Goal: Task Accomplishment & Management: Use online tool/utility

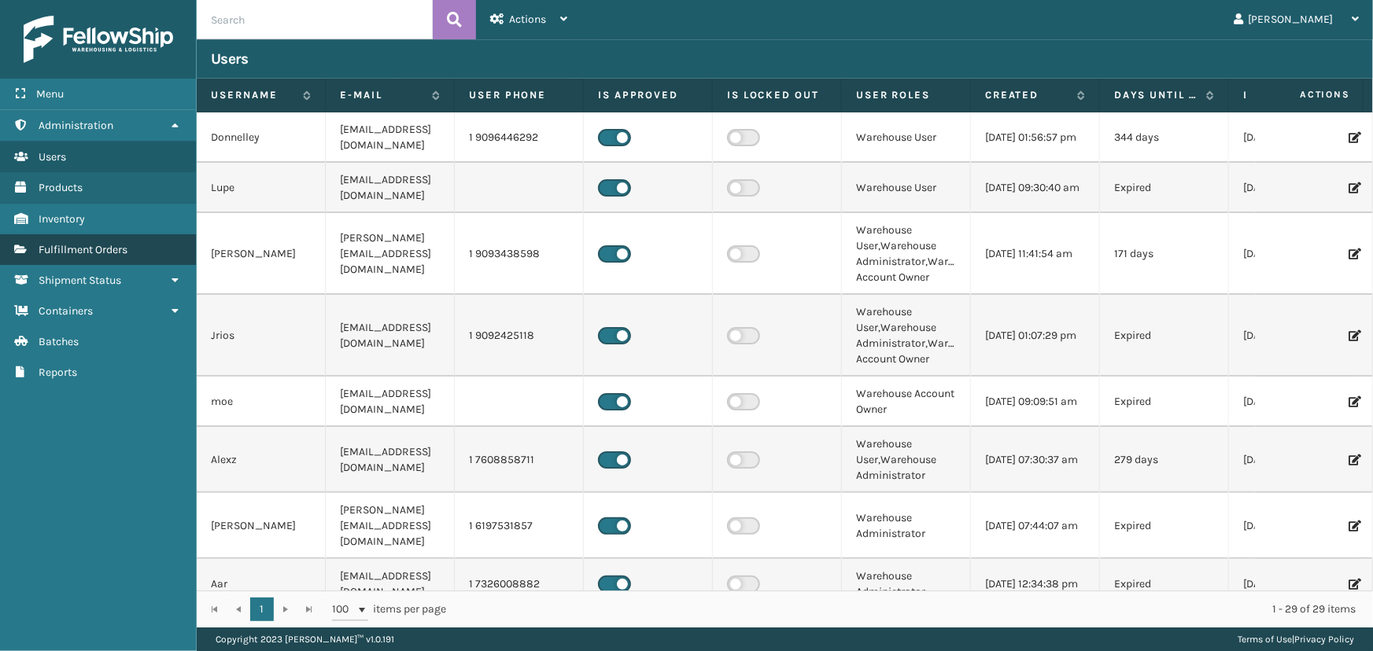
click at [79, 254] on span "Fulfillment Orders" at bounding box center [83, 249] width 89 height 13
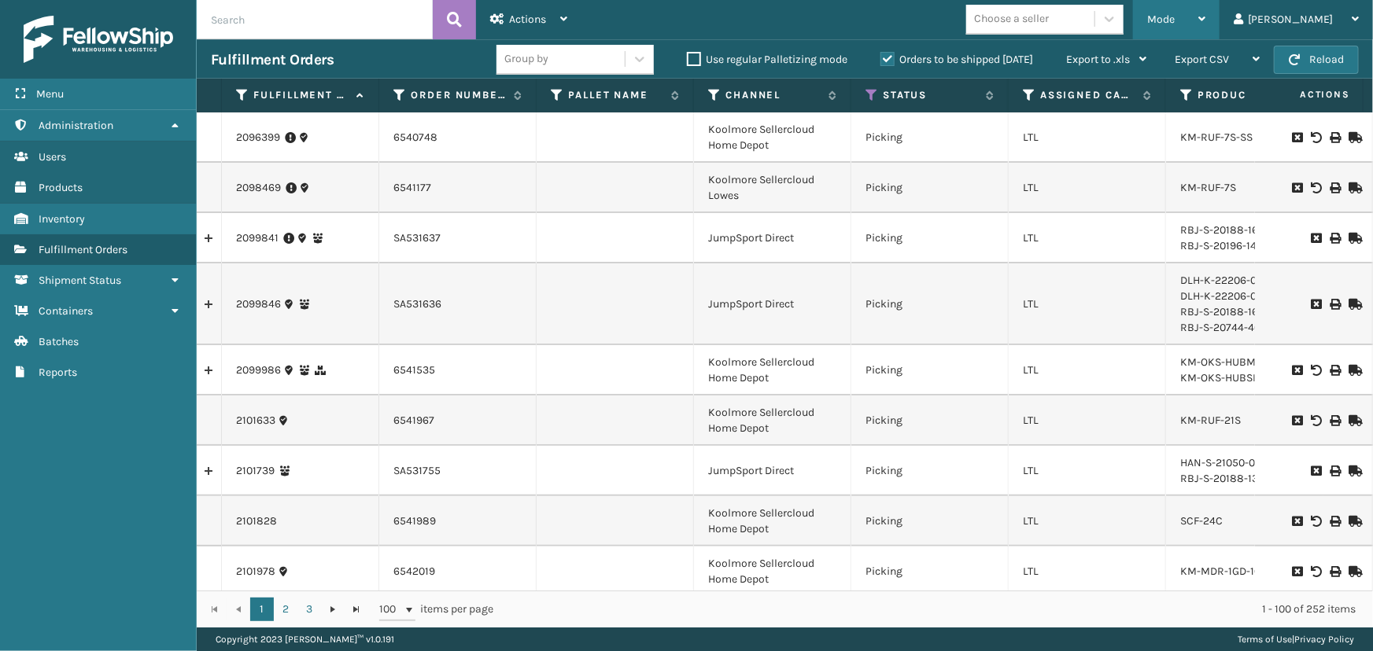
click at [1205, 20] on div "Mode" at bounding box center [1176, 19] width 58 height 39
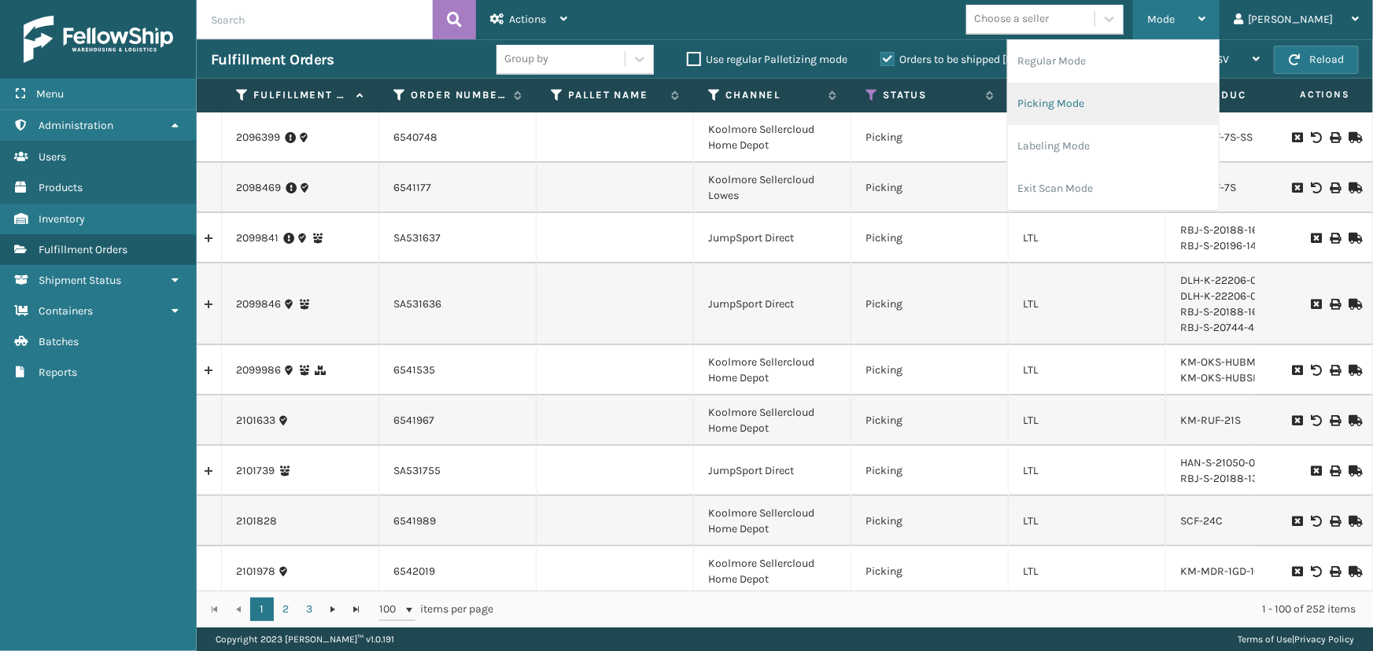
click at [1093, 112] on li "Picking Mode" at bounding box center [1113, 104] width 211 height 42
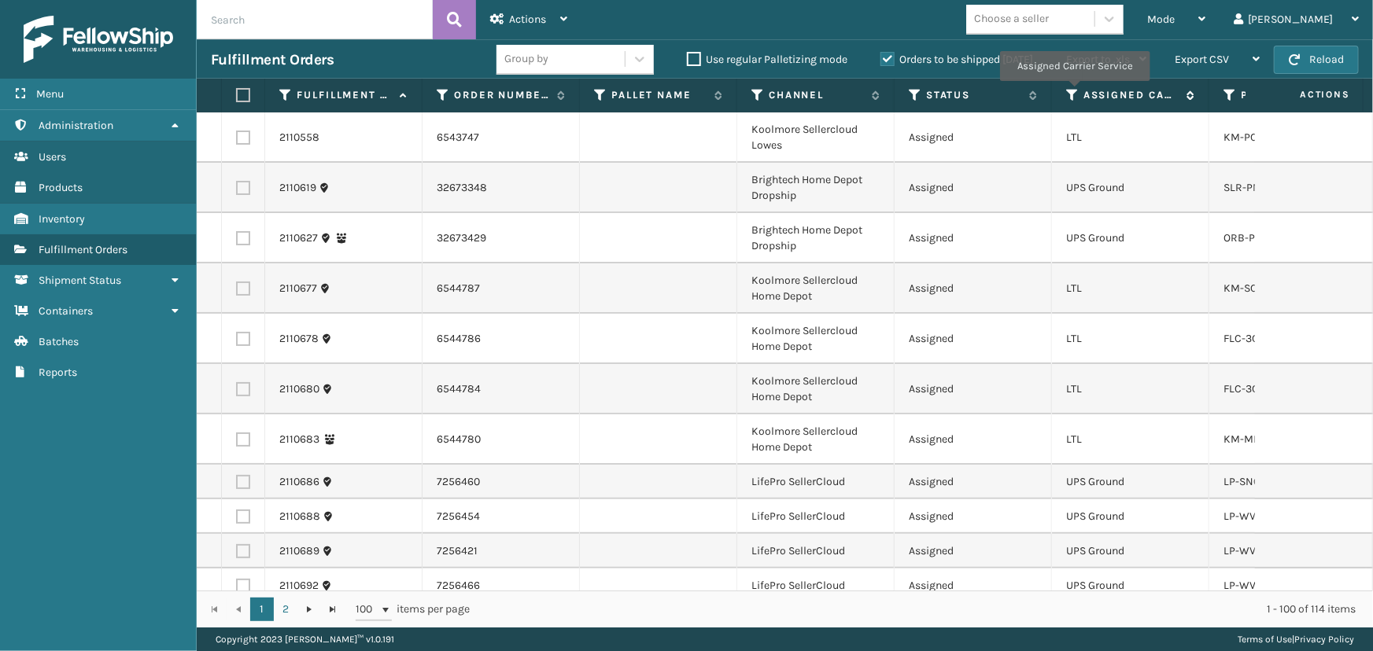
click at [1075, 92] on icon at bounding box center [1072, 95] width 13 height 14
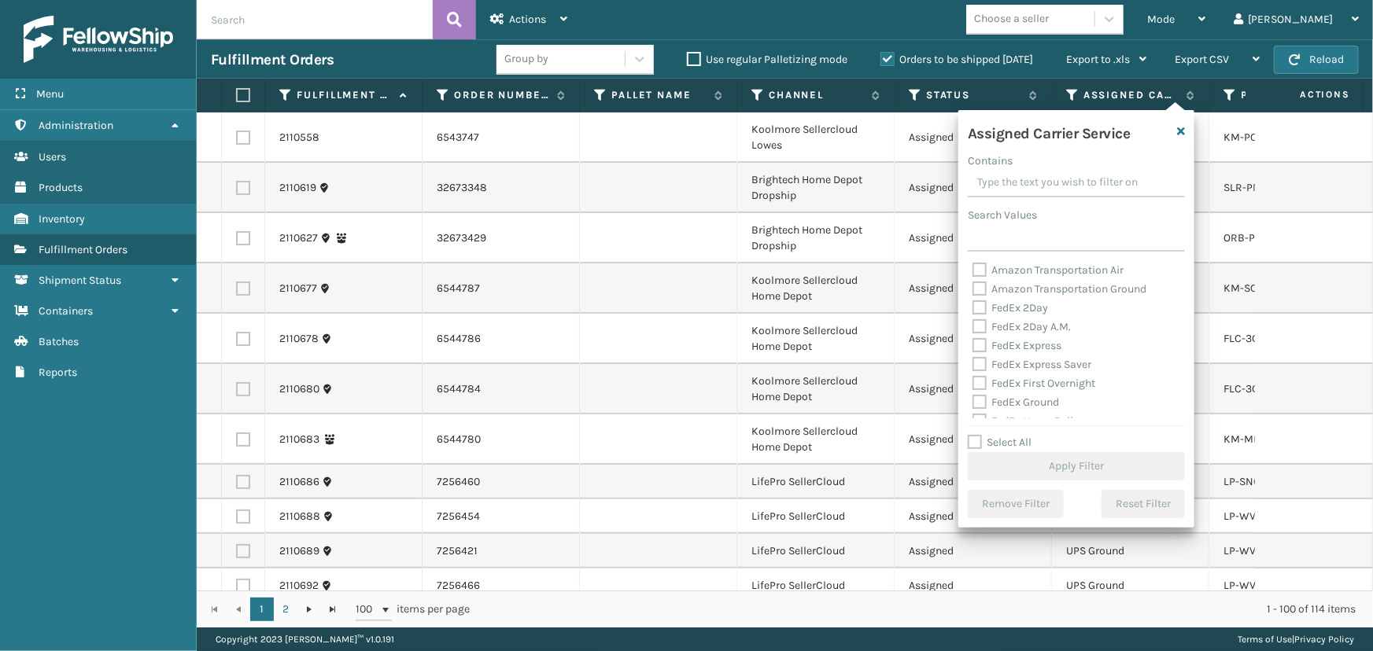
click at [1027, 306] on label "FedEx 2Day" at bounding box center [1010, 307] width 76 height 13
click at [973, 306] on input "FedEx 2Day" at bounding box center [972, 304] width 1 height 10
checkbox input "true"
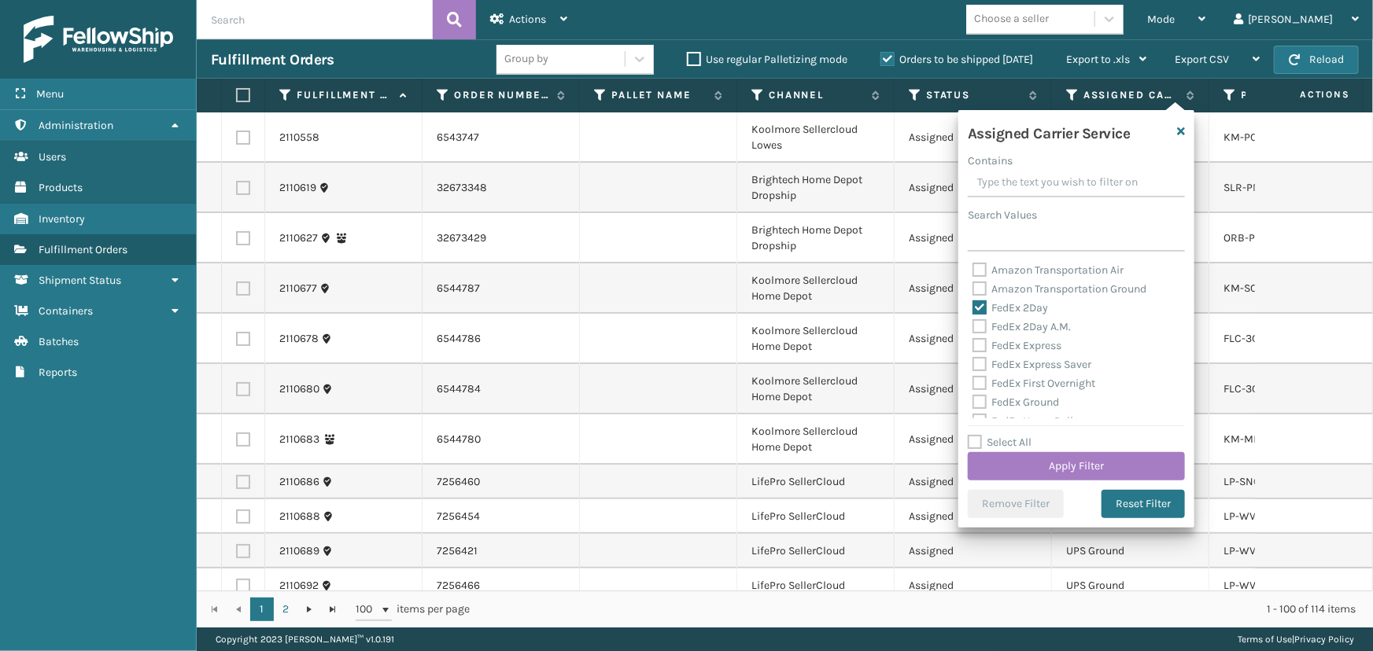
click at [1027, 325] on label "FedEx 2Day A.M." at bounding box center [1021, 326] width 98 height 13
click at [973, 325] on input "FedEx 2Day A.M." at bounding box center [972, 323] width 1 height 10
checkbox input "true"
click at [1024, 348] on label "FedEx Express" at bounding box center [1016, 345] width 89 height 13
click at [973, 347] on input "FedEx Express" at bounding box center [972, 342] width 1 height 10
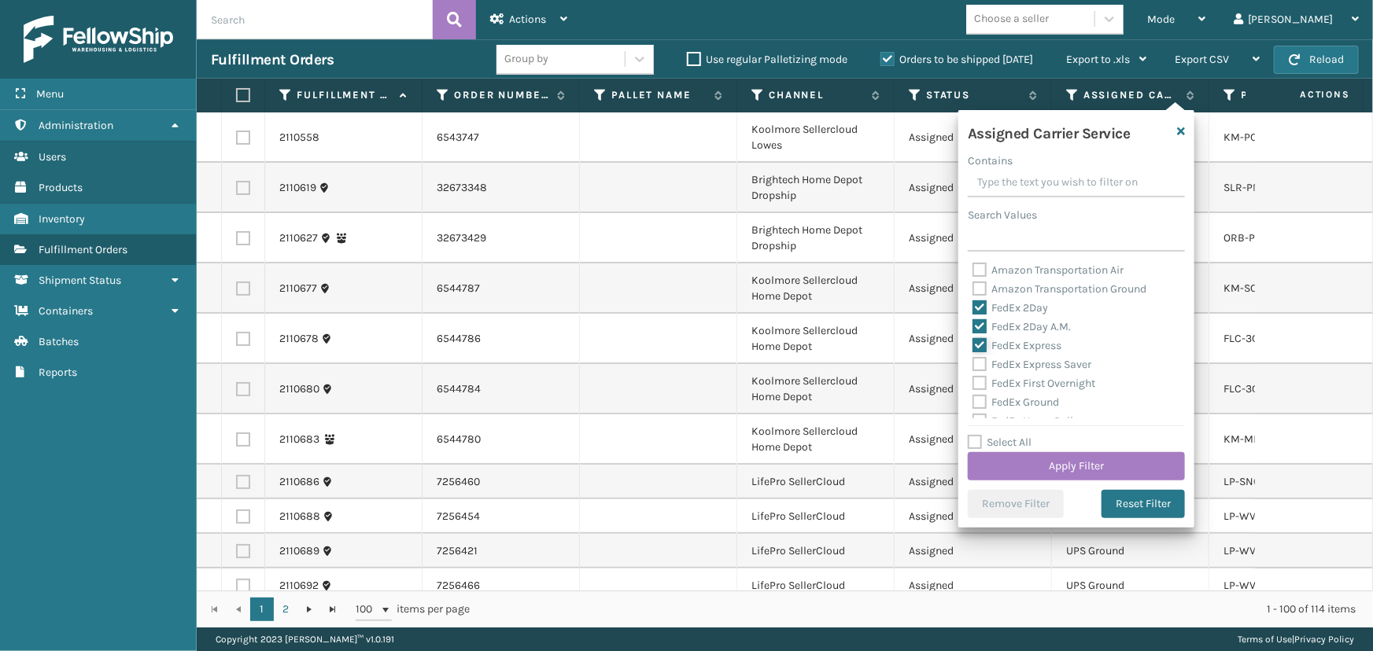
checkbox input "true"
click at [1029, 361] on label "FedEx Express Saver" at bounding box center [1031, 364] width 119 height 13
click at [973, 361] on input "FedEx Express Saver" at bounding box center [972, 361] width 1 height 10
checkbox input "true"
click at [1038, 392] on div "FedEx First Overnight" at bounding box center [1076, 383] width 208 height 19
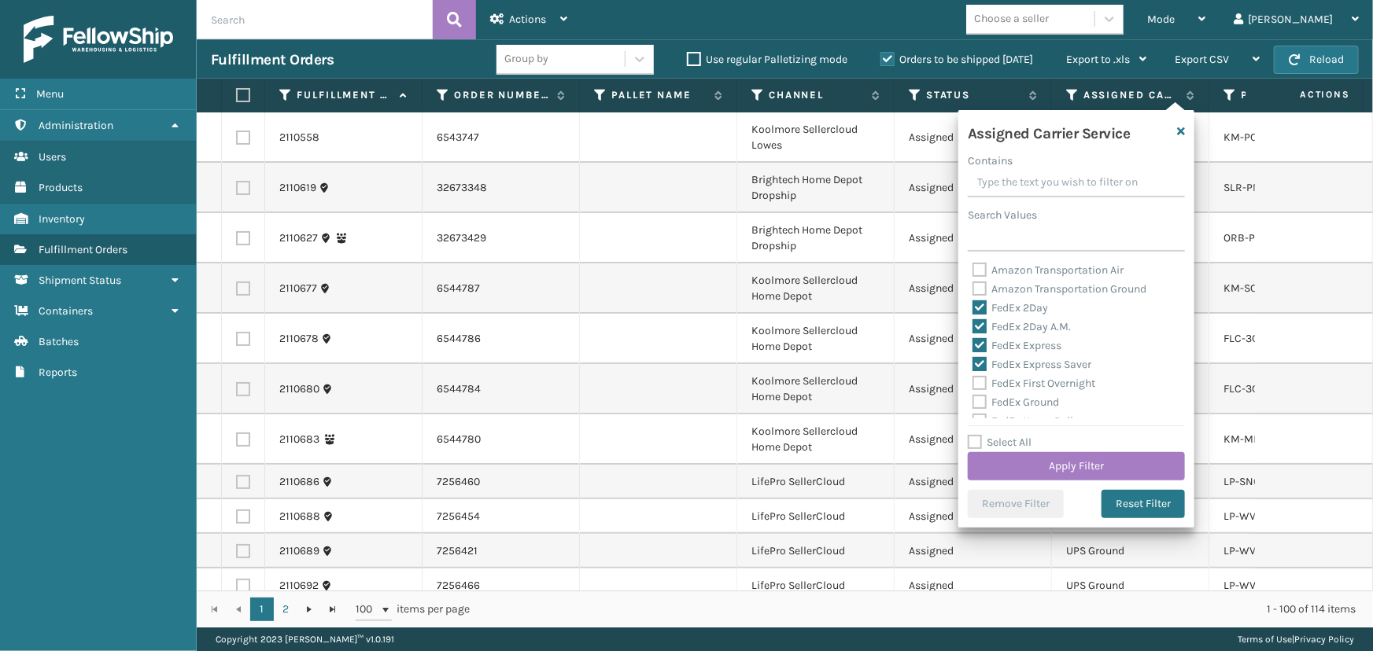
click at [1036, 384] on label "FedEx First Overnight" at bounding box center [1033, 383] width 123 height 13
click at [973, 384] on input "FedEx First Overnight" at bounding box center [972, 379] width 1 height 10
checkbox input "true"
click at [1043, 396] on label "FedEx Ground" at bounding box center [1015, 402] width 87 height 13
click at [973, 396] on input "FedEx Ground" at bounding box center [972, 398] width 1 height 10
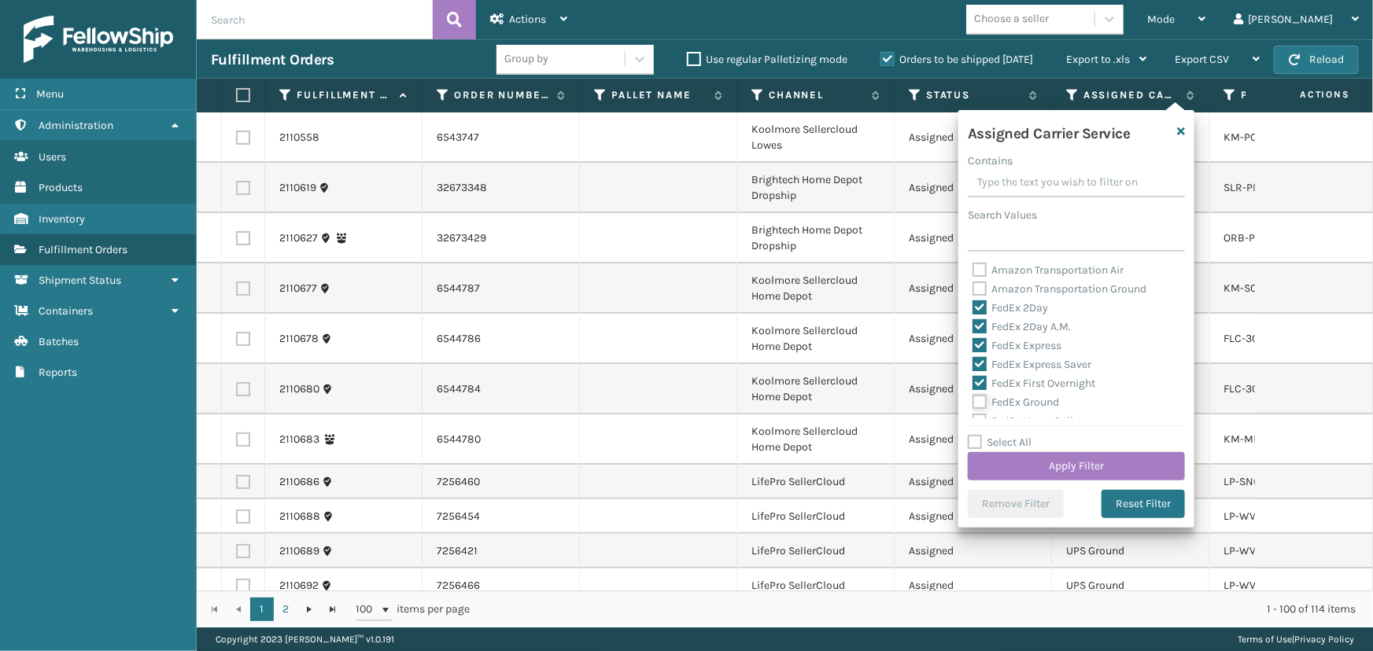
checkbox input "true"
drag, startPoint x: 1010, startPoint y: 345, endPoint x: 1022, endPoint y: 353, distance: 14.2
click at [1012, 345] on label "FedEx Home Delivery" at bounding box center [1032, 350] width 121 height 13
click at [973, 345] on input "FedEx Home Delivery" at bounding box center [972, 346] width 1 height 10
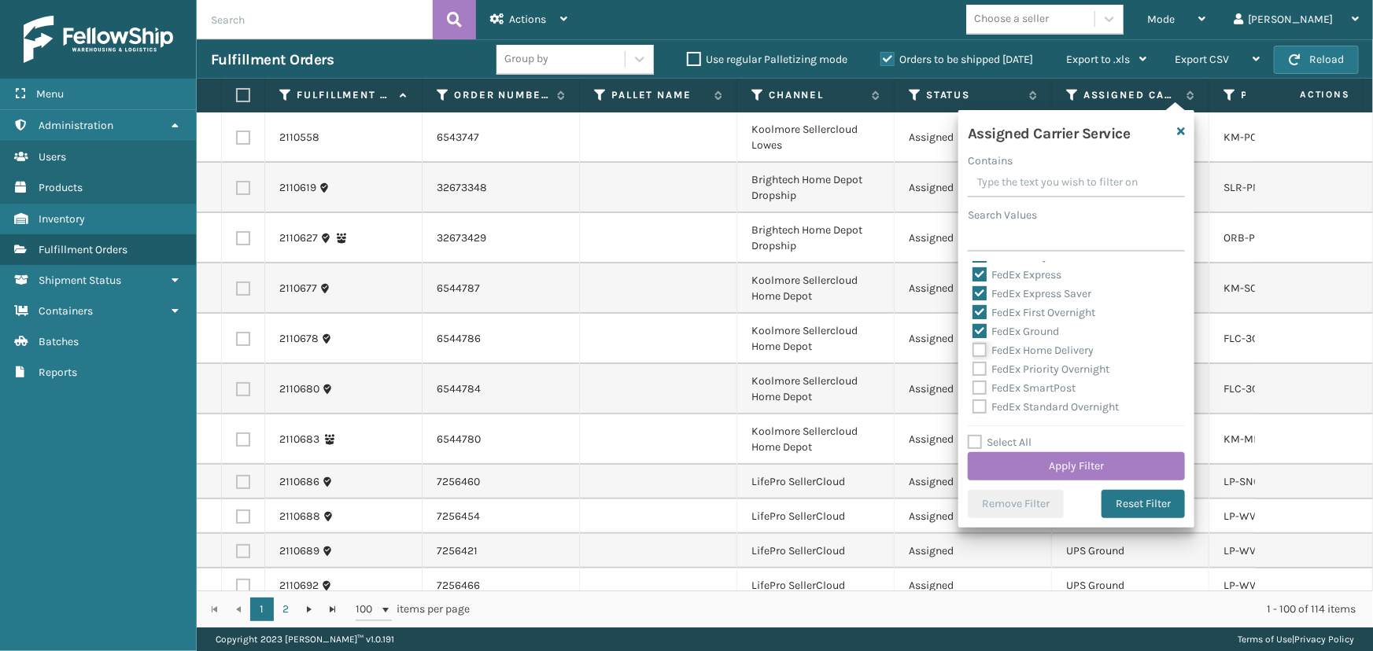
checkbox input "true"
click at [1030, 367] on label "FedEx Priority Overnight" at bounding box center [1040, 369] width 137 height 13
click at [973, 367] on input "FedEx Priority Overnight" at bounding box center [972, 365] width 1 height 10
checkbox input "true"
click at [1038, 393] on label "FedEx SmartPost" at bounding box center [1023, 388] width 103 height 13
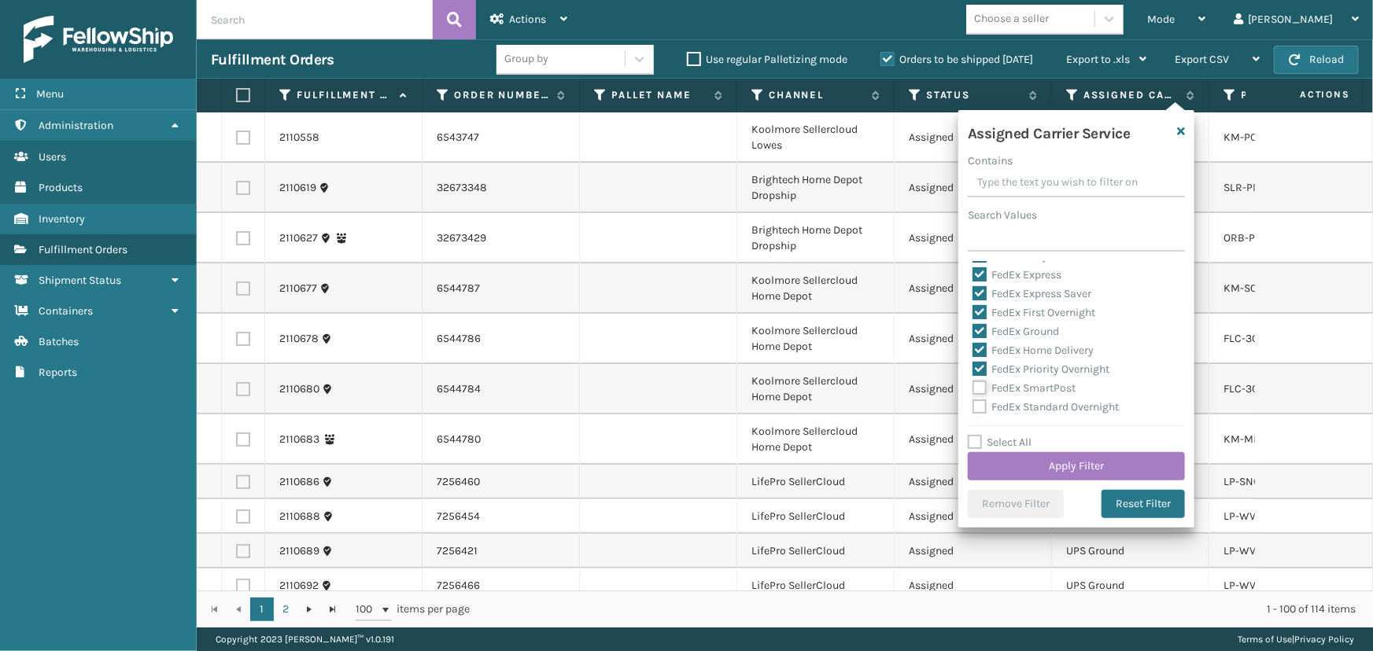
click at [973, 389] on input "FedEx SmartPost" at bounding box center [972, 384] width 1 height 10
checkbox input "true"
click at [1039, 398] on div "FedEx Standard Overnight" at bounding box center [1076, 407] width 208 height 19
click at [1008, 332] on label "FedEx Standard Overnight" at bounding box center [1045, 335] width 146 height 13
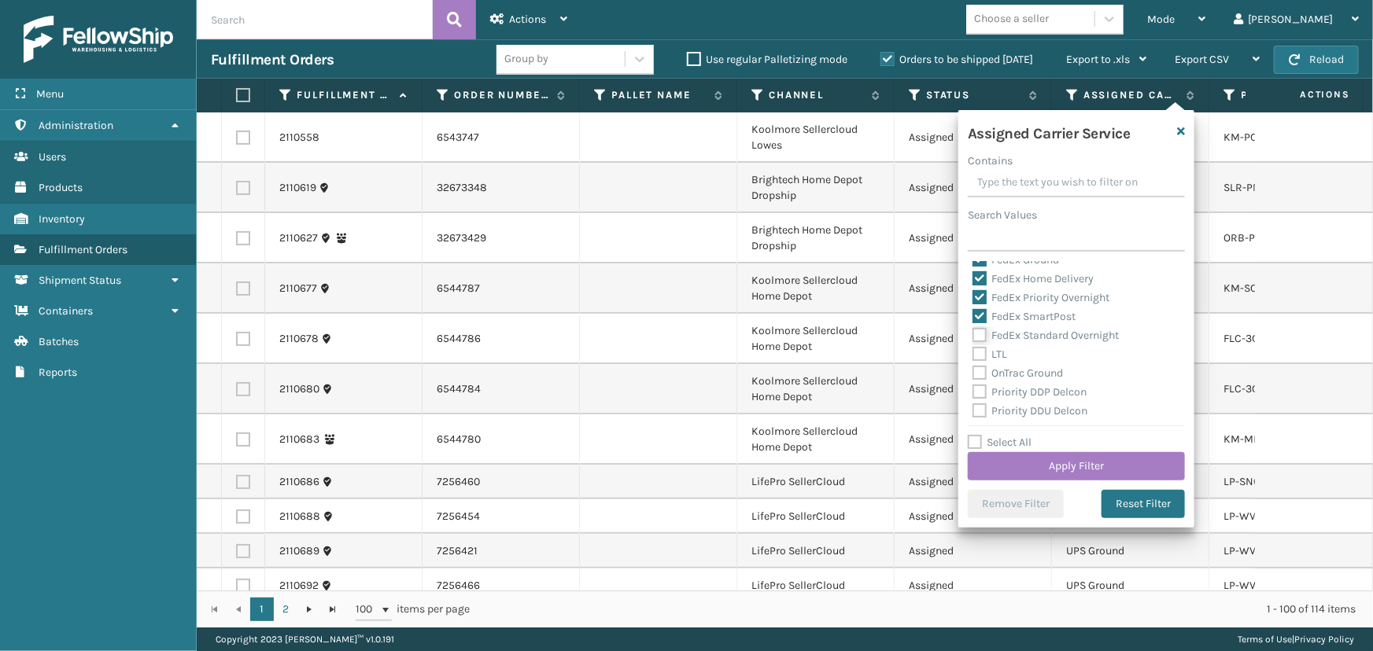
click at [973, 332] on input "FedEx Standard Overnight" at bounding box center [972, 331] width 1 height 10
checkbox input "true"
click at [1061, 470] on button "Apply Filter" at bounding box center [1076, 466] width 217 height 28
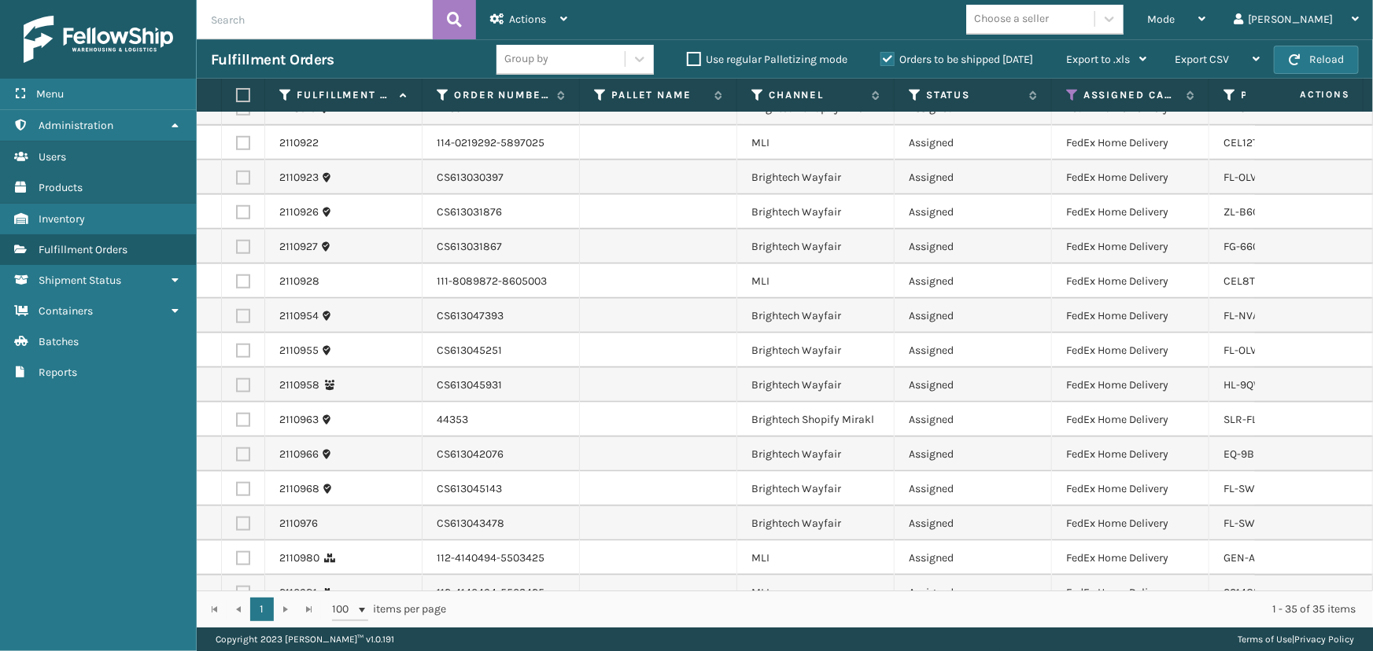
scroll to position [821, 0]
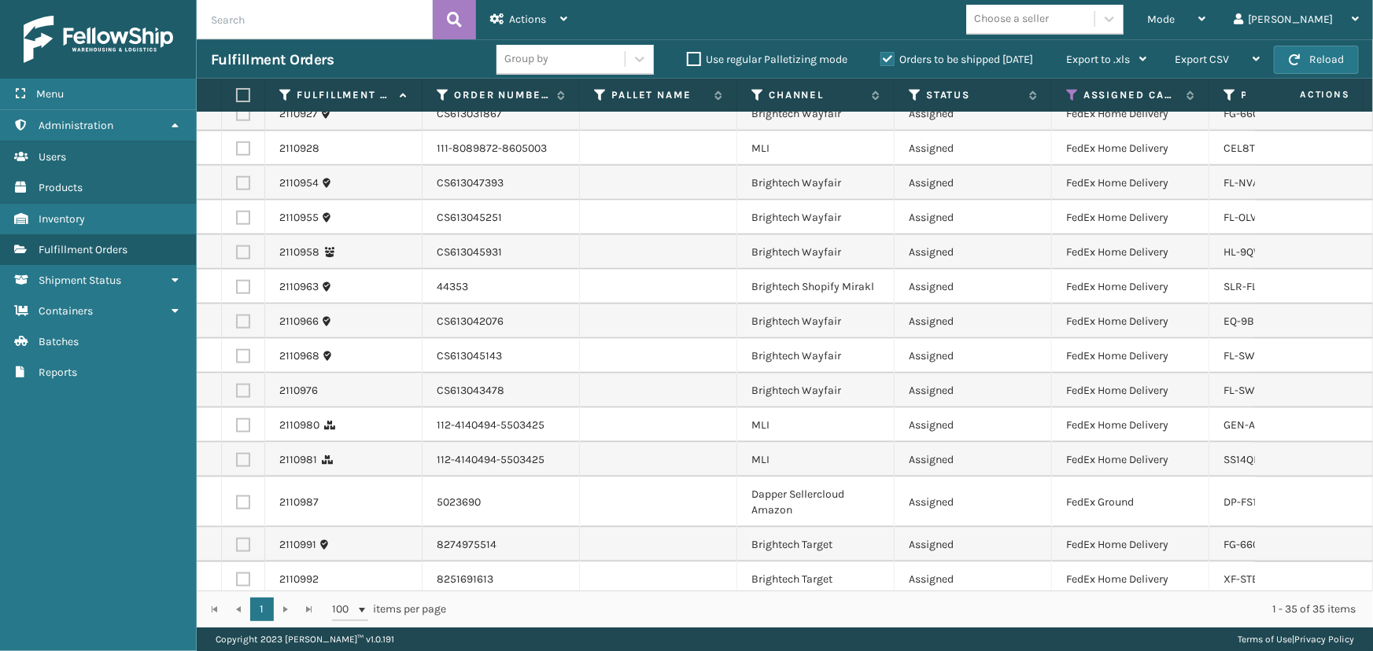
click at [236, 94] on label at bounding box center [240, 95] width 9 height 14
click at [236, 94] on input "checkbox" at bounding box center [236, 95] width 1 height 10
checkbox input "true"
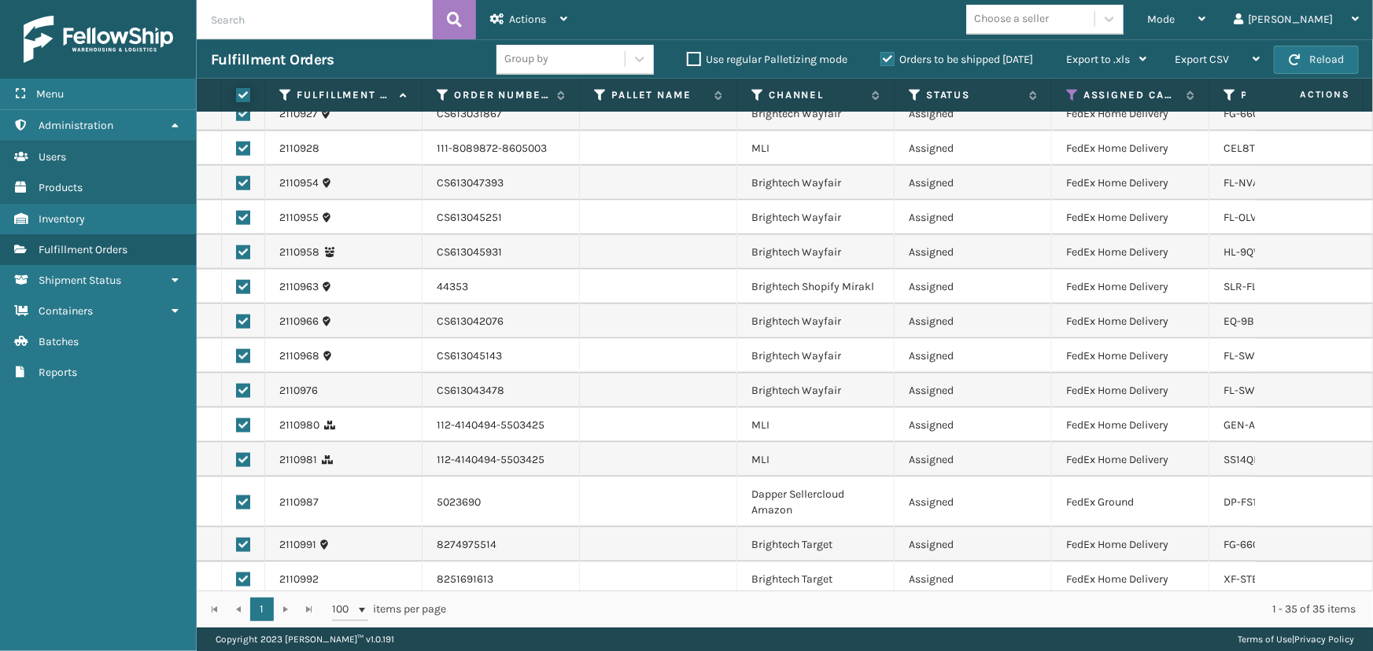
checkbox input "true"
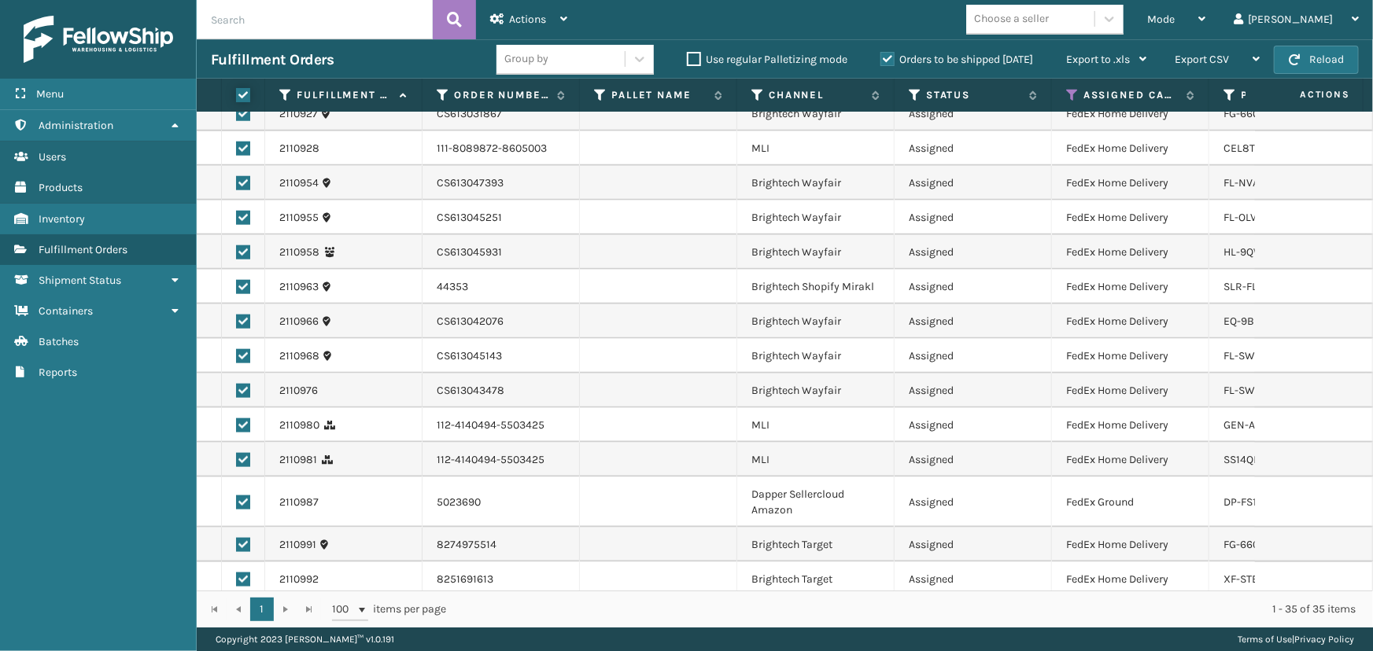
checkbox input "true"
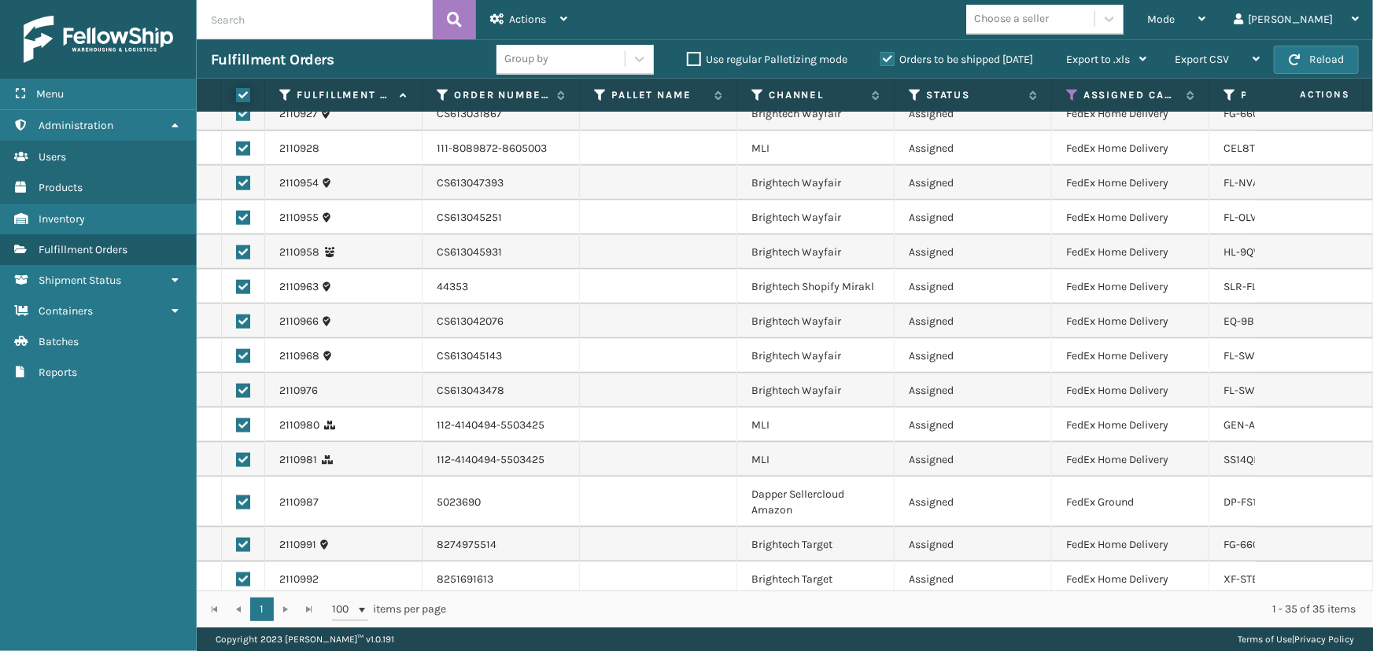
checkbox input "true"
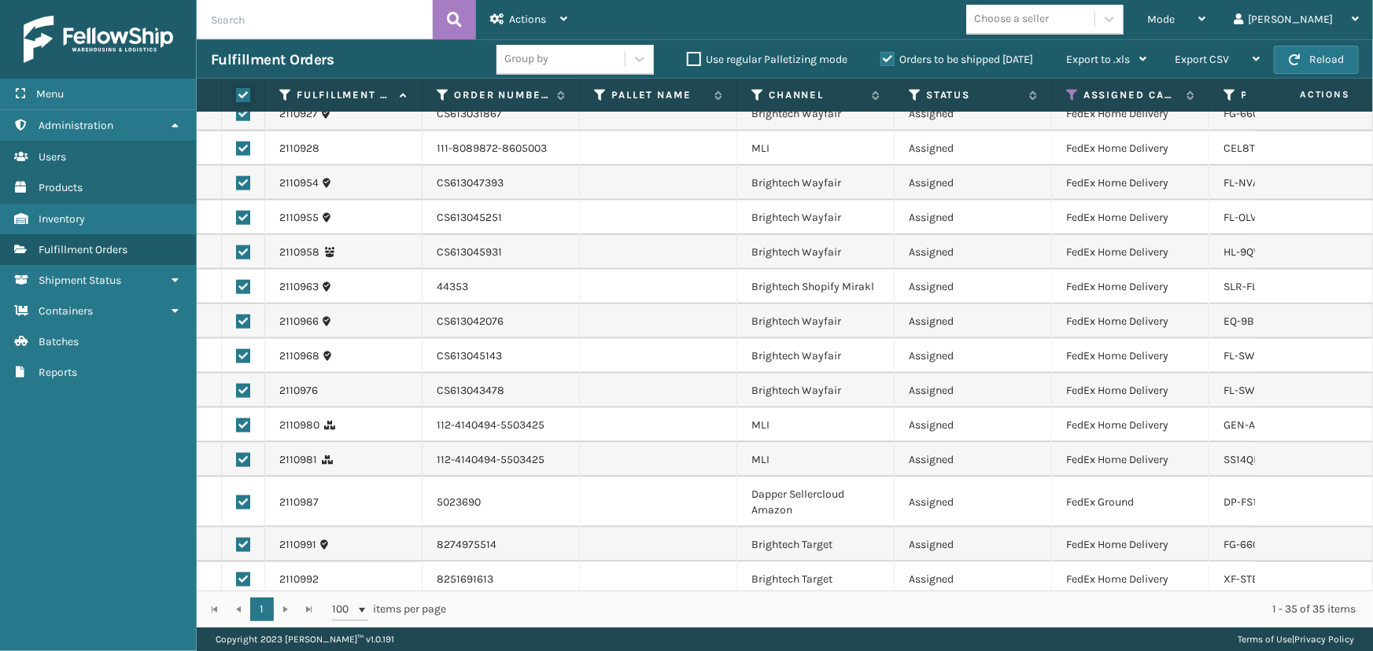
checkbox input "true"
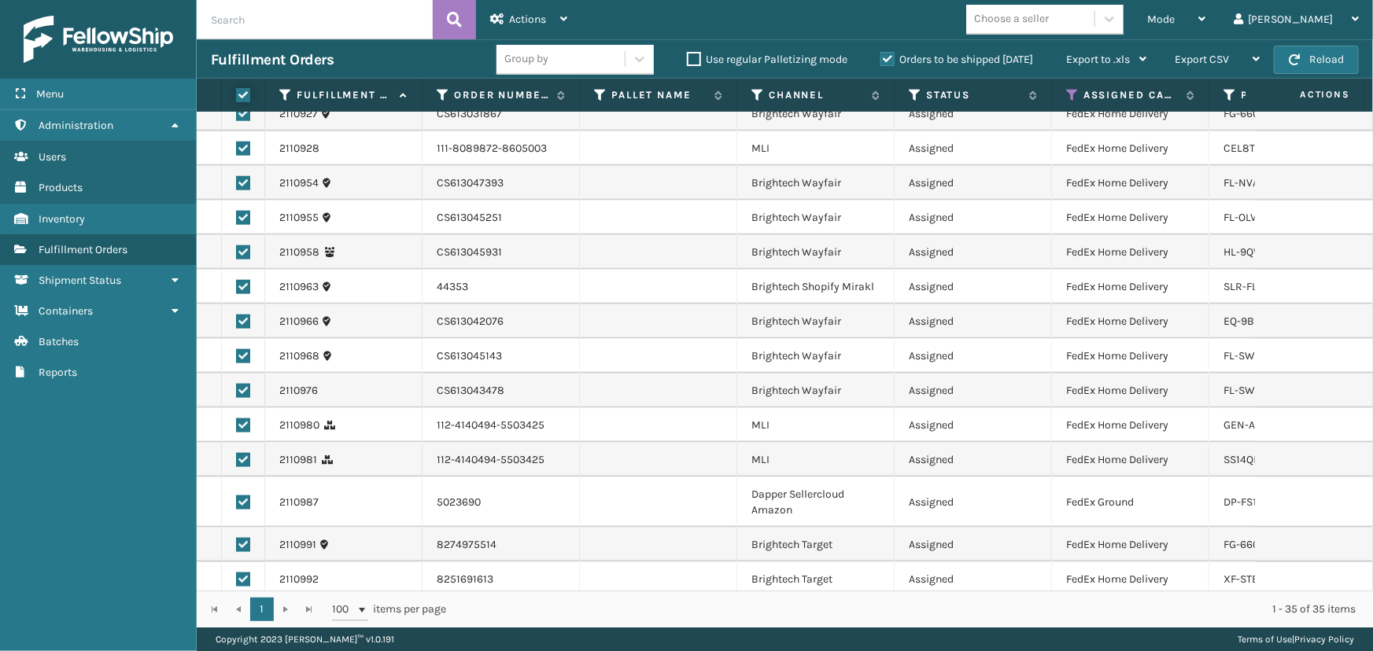
checkbox input "true"
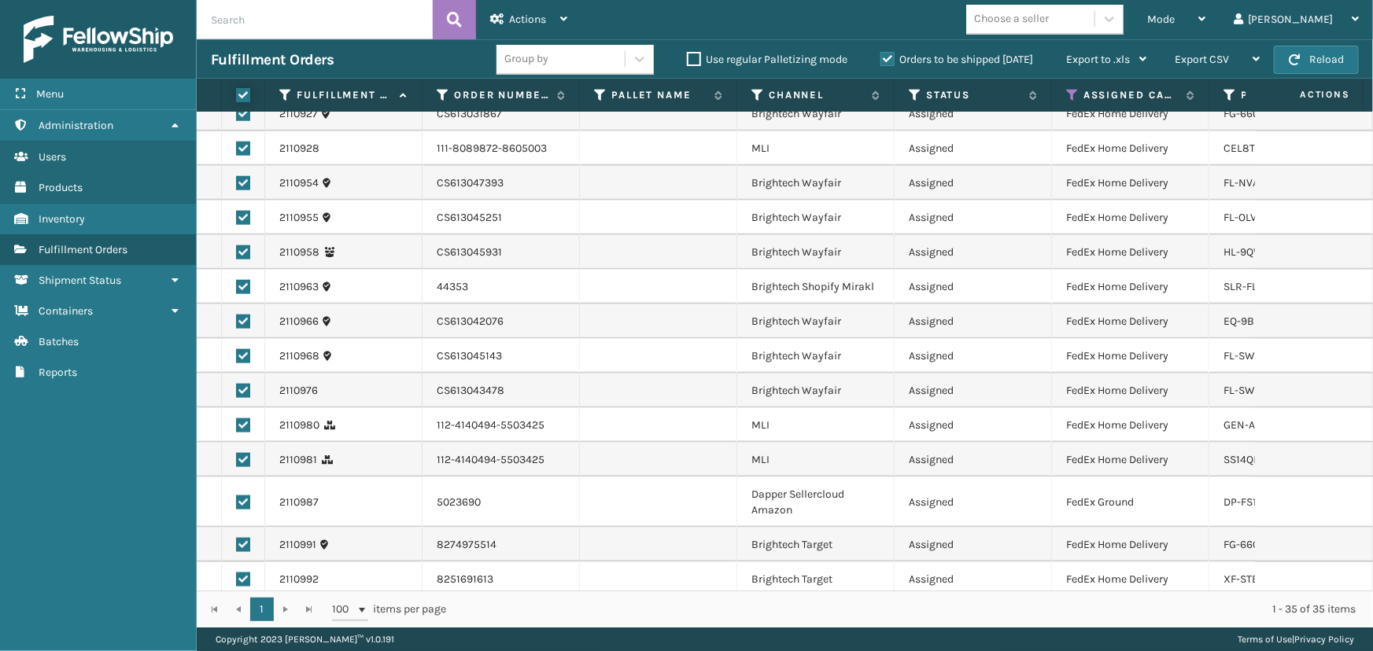
checkbox input "true"
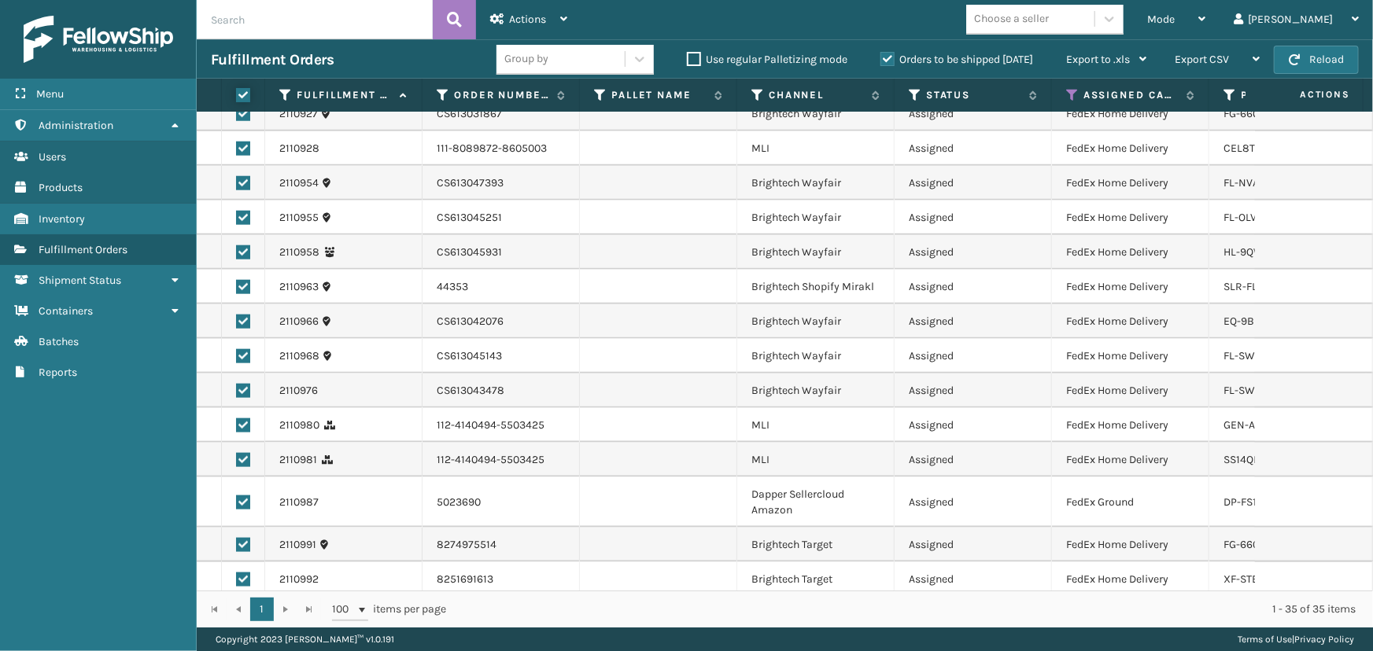
checkbox input "true"
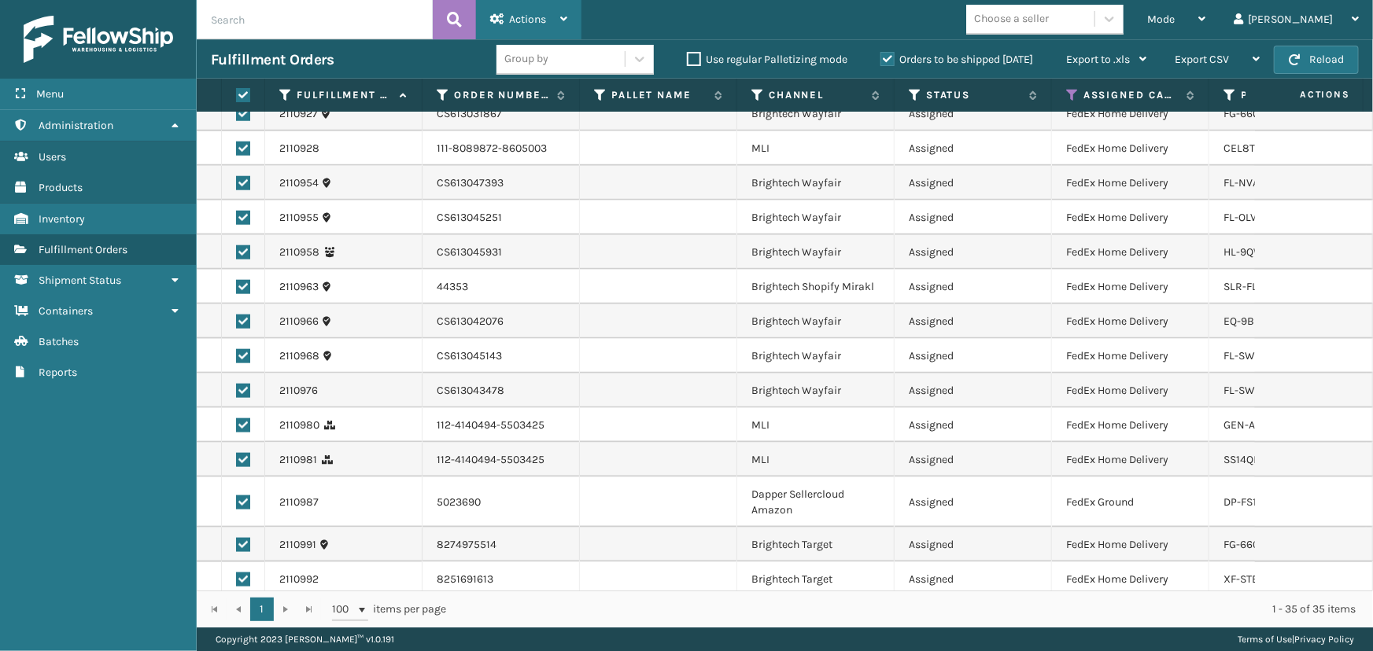
click at [518, 10] on div "Actions" at bounding box center [528, 19] width 77 height 39
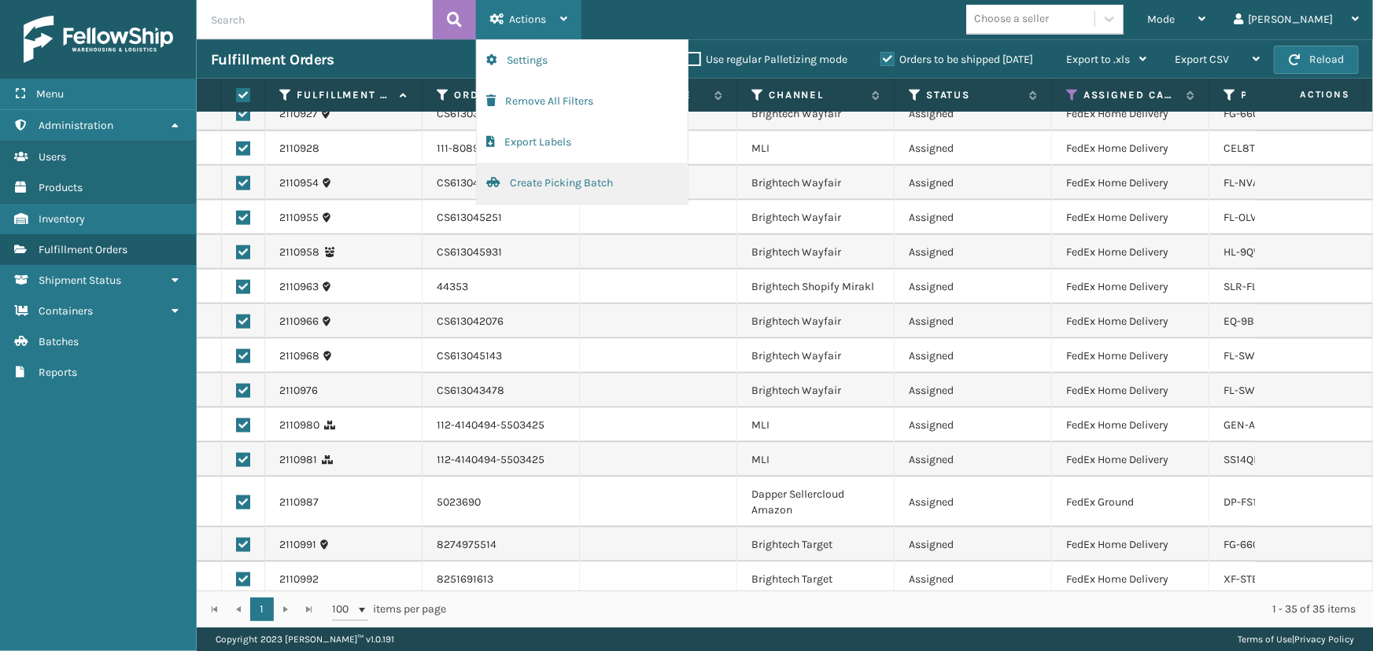
click at [543, 189] on button "Create Picking Batch" at bounding box center [582, 183] width 211 height 41
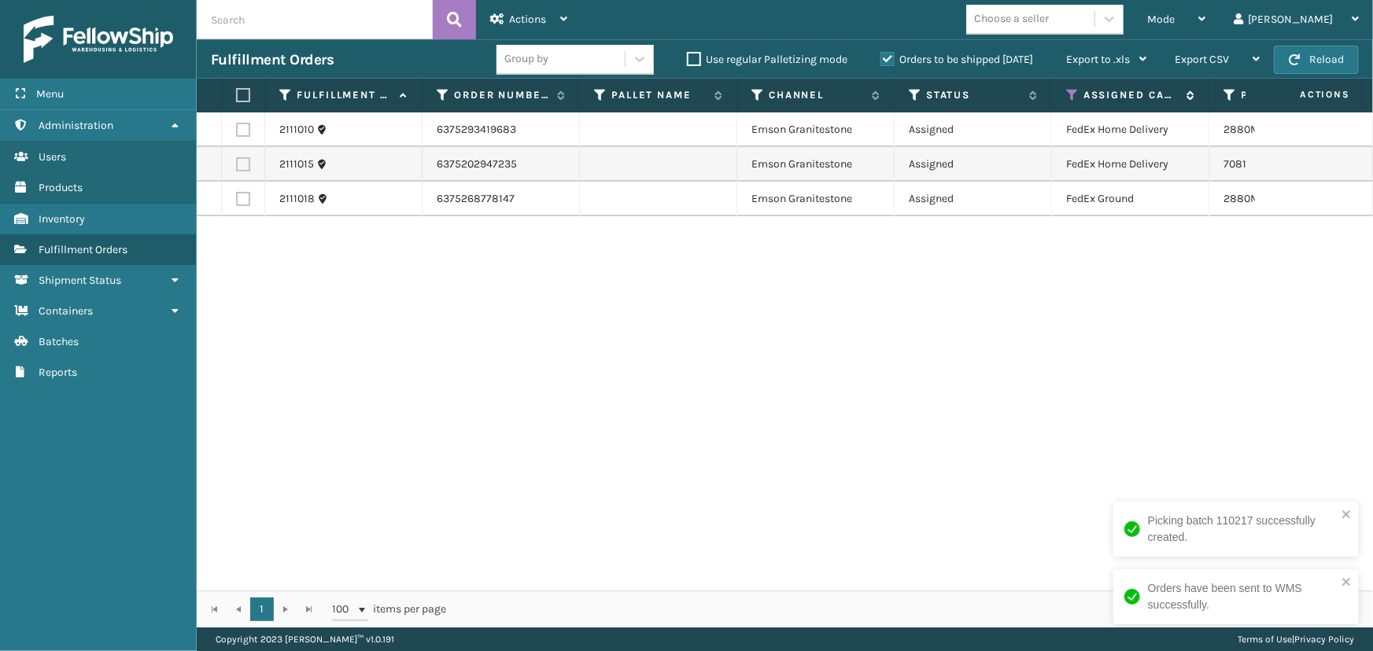
click at [1067, 94] on icon at bounding box center [1072, 95] width 13 height 14
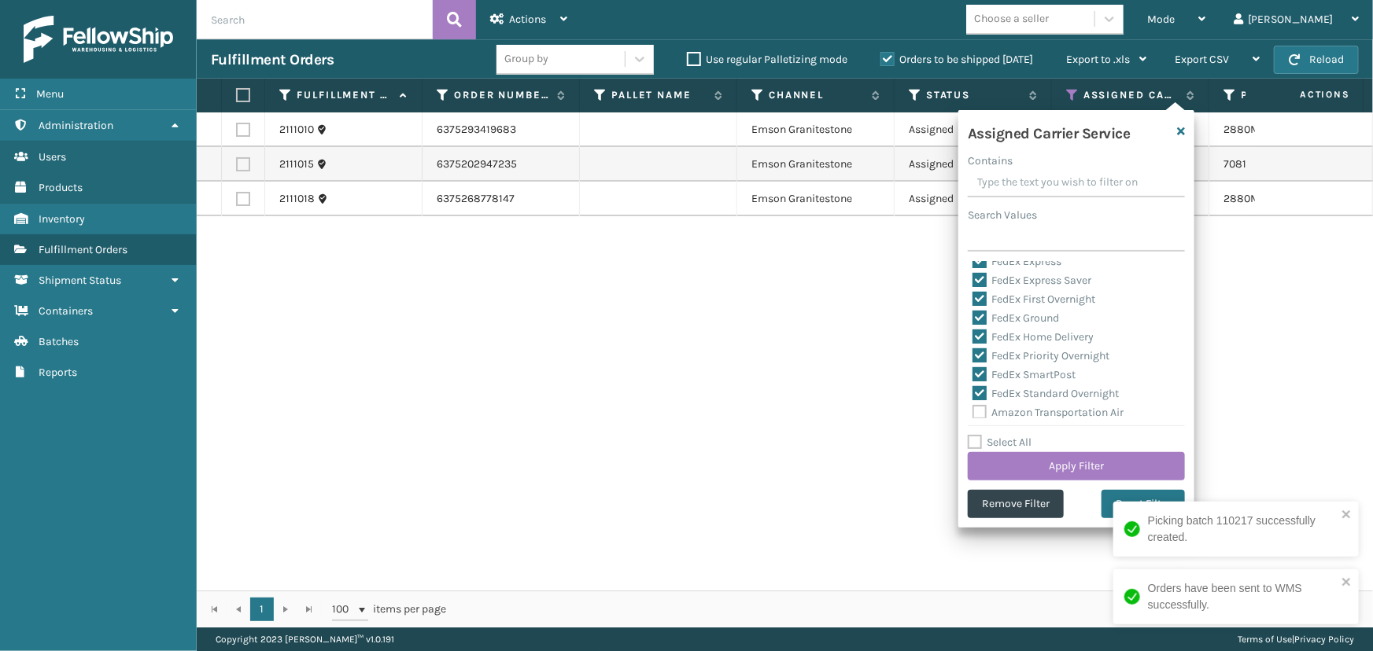
scroll to position [71, 0]
click at [1023, 442] on label "Select All" at bounding box center [1000, 442] width 64 height 13
click at [1023, 435] on input "Select All" at bounding box center [1086, 434] width 236 height 2
checkbox input "true"
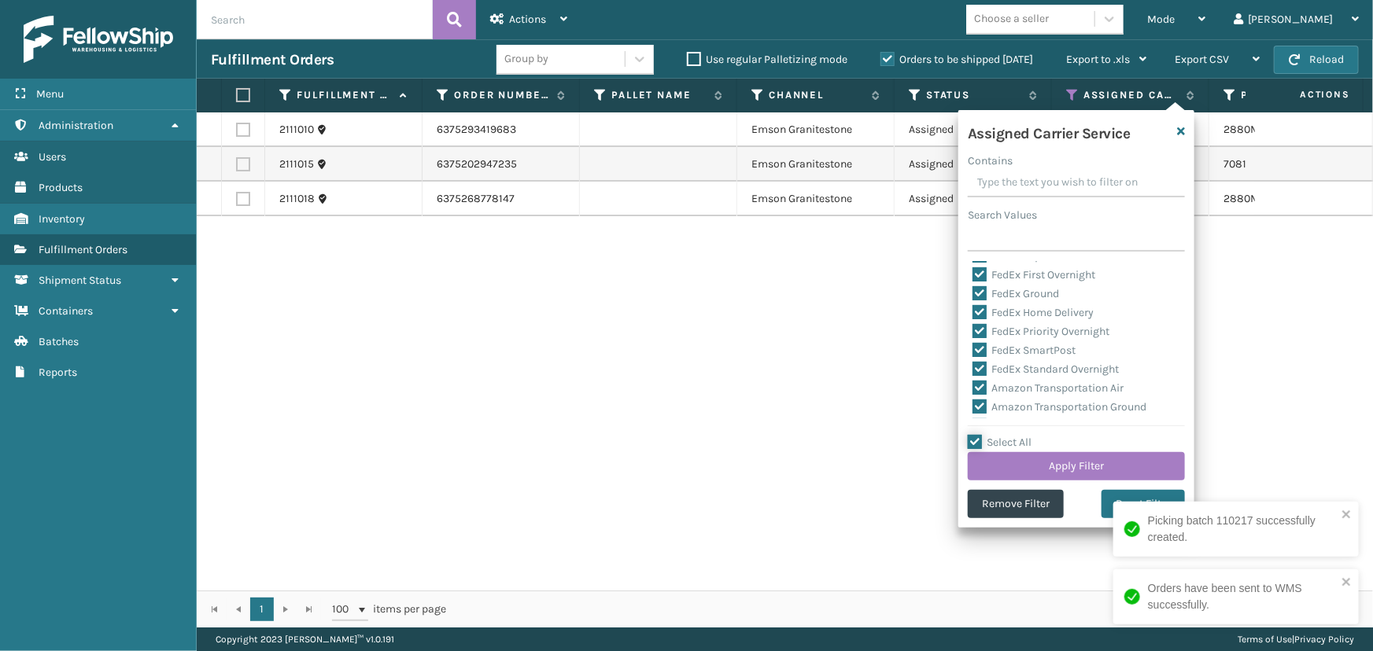
checkbox input "true"
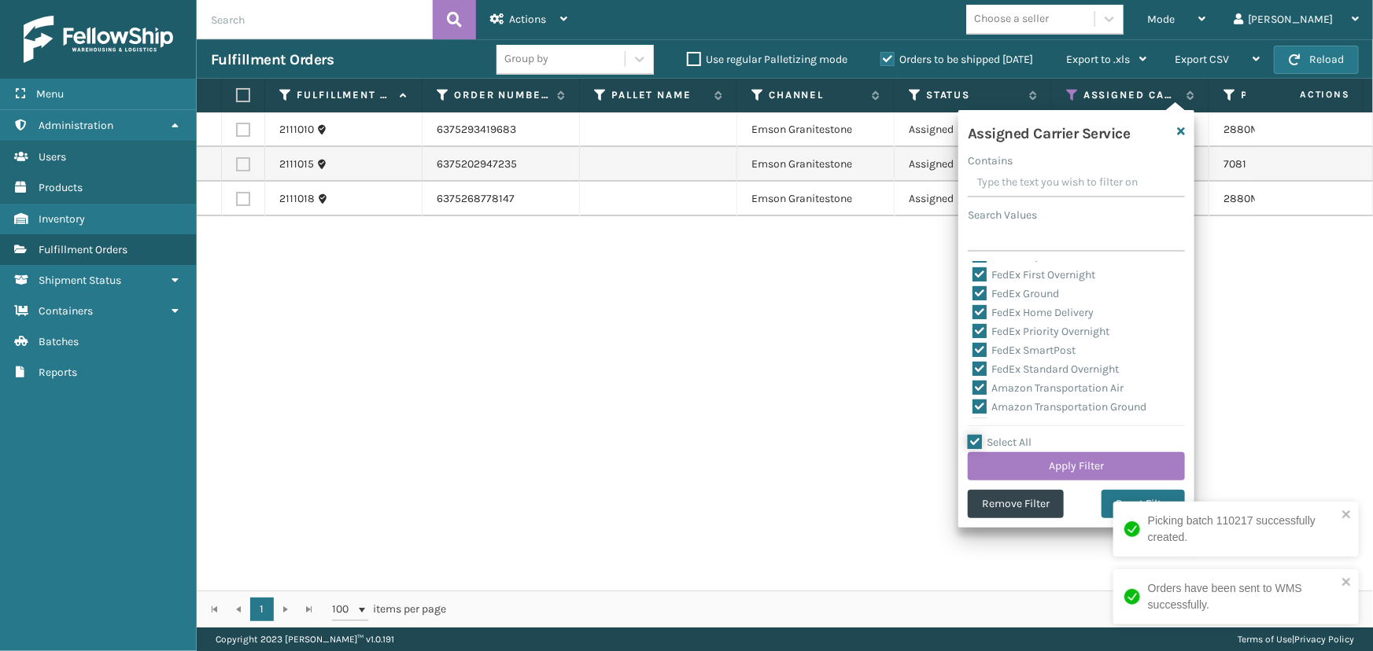
checkbox input "true"
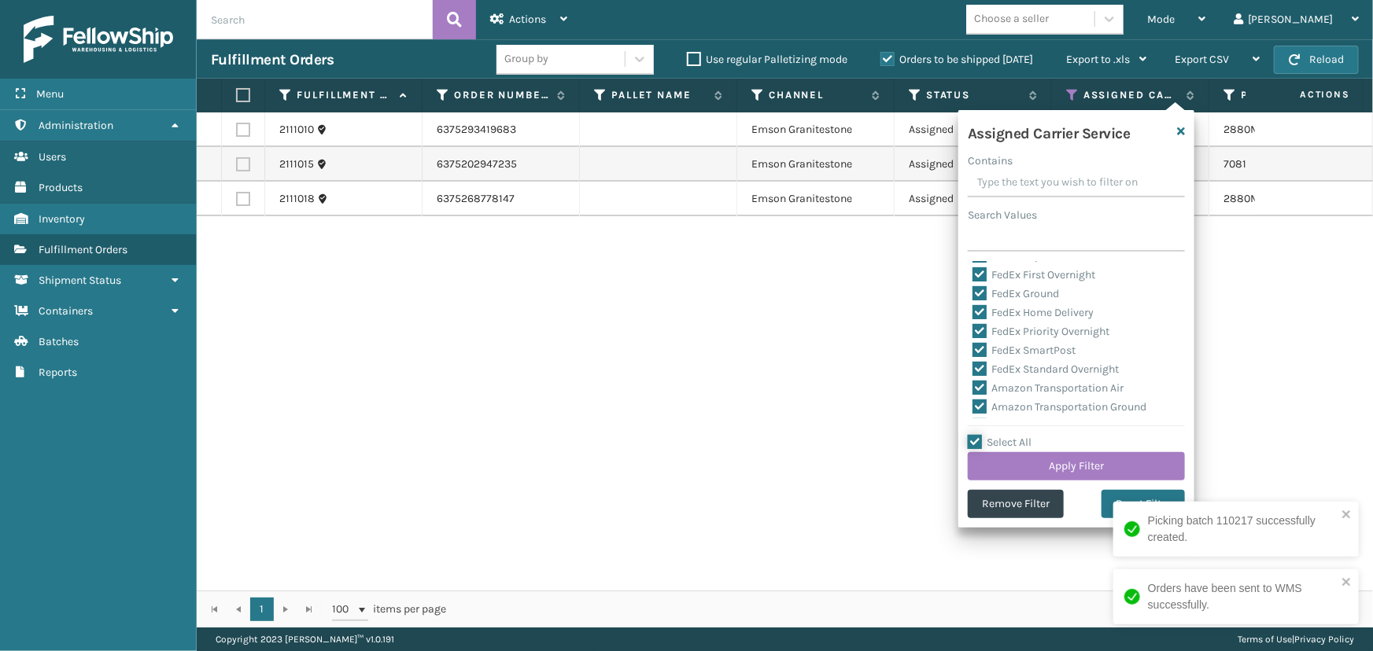
checkbox input "true"
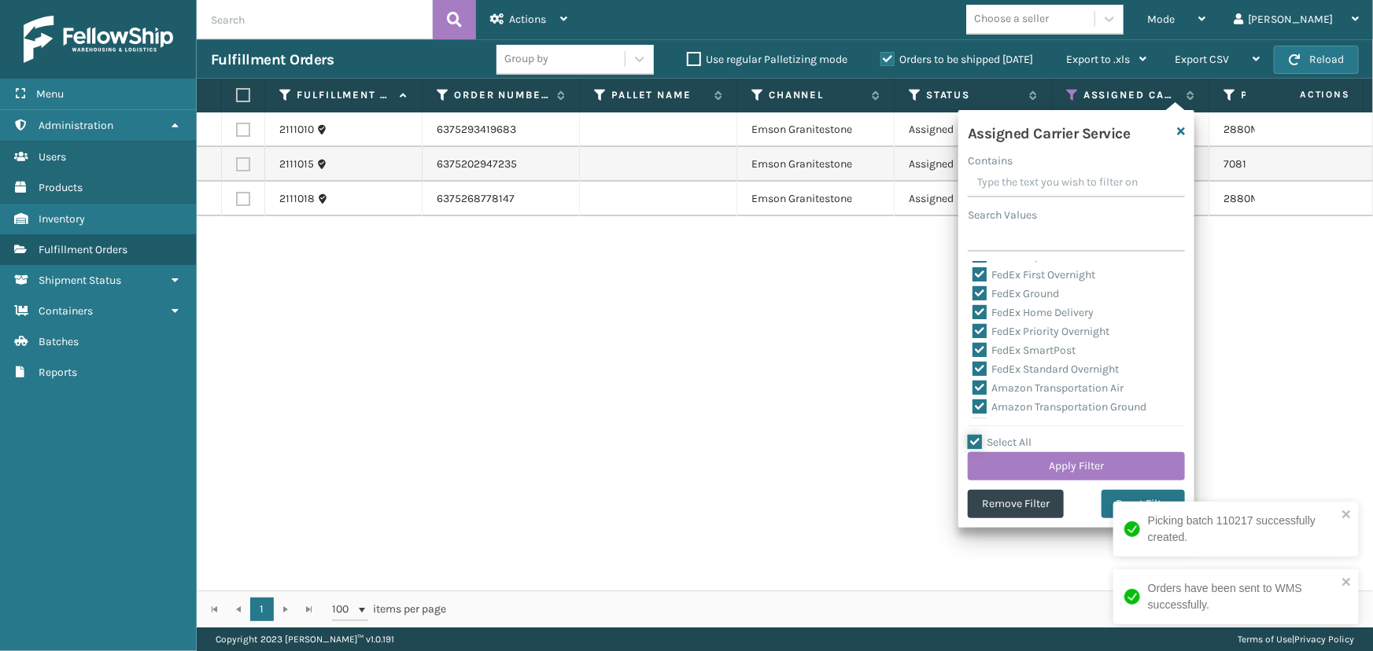
checkbox input "true"
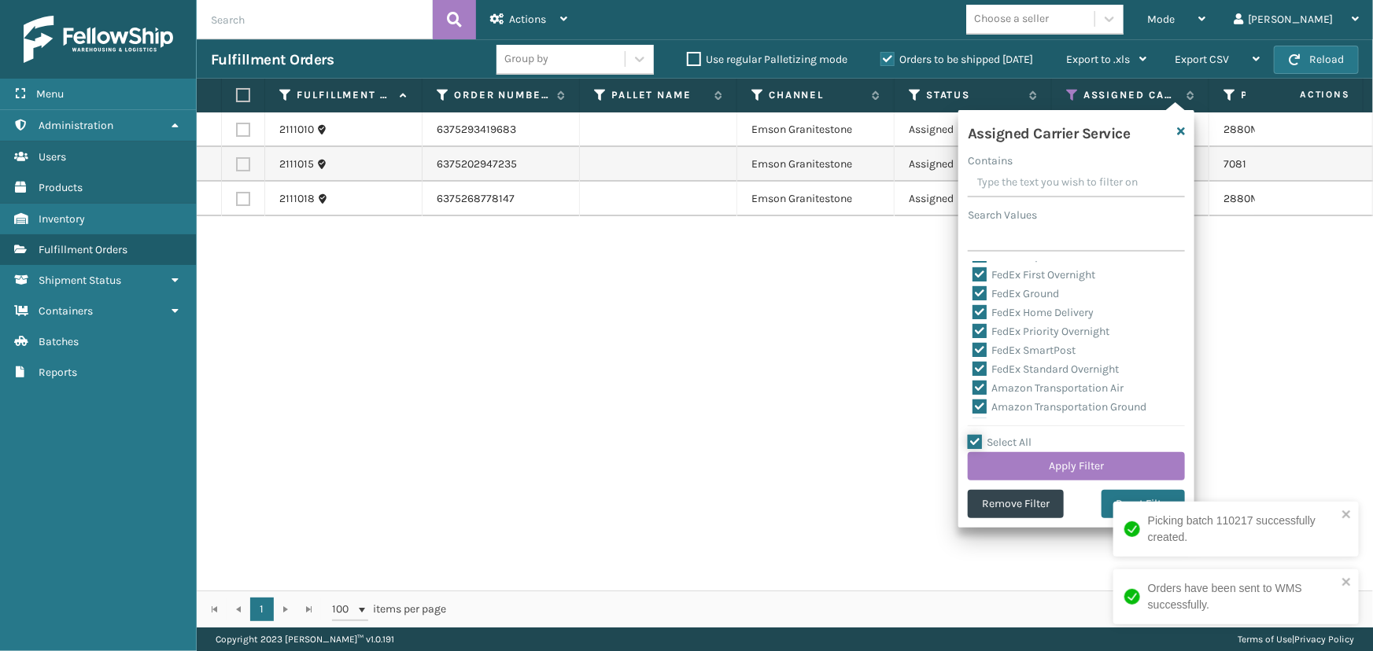
checkbox input "true"
click at [1023, 442] on label "Select All" at bounding box center [1000, 442] width 64 height 13
click at [1023, 435] on input "Select All" at bounding box center [1086, 434] width 236 height 2
checkbox input "false"
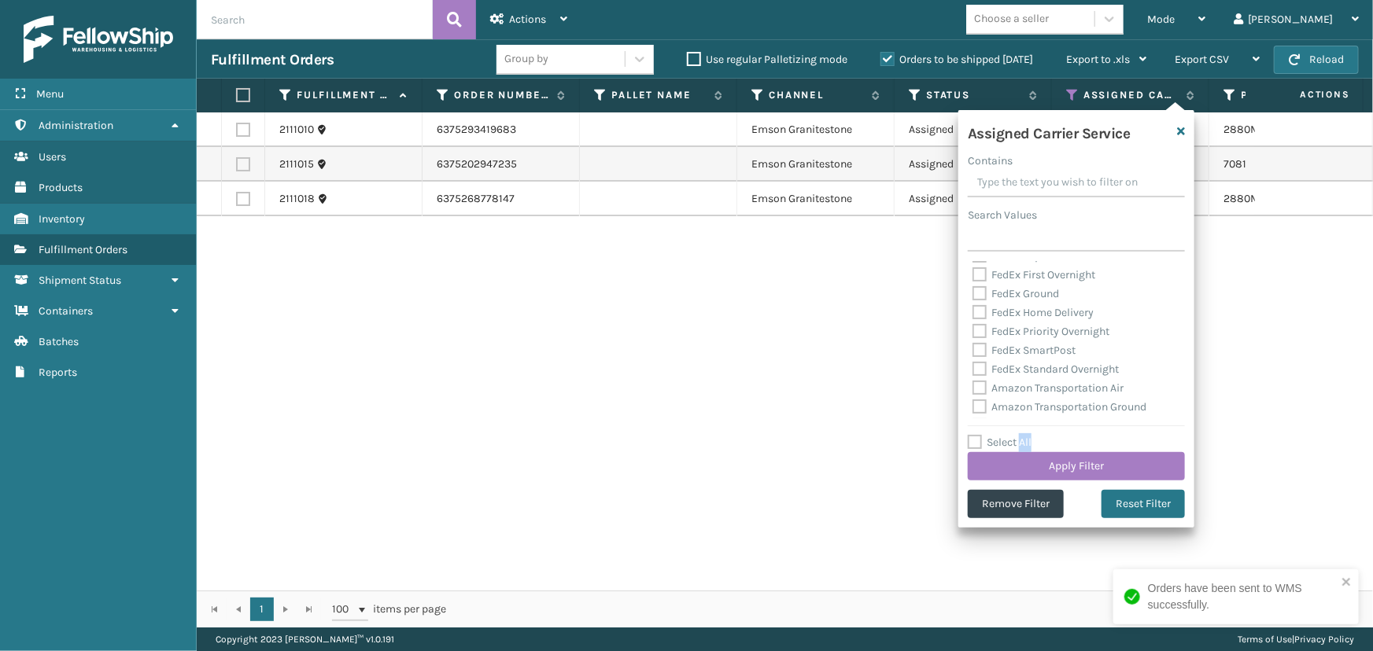
checkbox input "false"
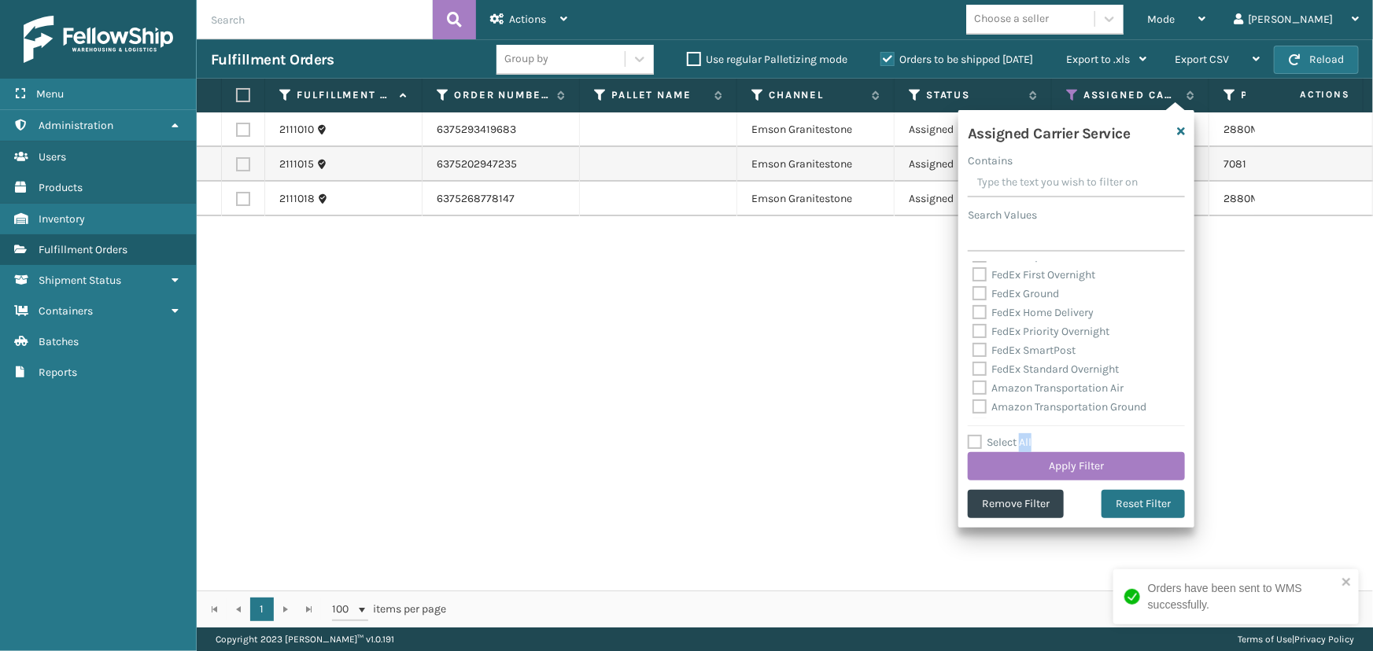
checkbox input "false"
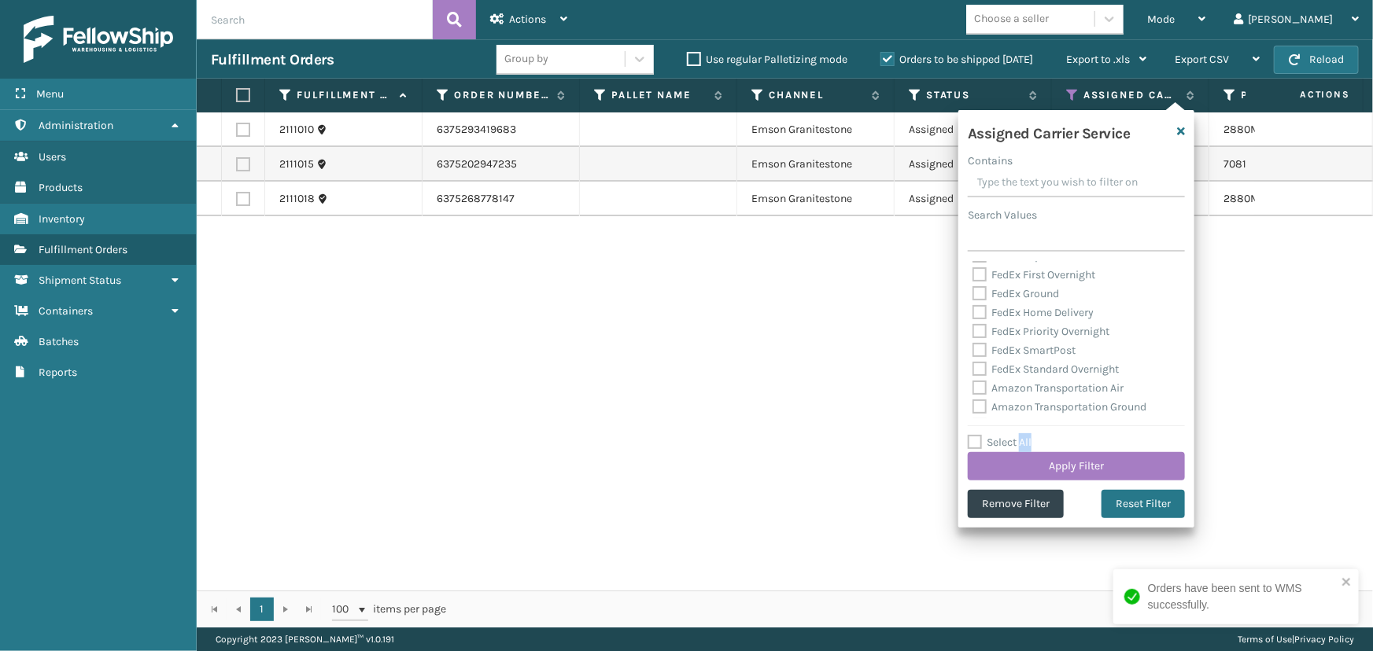
checkbox input "false"
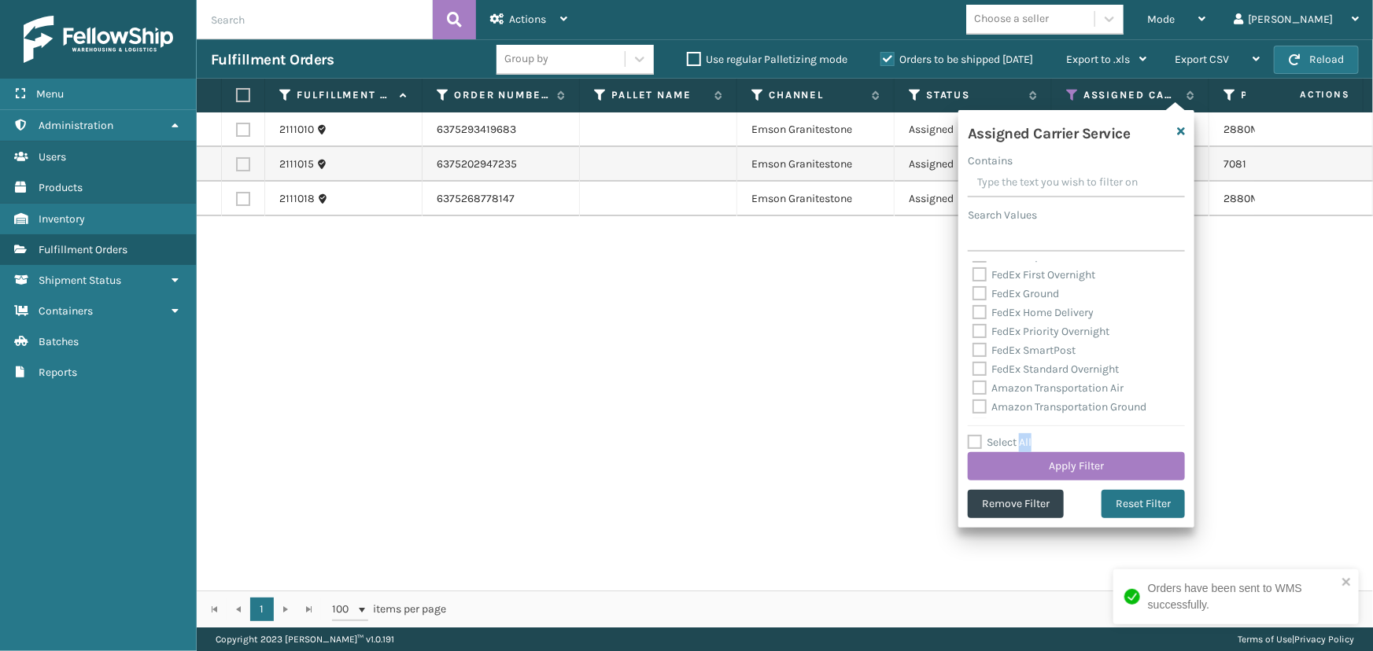
checkbox input "false"
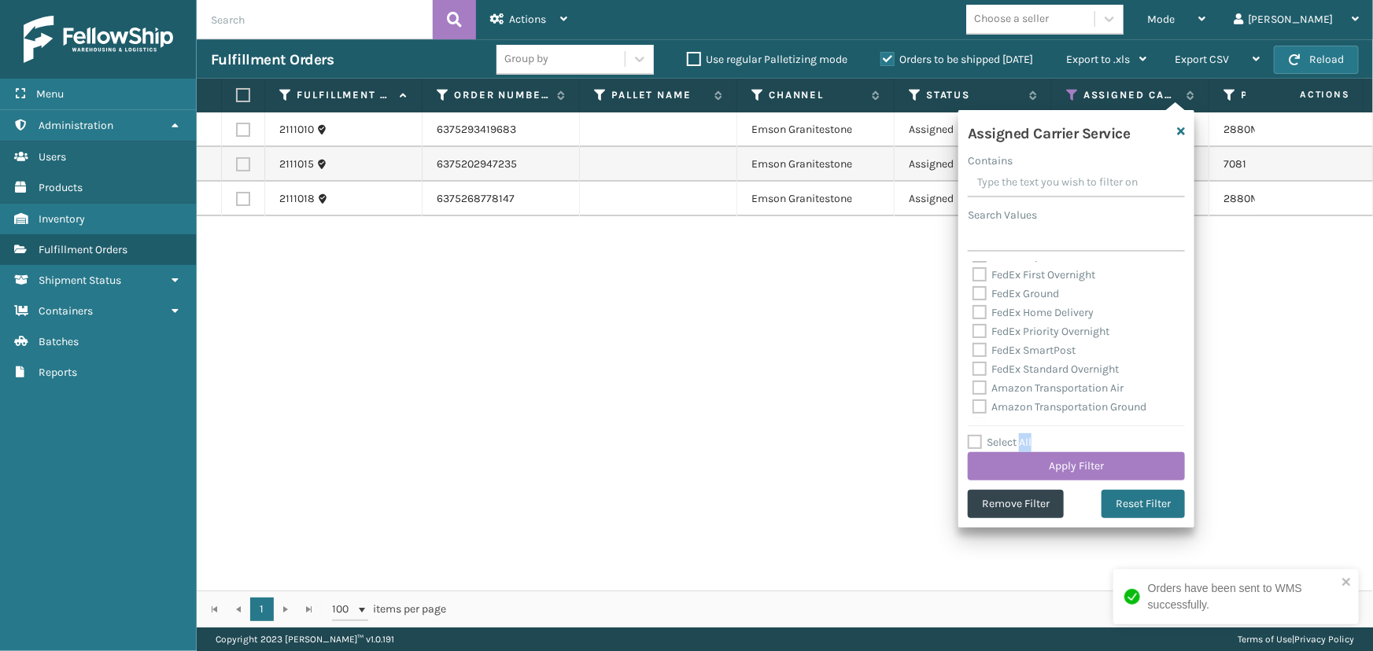
checkbox input "false"
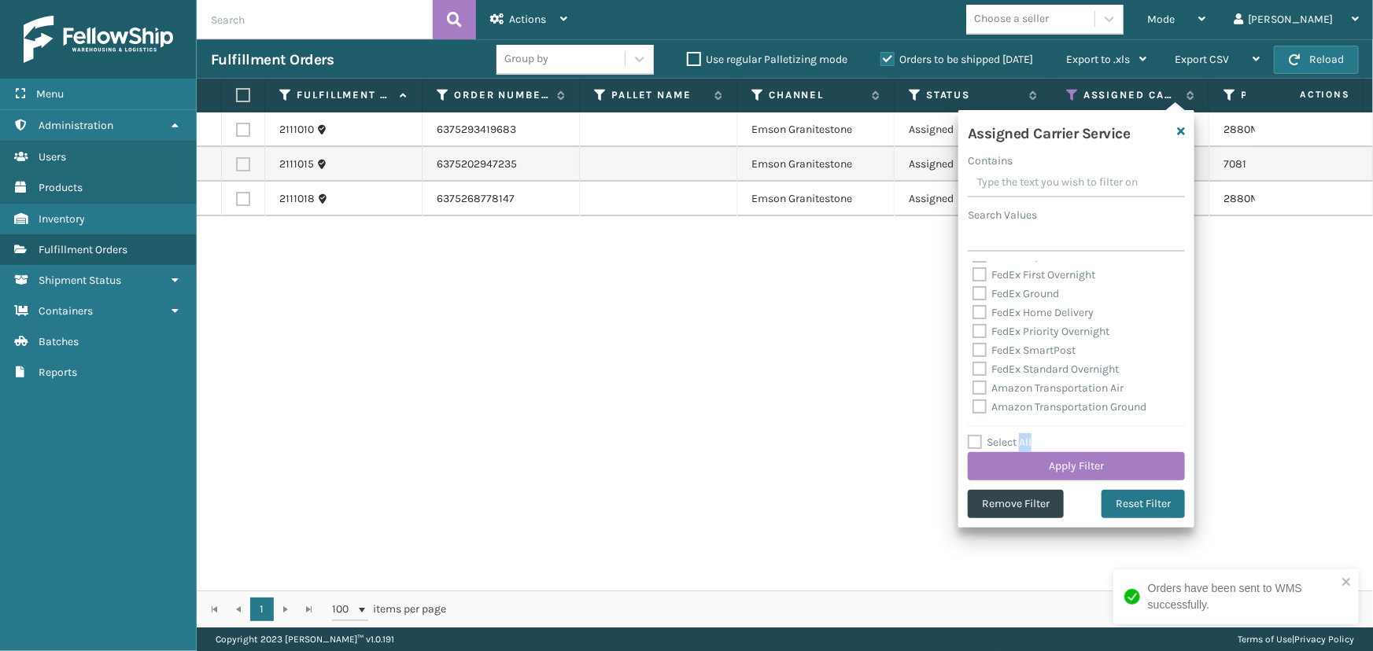
checkbox input "false"
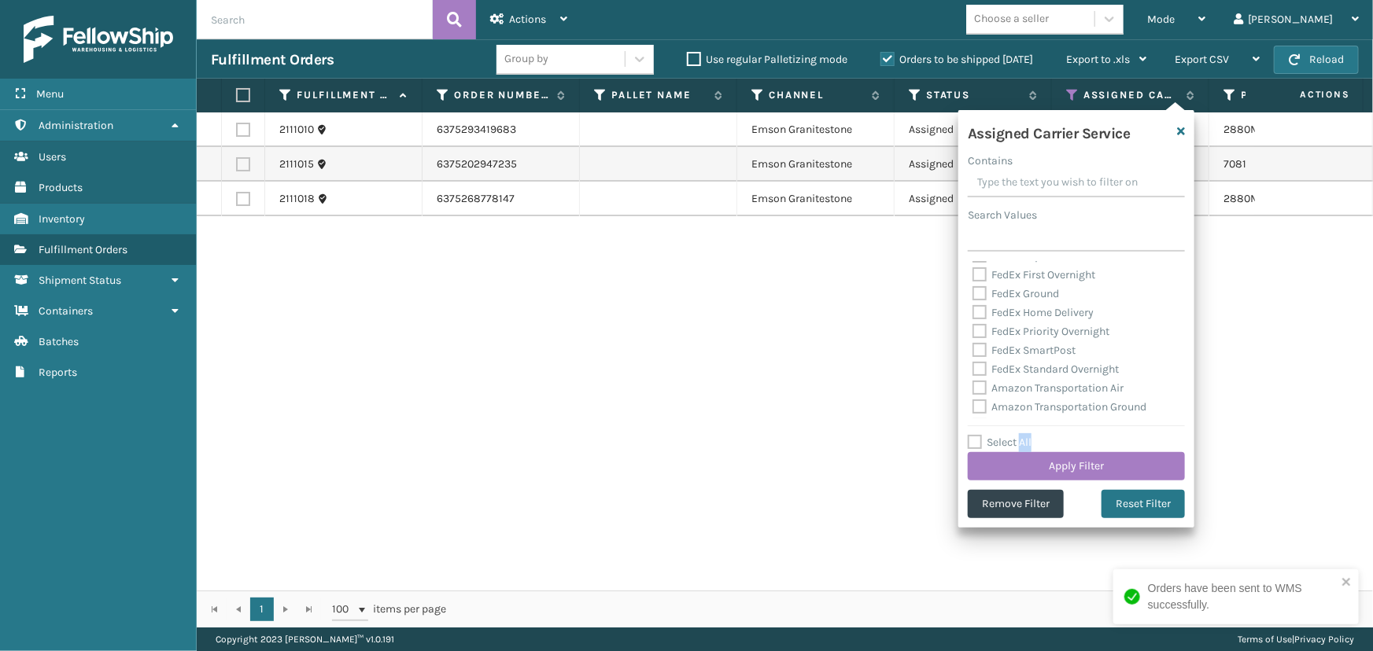
checkbox input "false"
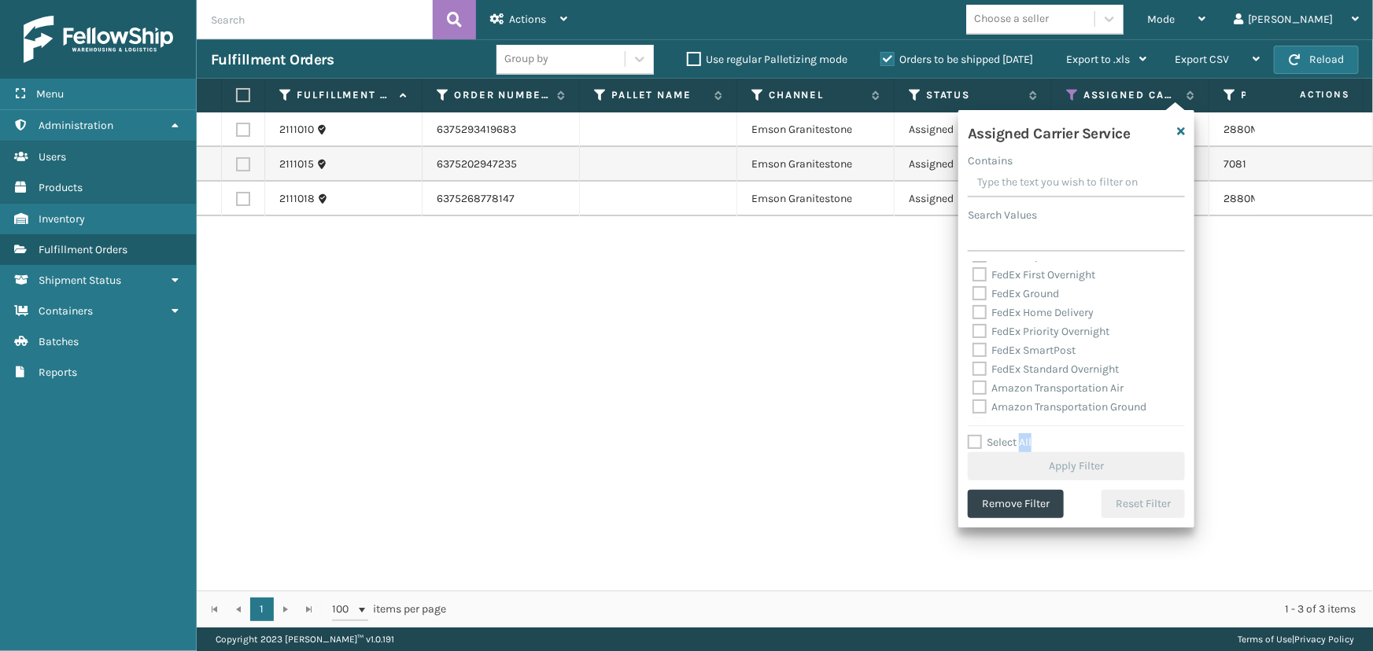
scroll to position [214, 0]
click at [1023, 365] on div "UPS 2nd Day Air" at bounding box center [1076, 358] width 208 height 19
click at [1008, 360] on label "UPS 2nd Day Air" at bounding box center [1020, 358] width 97 height 13
click at [973, 359] on input "UPS 2nd Day Air" at bounding box center [972, 354] width 1 height 10
checkbox input "true"
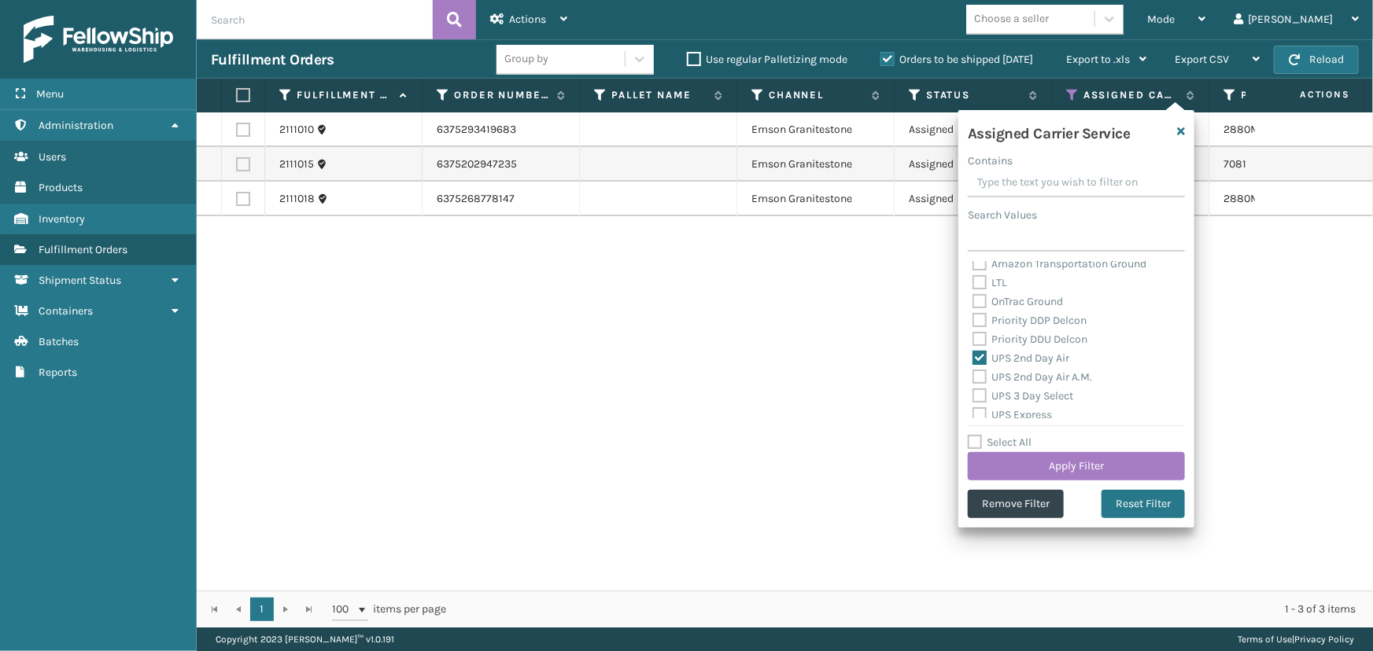
click at [1013, 382] on label "UPS 2nd Day Air A.M." at bounding box center [1032, 377] width 120 height 13
click at [973, 378] on input "UPS 2nd Day Air A.M." at bounding box center [972, 373] width 1 height 10
checkbox input "true"
click at [1013, 400] on label "UPS 3 Day Select" at bounding box center [1022, 395] width 101 height 13
click at [973, 397] on input "UPS 3 Day Select" at bounding box center [972, 392] width 1 height 10
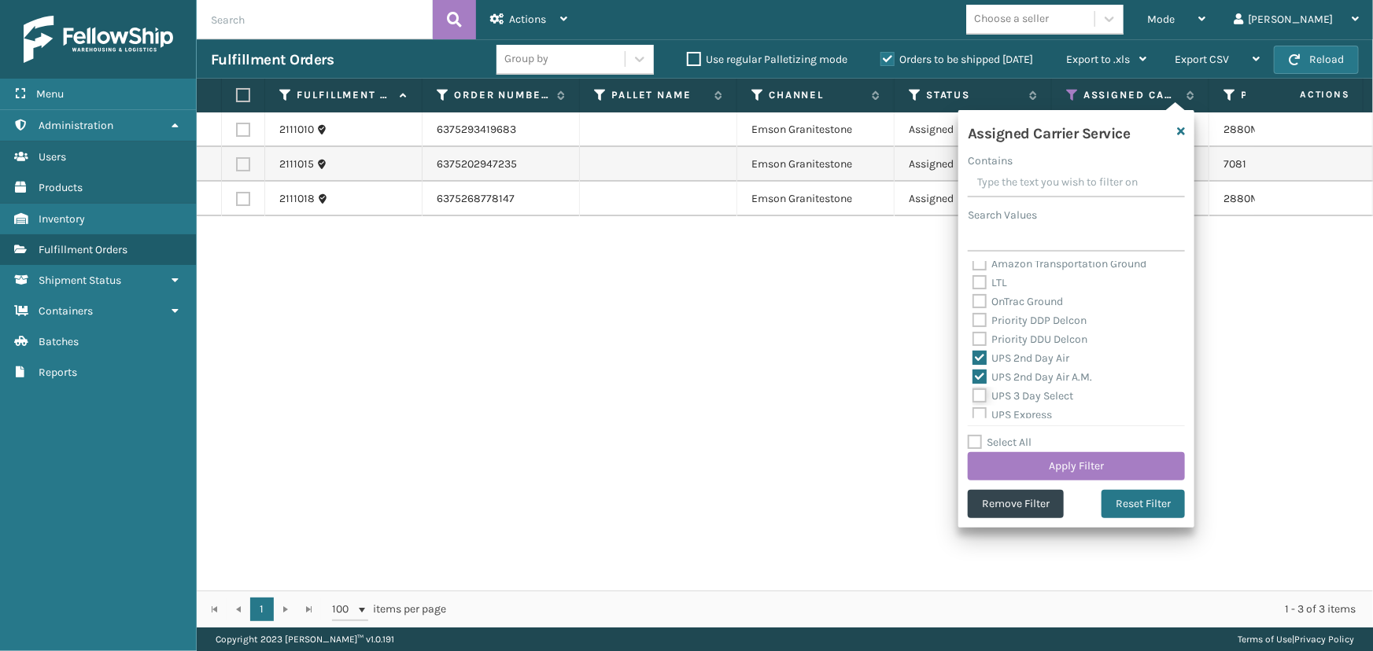
checkbox input "true"
click at [997, 345] on label "UPS Express" at bounding box center [1011, 343] width 79 height 13
click at [973, 345] on input "UPS Express" at bounding box center [972, 339] width 1 height 10
checkbox input "true"
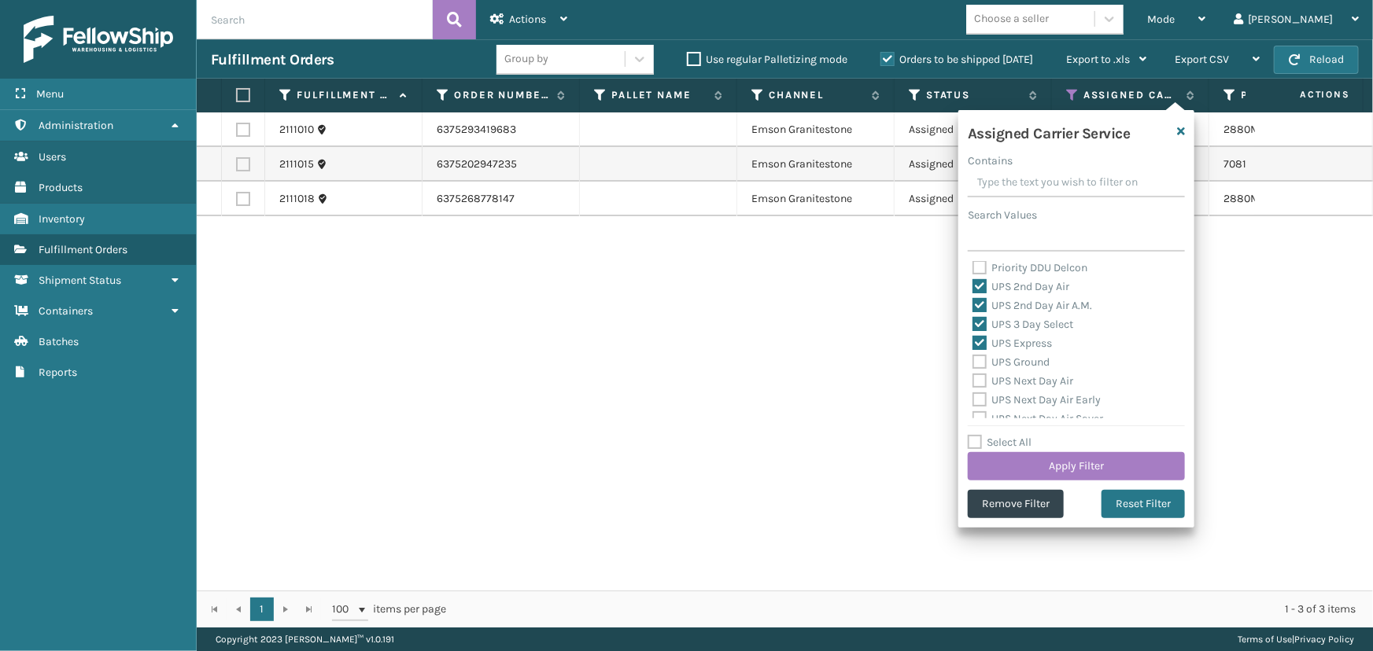
click at [1005, 363] on label "UPS Ground" at bounding box center [1010, 362] width 77 height 13
click at [973, 363] on input "UPS Ground" at bounding box center [972, 358] width 1 height 10
checkbox input "true"
click at [1012, 377] on label "UPS Next Day Air" at bounding box center [1022, 380] width 101 height 13
click at [973, 377] on input "UPS Next Day Air" at bounding box center [972, 377] width 1 height 10
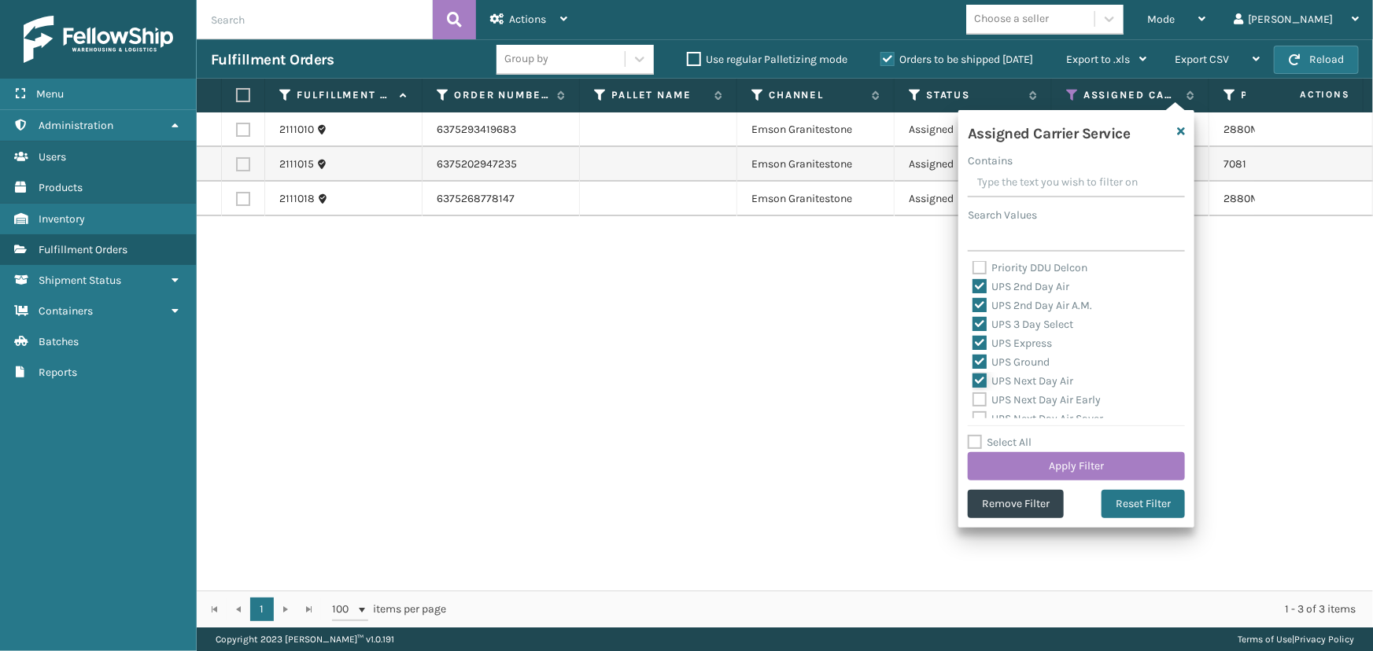
checkbox input "true"
click at [1019, 399] on label "UPS Next Day Air Early" at bounding box center [1036, 399] width 128 height 13
click at [973, 399] on input "UPS Next Day Air Early" at bounding box center [972, 396] width 1 height 10
checkbox input "true"
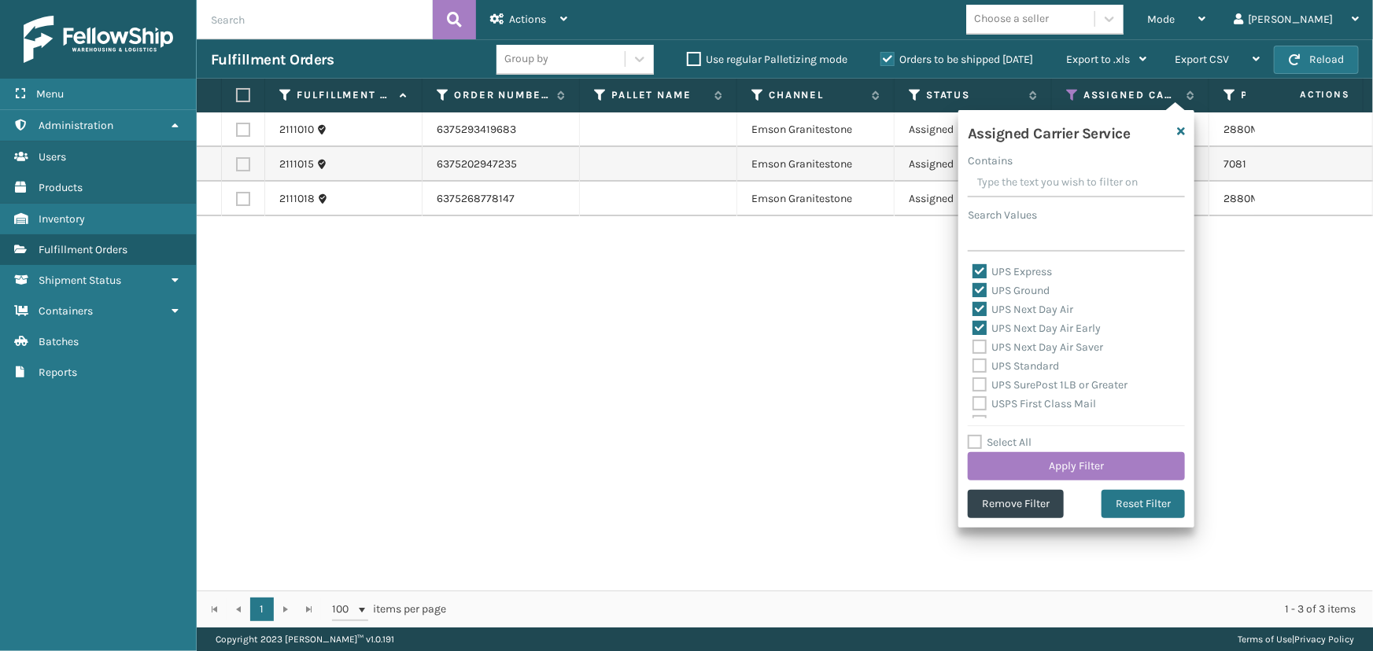
click at [1008, 339] on div "UPS Next Day Air Saver" at bounding box center [1076, 347] width 208 height 19
click at [1008, 345] on label "UPS Next Day Air Saver" at bounding box center [1037, 347] width 131 height 13
click at [973, 345] on input "UPS Next Day Air Saver" at bounding box center [972, 343] width 1 height 10
checkbox input "true"
click at [1011, 361] on label "UPS Standard" at bounding box center [1015, 365] width 87 height 13
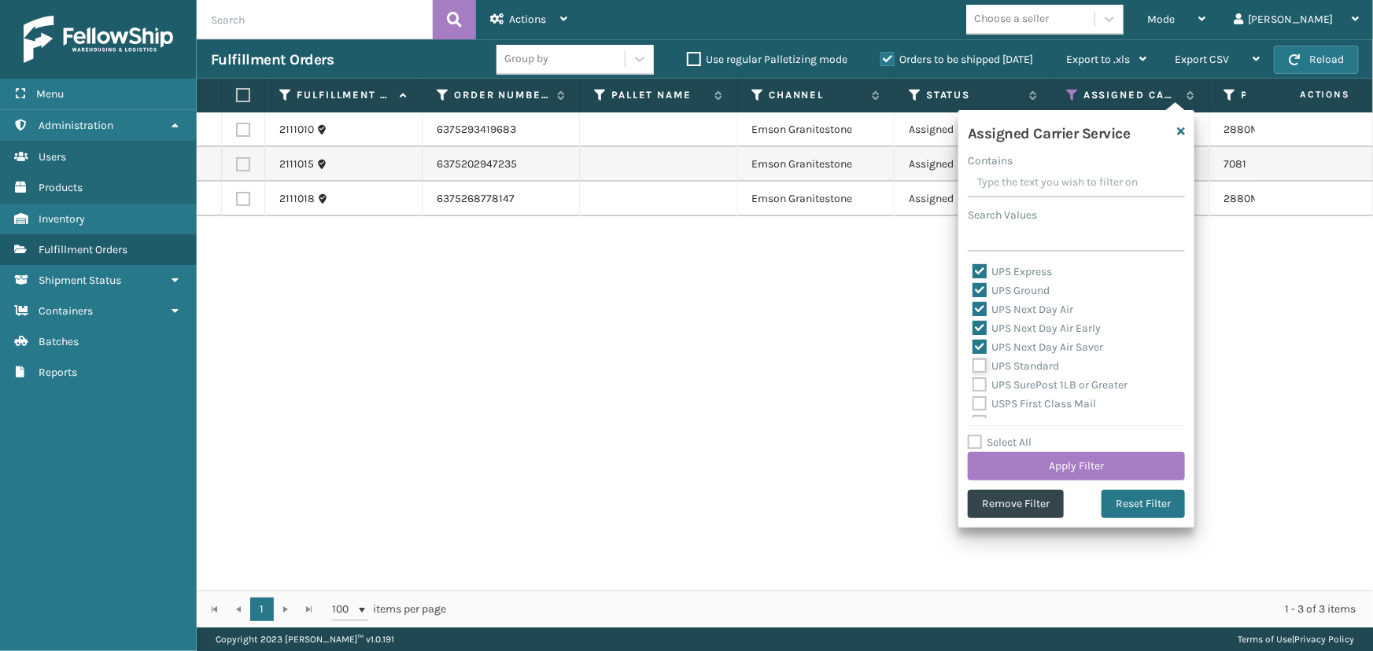
click at [973, 361] on input "UPS Standard" at bounding box center [972, 362] width 1 height 10
checkbox input "true"
click at [1023, 383] on label "UPS SurePost 1LB or Greater" at bounding box center [1049, 384] width 155 height 13
click at [973, 383] on input "UPS SurePost 1LB or Greater" at bounding box center [972, 381] width 1 height 10
checkbox input "true"
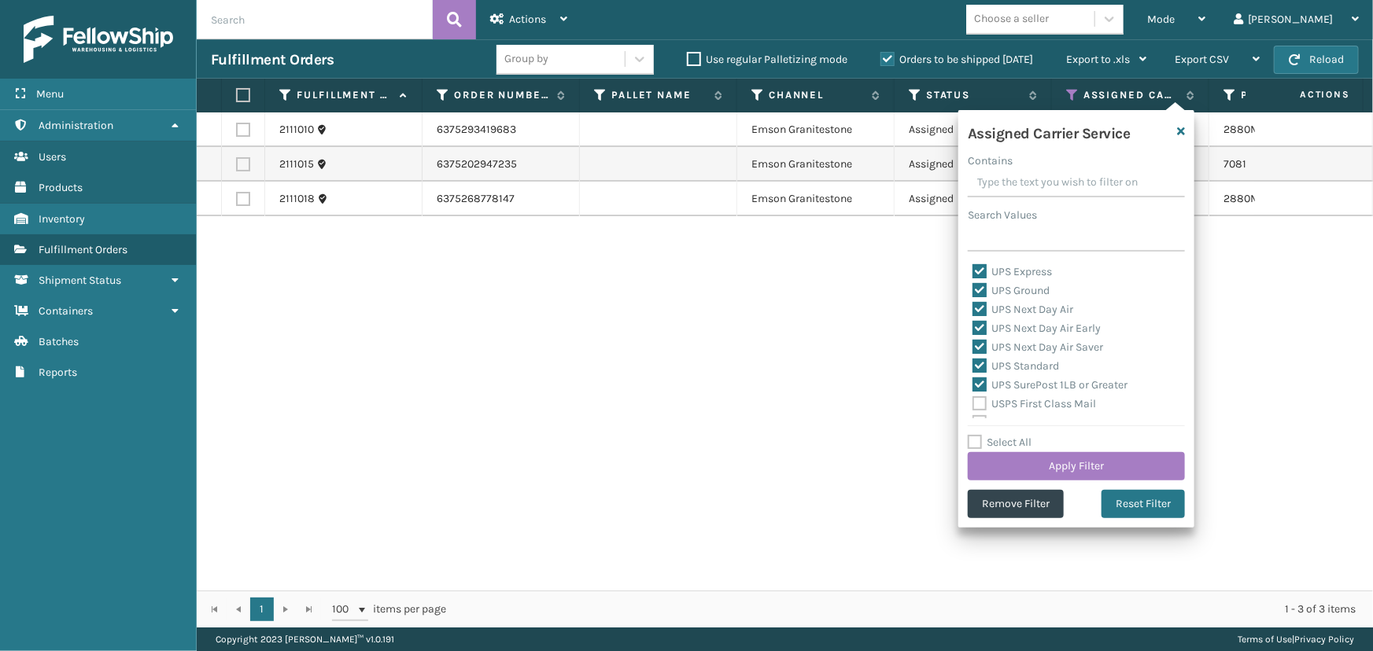
click at [1023, 396] on div "USPS First Class Mail" at bounding box center [1076, 404] width 208 height 19
click at [1028, 398] on label "USPS First Class Mail" at bounding box center [1034, 403] width 124 height 13
click at [973, 398] on input "USPS First Class Mail" at bounding box center [972, 400] width 1 height 10
checkbox input "true"
click at [1041, 463] on button "Apply Filter" at bounding box center [1076, 466] width 217 height 28
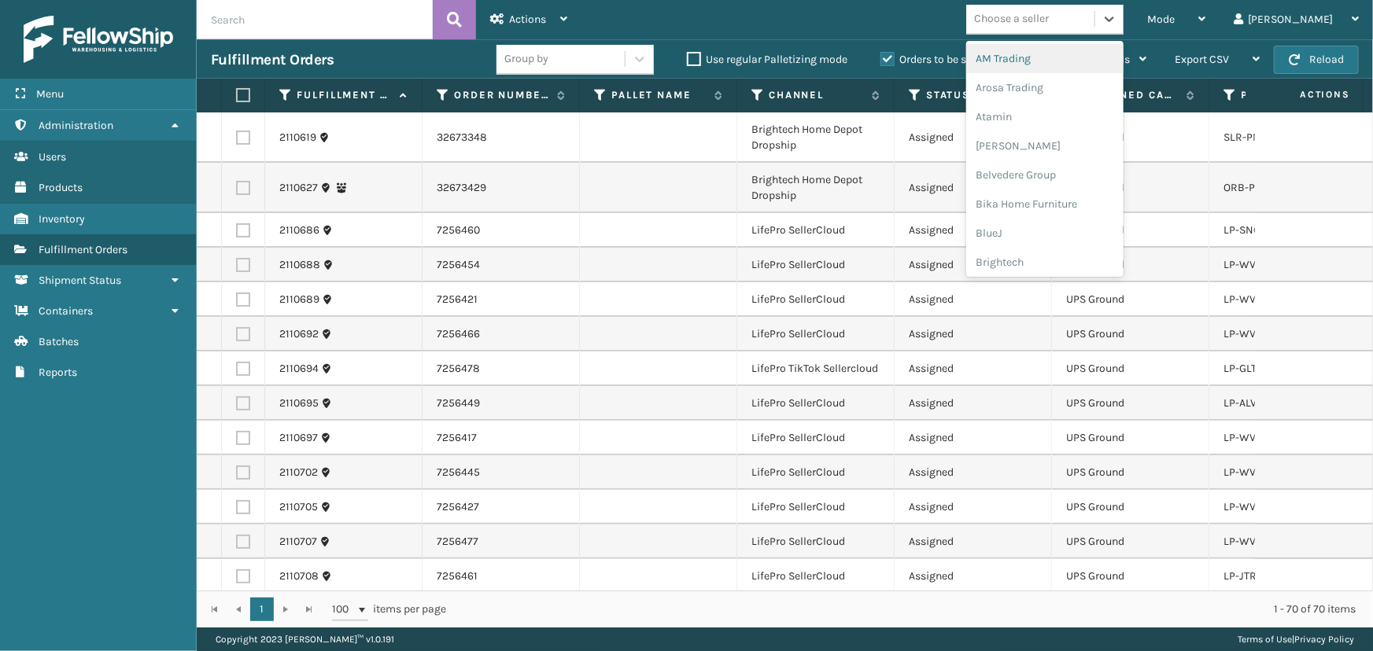
click at [1049, 24] on div "Choose a seller" at bounding box center [1011, 19] width 75 height 17
click at [1093, 205] on div "LifePro Fitness" at bounding box center [1044, 211] width 157 height 29
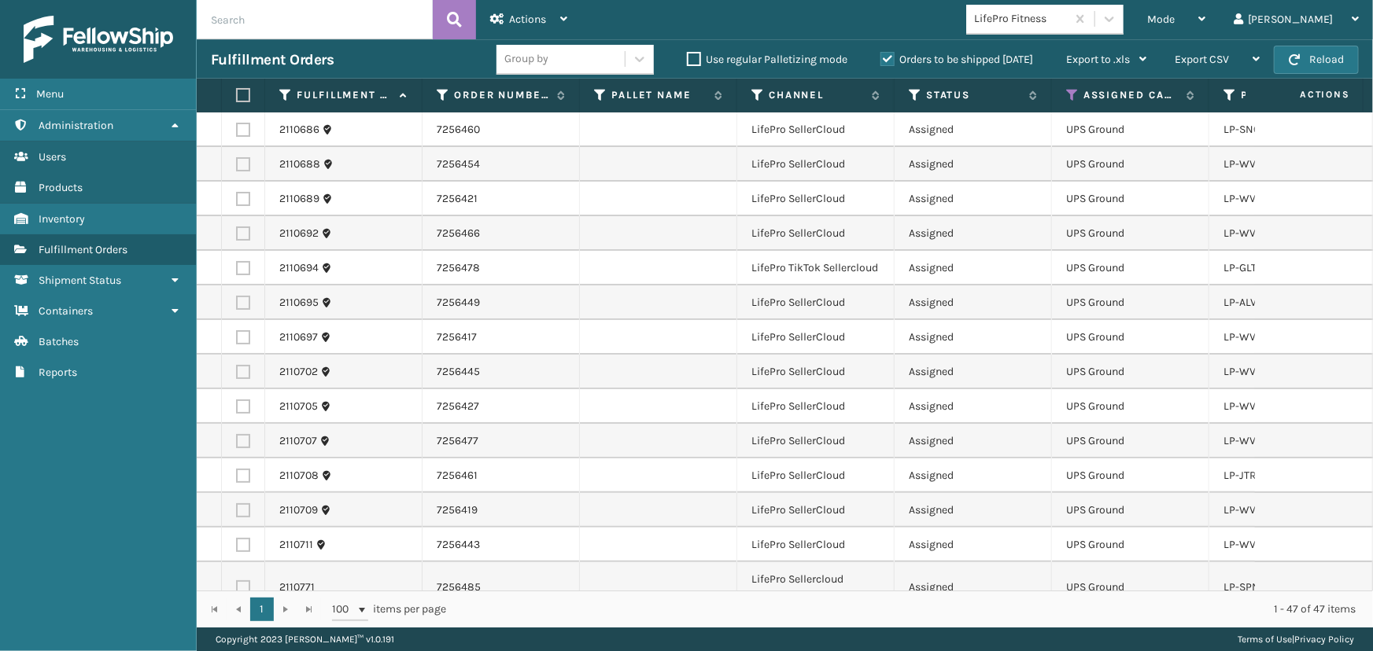
click at [237, 98] on label at bounding box center [240, 95] width 9 height 14
click at [237, 98] on input "checkbox" at bounding box center [236, 95] width 1 height 10
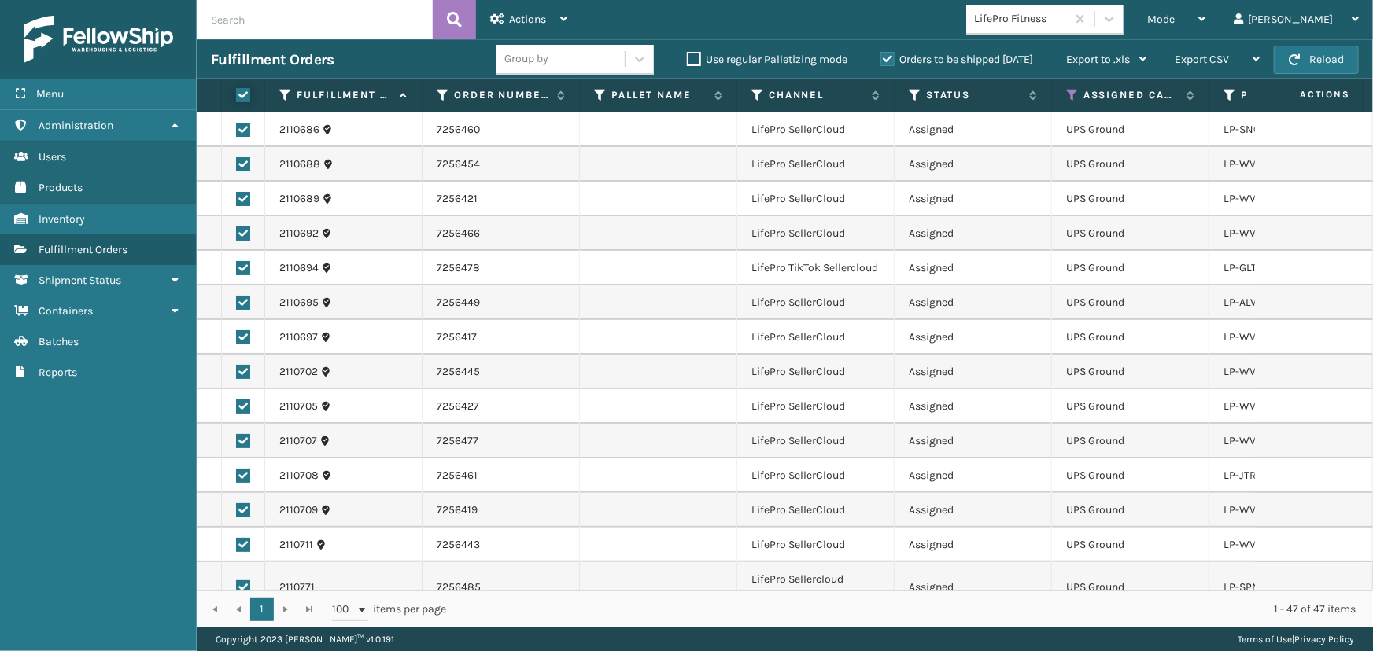
checkbox input "true"
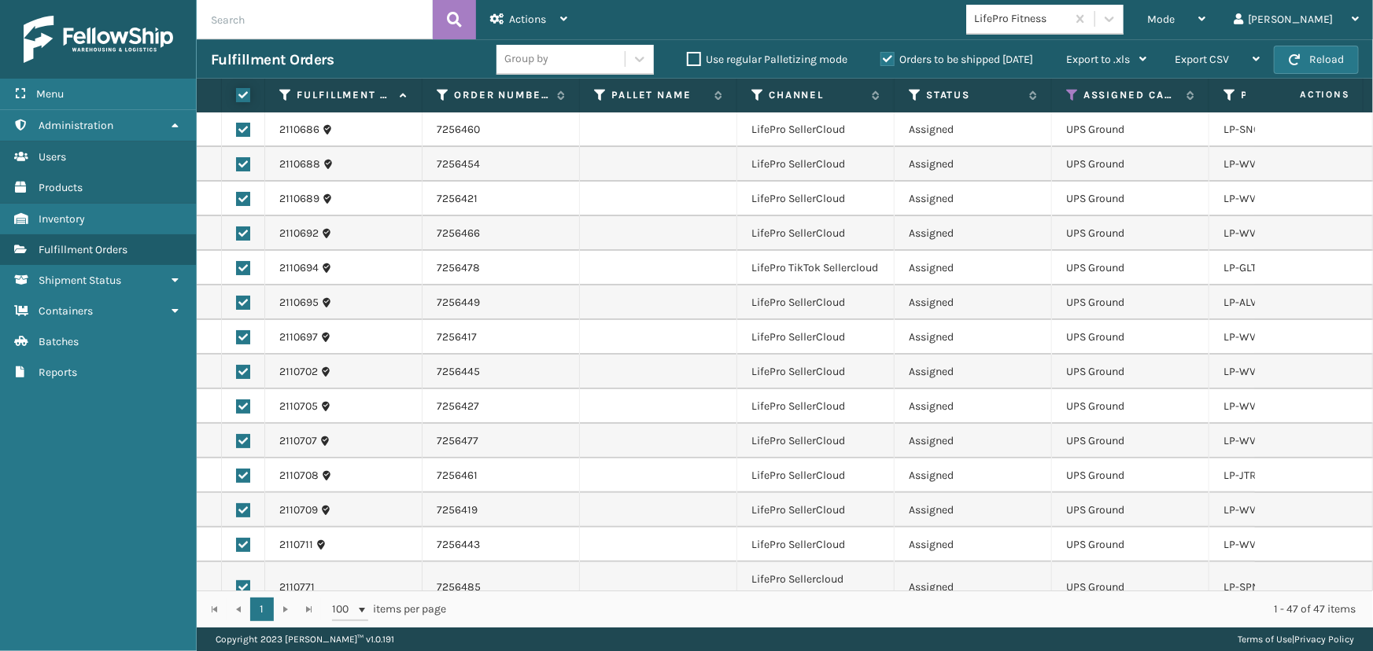
checkbox input "true"
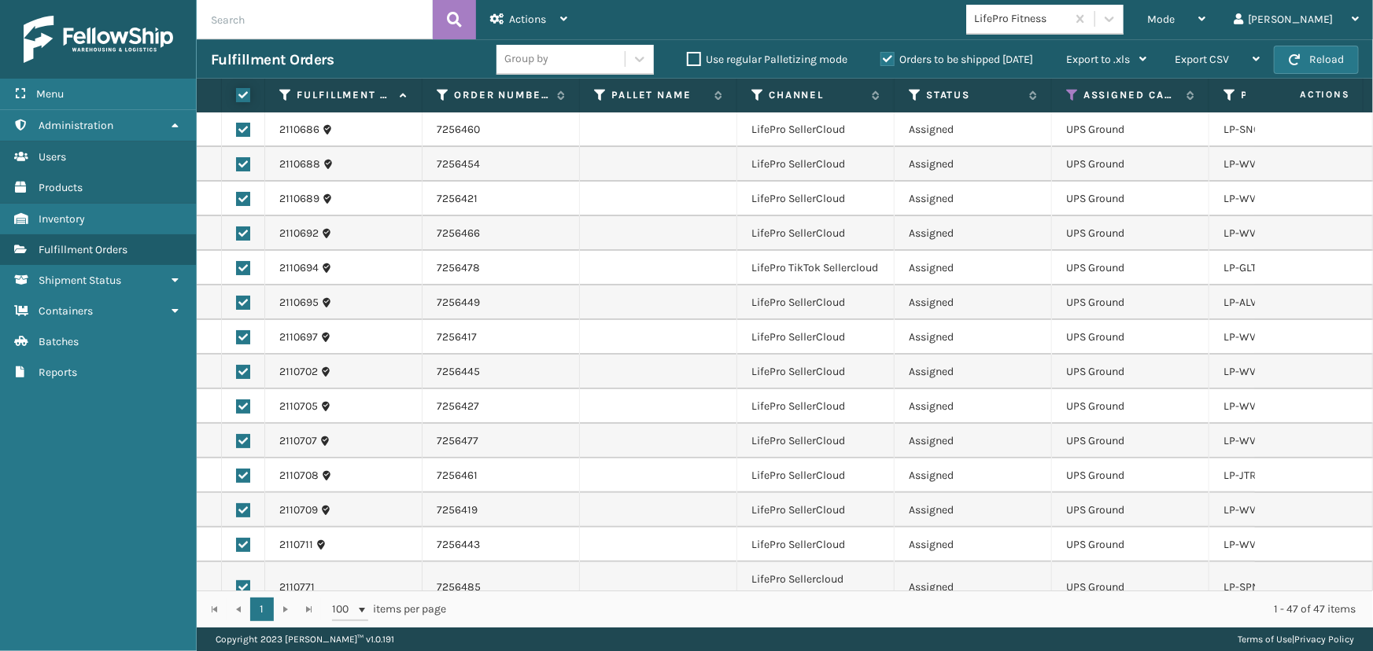
checkbox input "true"
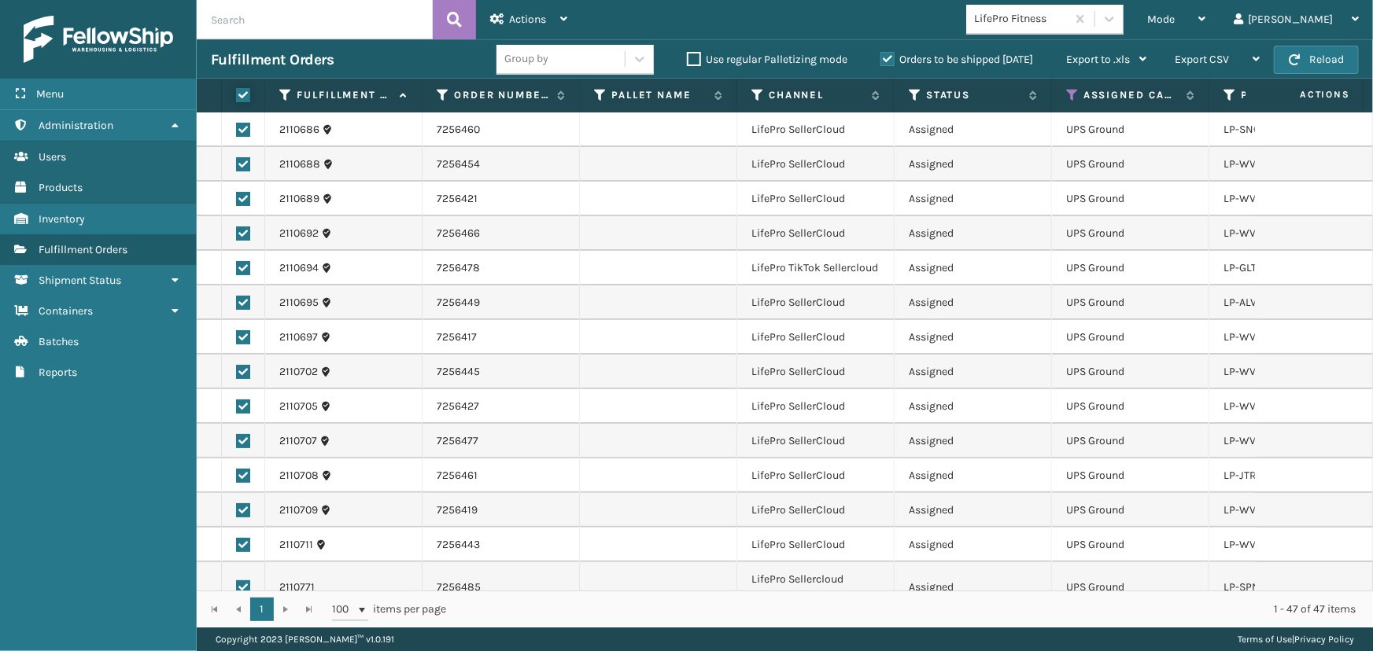
checkbox input "true"
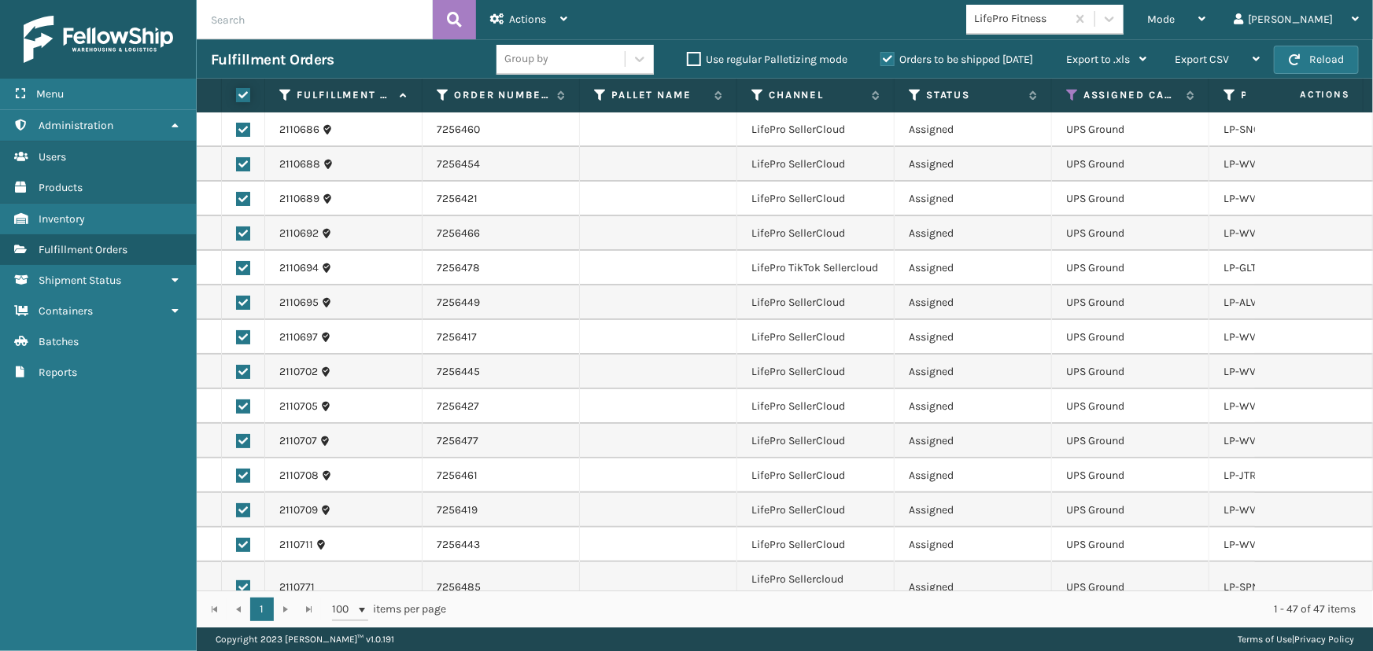
checkbox input "true"
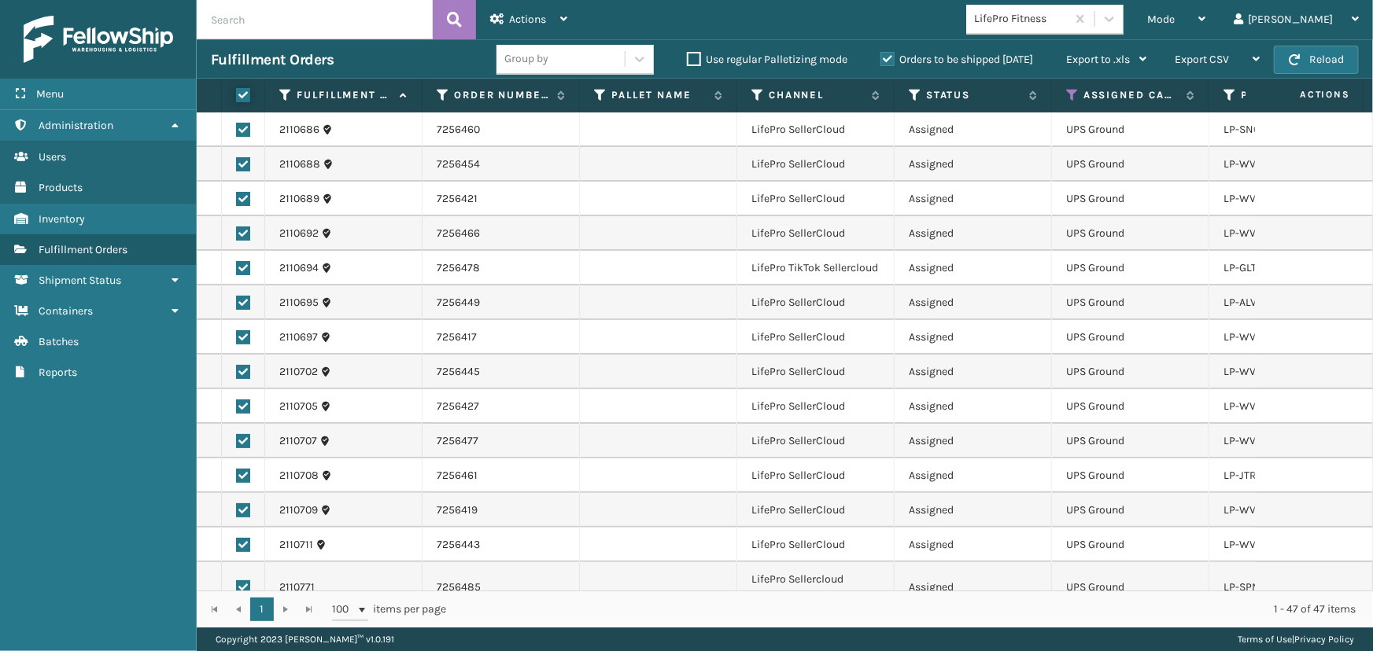
checkbox input "true"
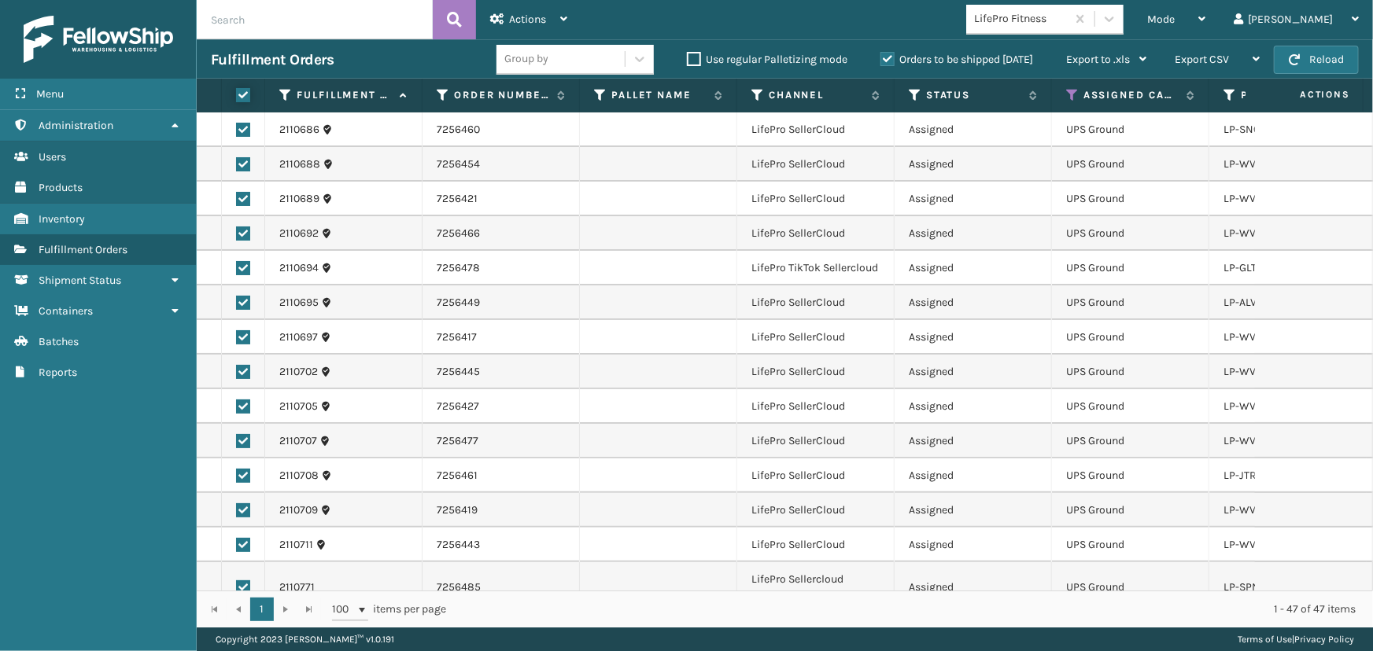
checkbox input "true"
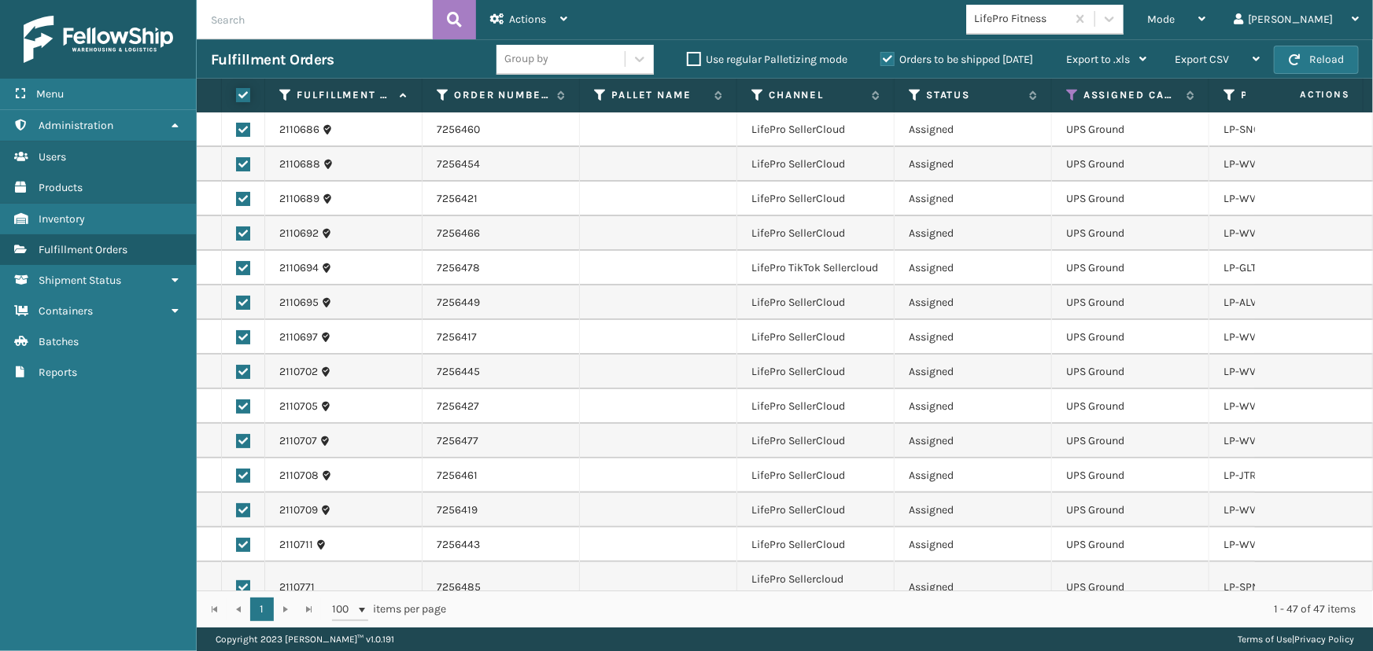
checkbox input "true"
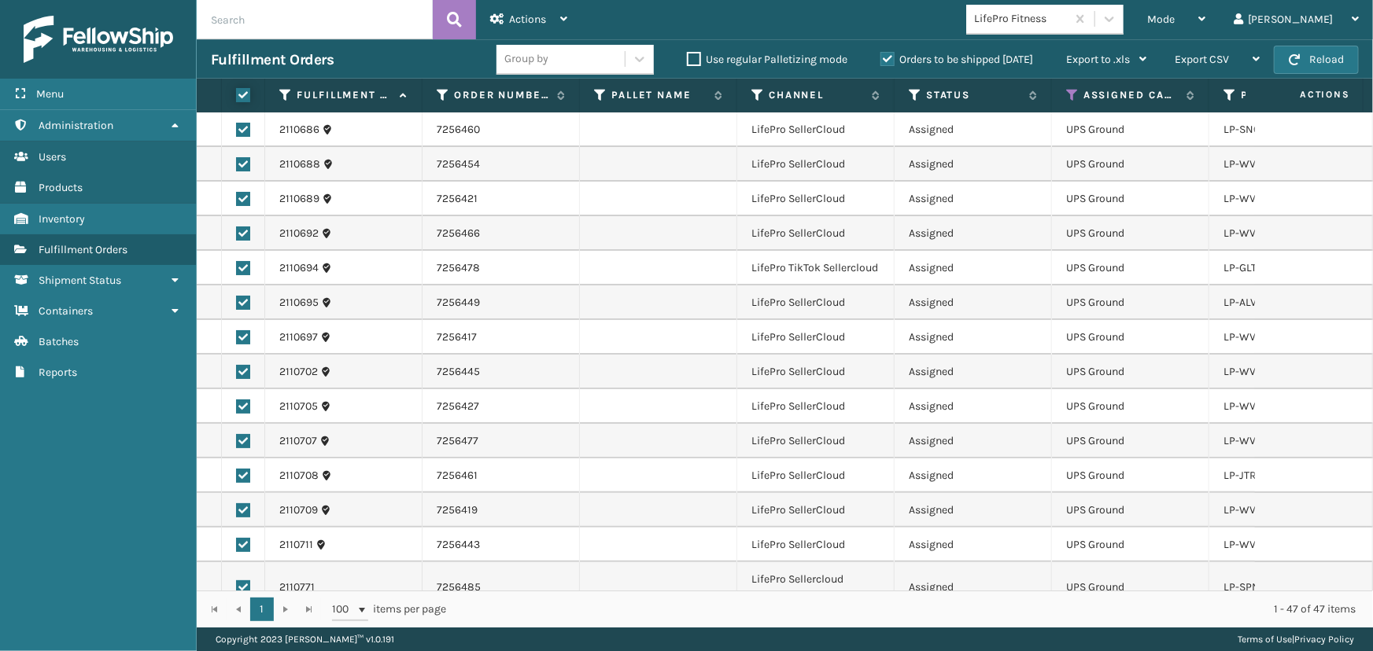
checkbox input "true"
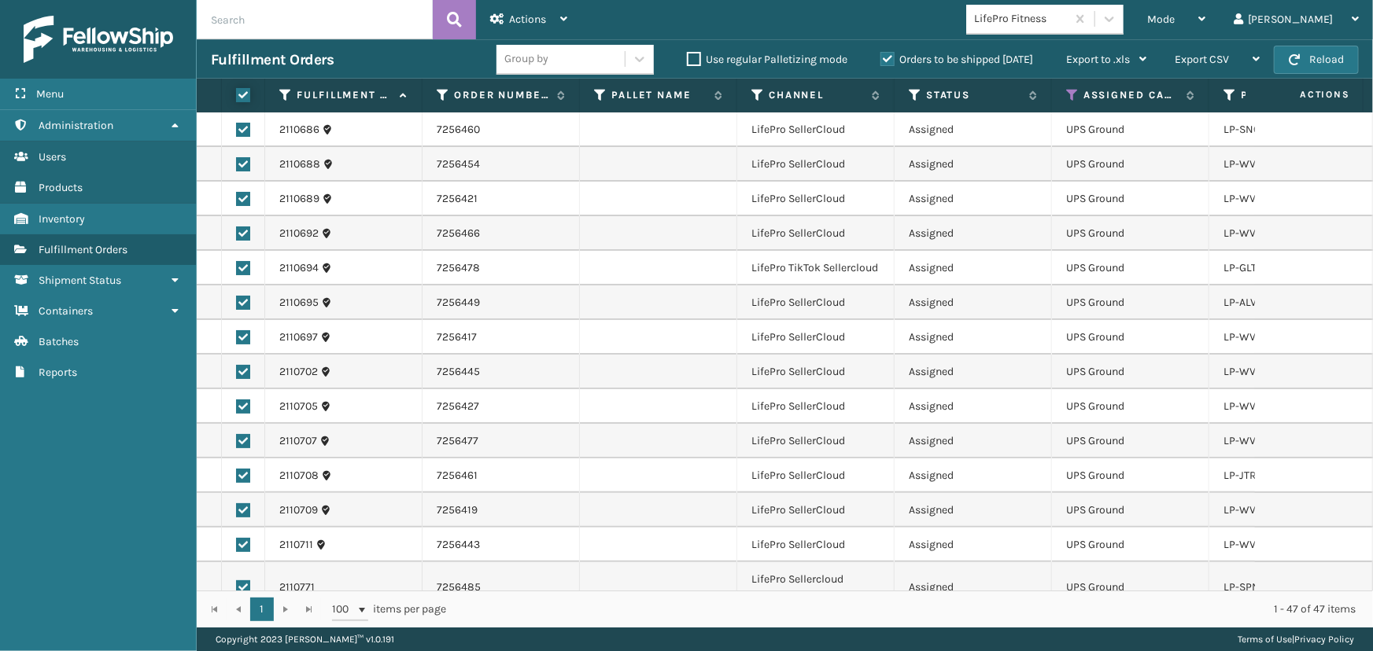
checkbox input "true"
click at [538, 12] on div "Actions" at bounding box center [528, 19] width 77 height 39
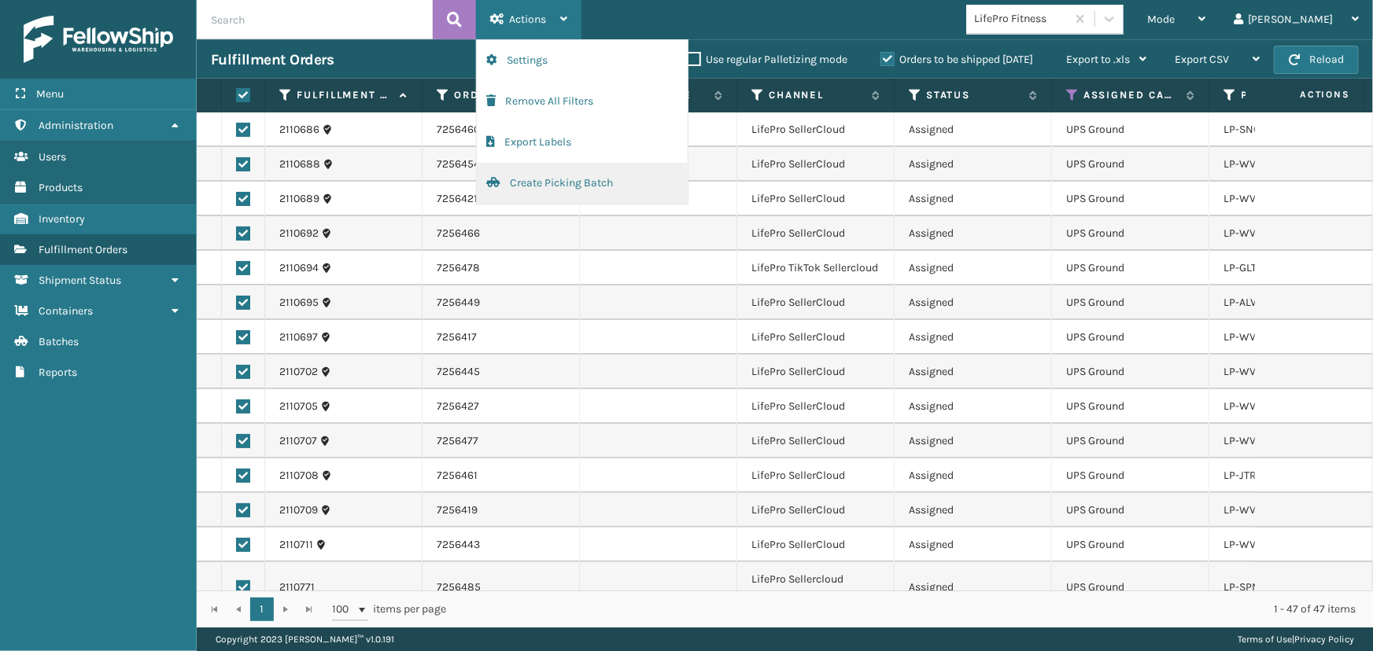
click at [519, 175] on button "Create Picking Batch" at bounding box center [582, 183] width 211 height 41
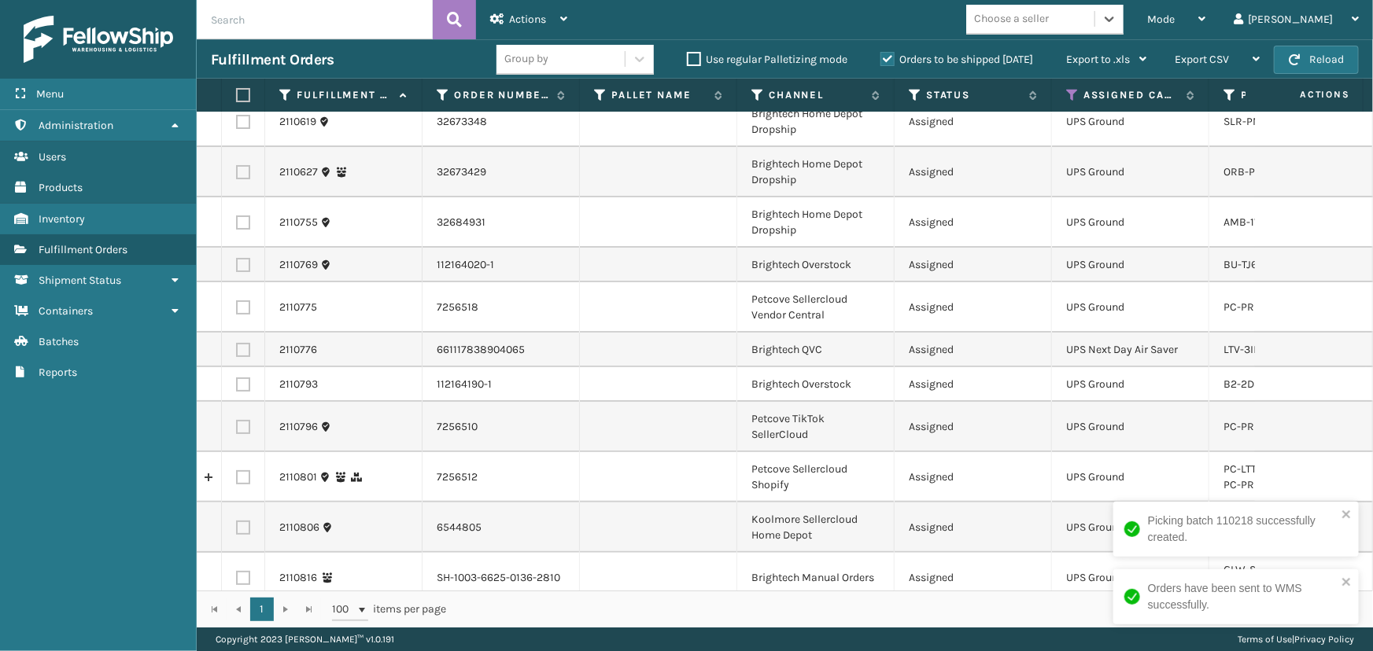
scroll to position [0, 0]
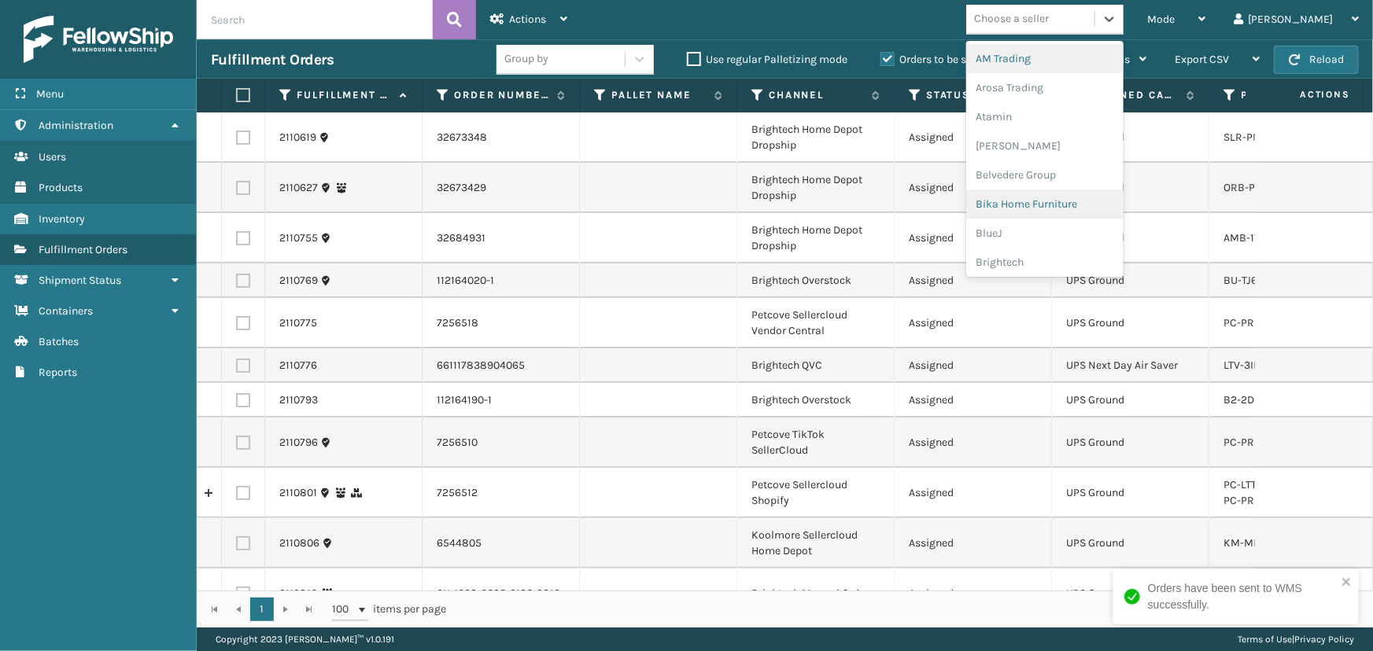
drag, startPoint x: 1066, startPoint y: 15, endPoint x: 1123, endPoint y: 216, distance: 209.4
click at [1049, 20] on div "Choose a seller" at bounding box center [1011, 19] width 75 height 17
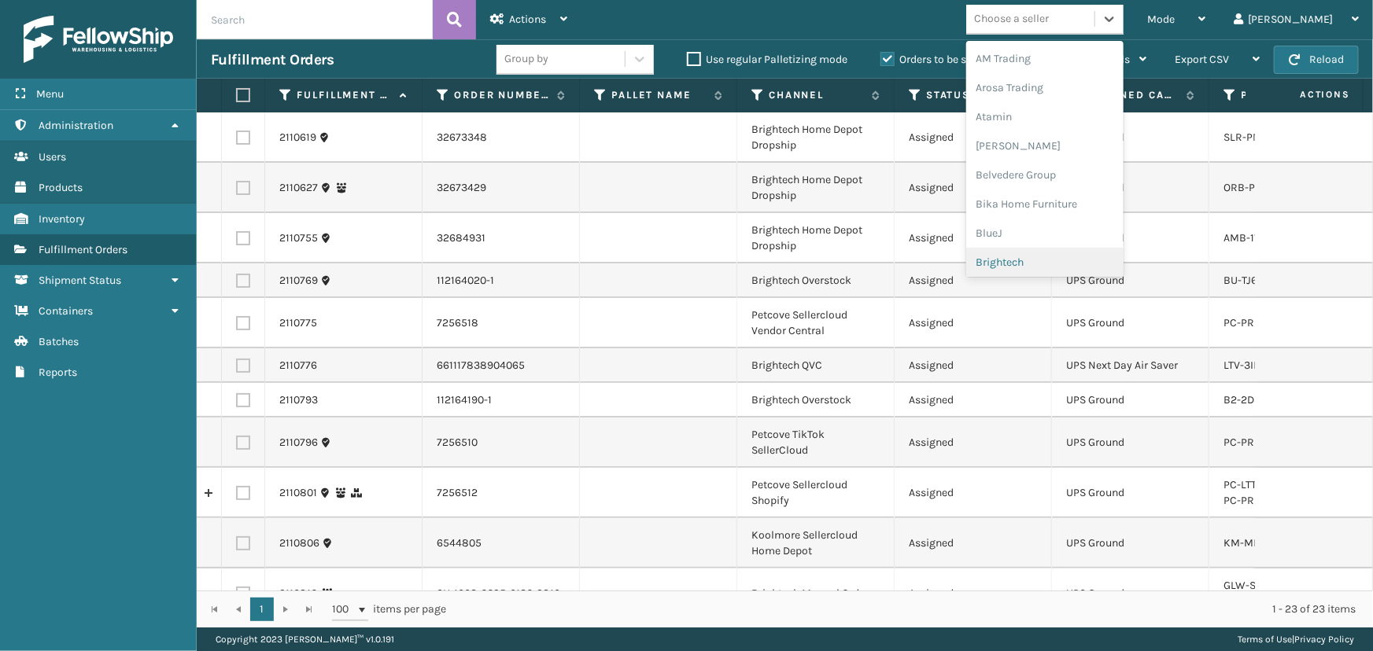
click at [1104, 266] on div "Brightech" at bounding box center [1044, 262] width 157 height 29
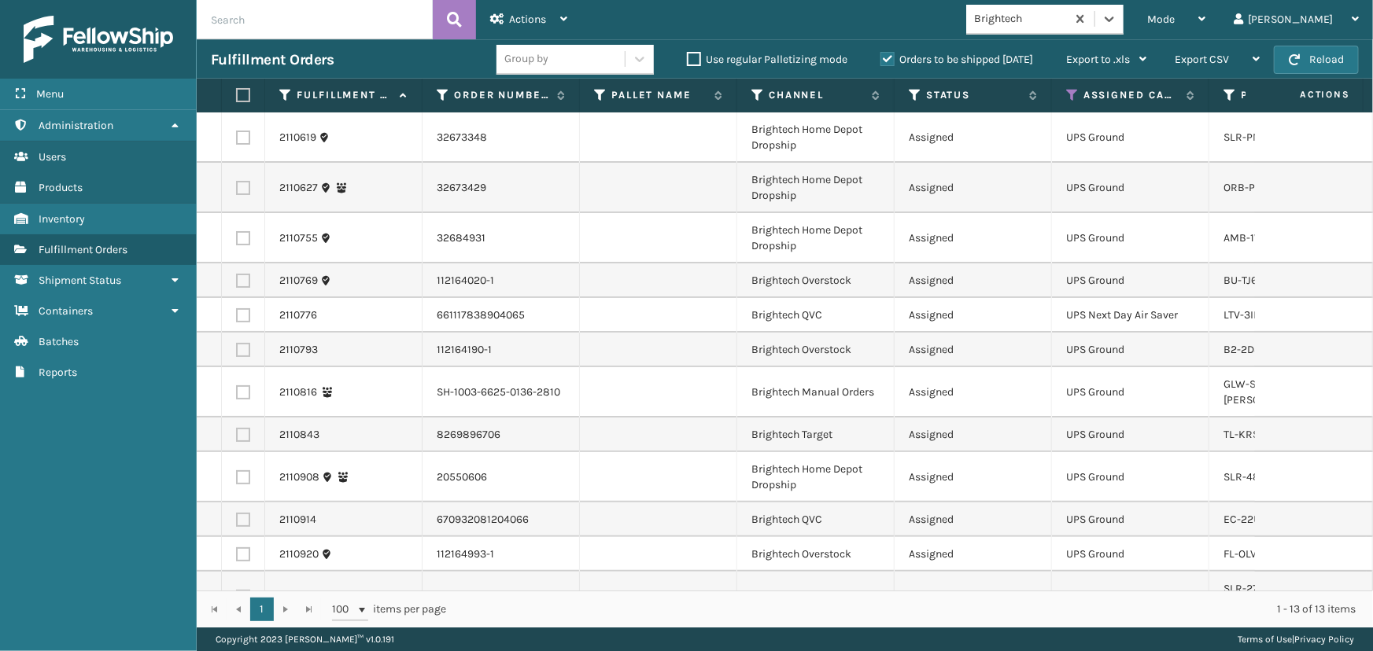
click at [244, 91] on label at bounding box center [240, 95] width 9 height 14
click at [237, 91] on input "checkbox" at bounding box center [236, 95] width 1 height 10
checkbox input "true"
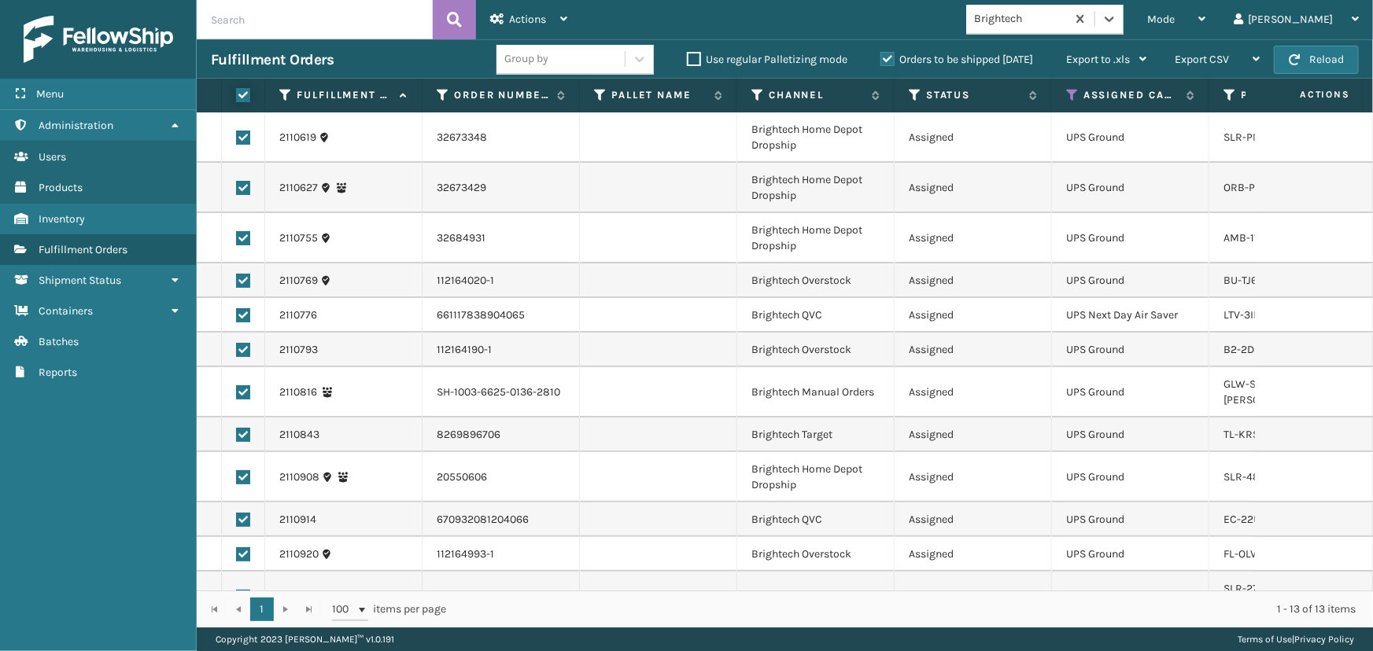
checkbox input "true"
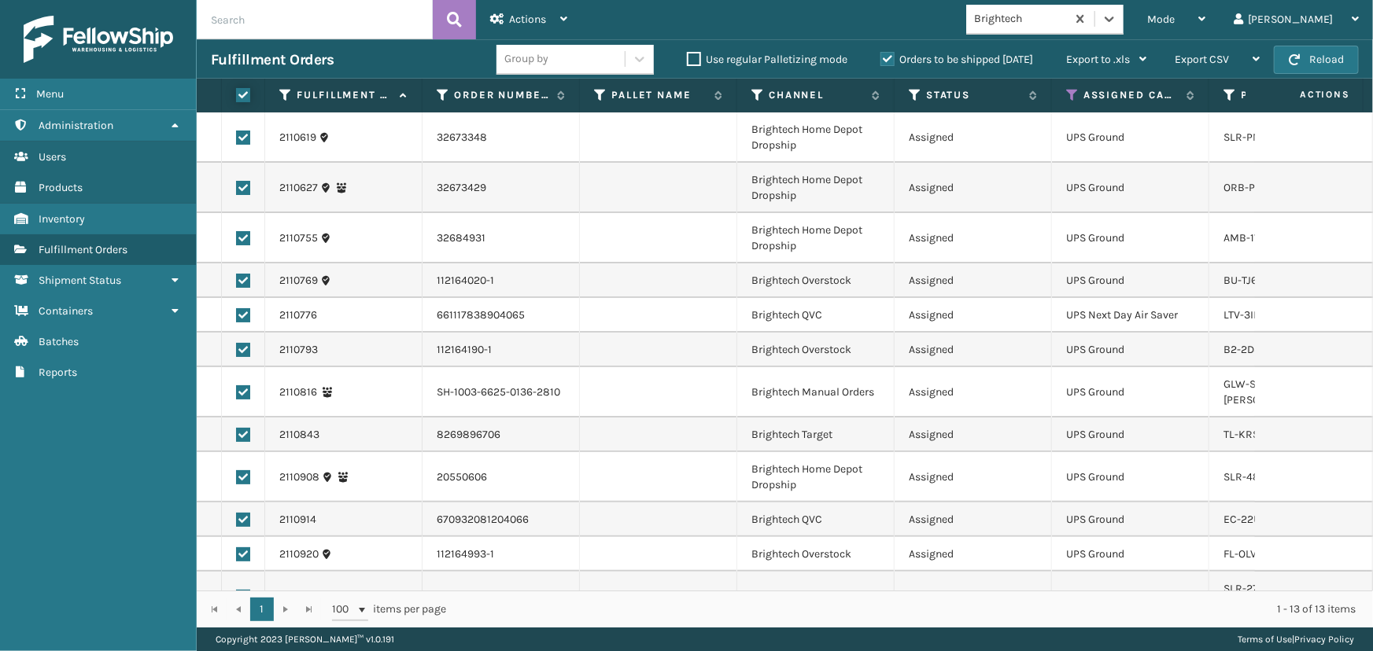
checkbox input "true"
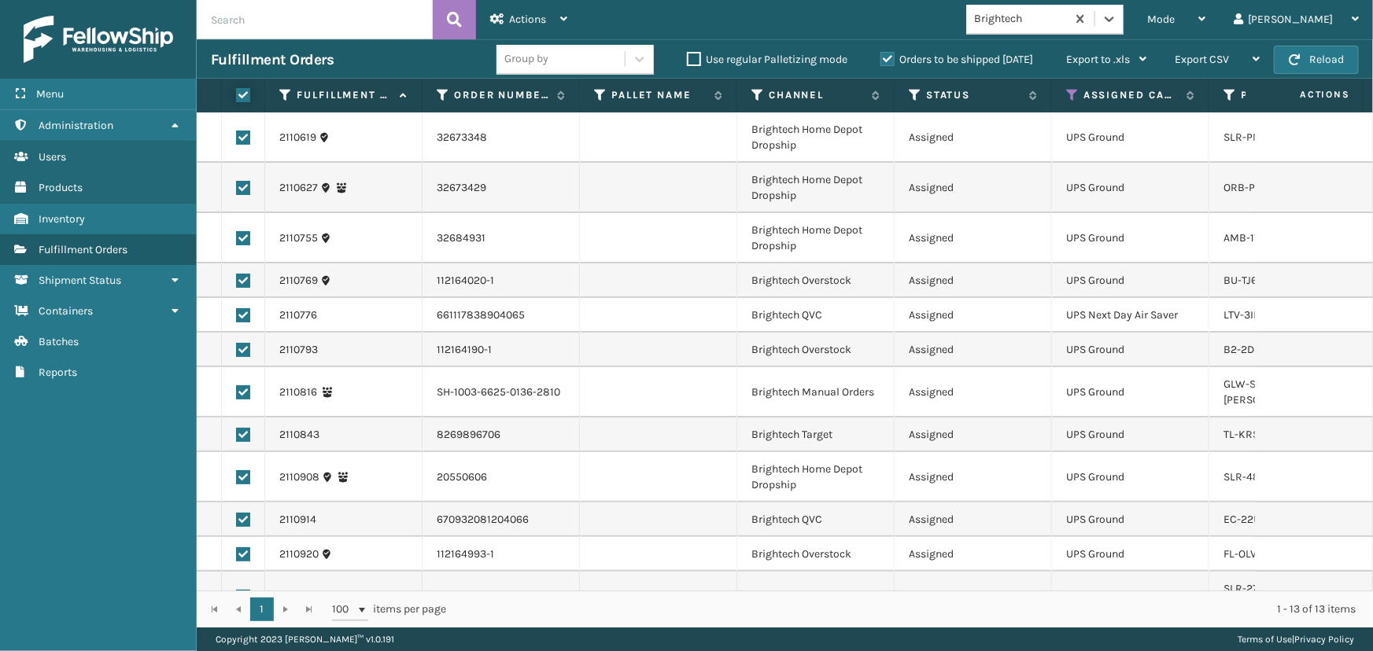
checkbox input "true"
drag, startPoint x: 543, startPoint y: 14, endPoint x: 565, endPoint y: 98, distance: 86.2
click at [543, 18] on span "Actions" at bounding box center [527, 19] width 37 height 13
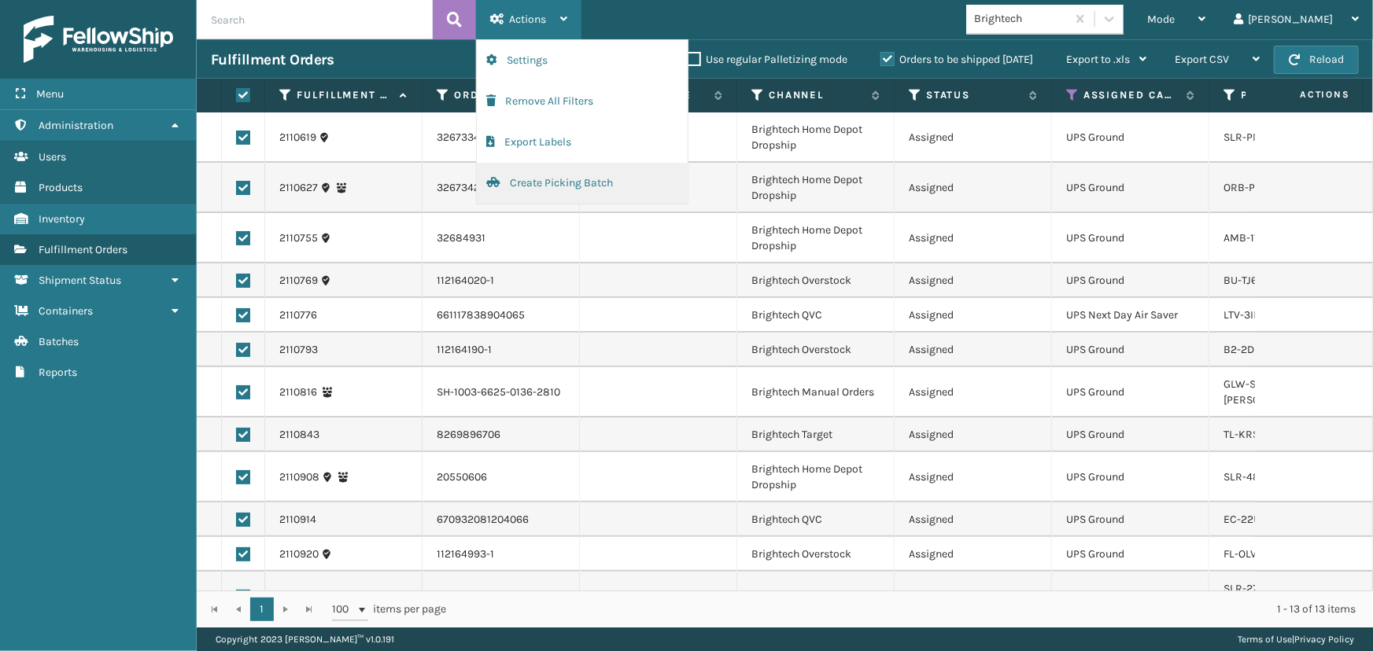
click at [566, 177] on button "Create Picking Batch" at bounding box center [582, 183] width 211 height 41
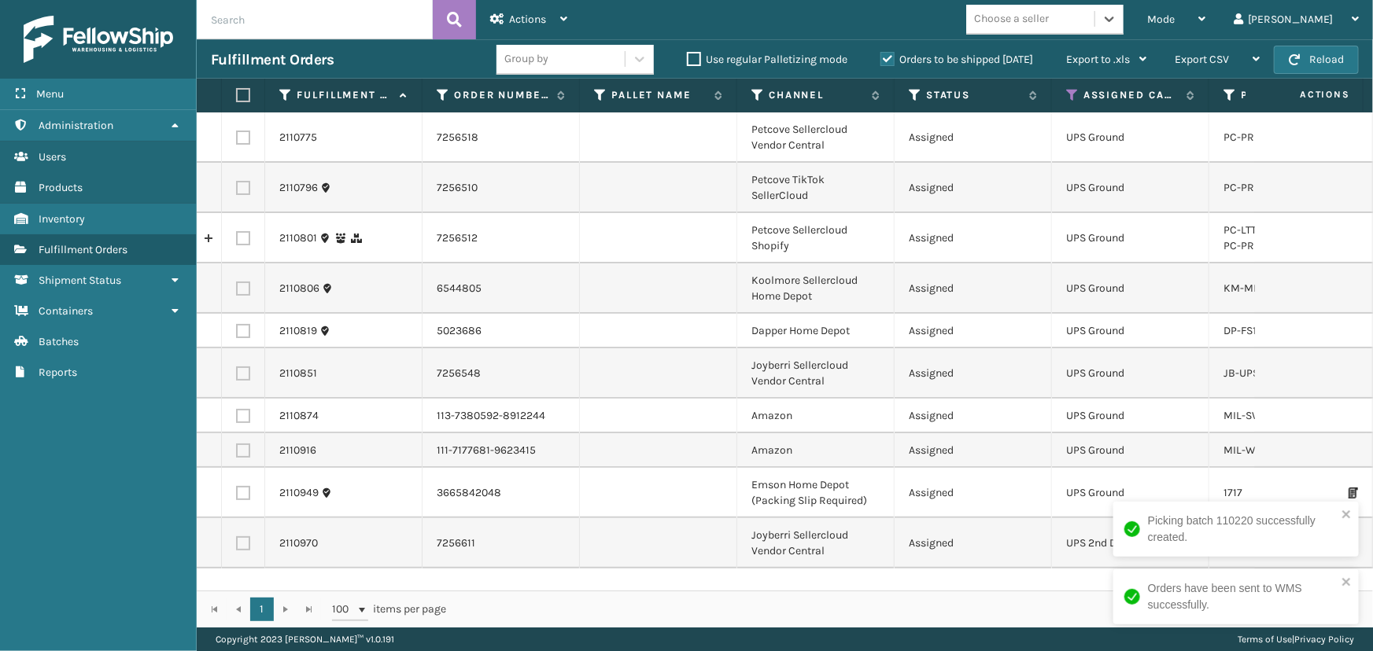
click at [1049, 24] on div "Choose a seller" at bounding box center [1011, 19] width 75 height 17
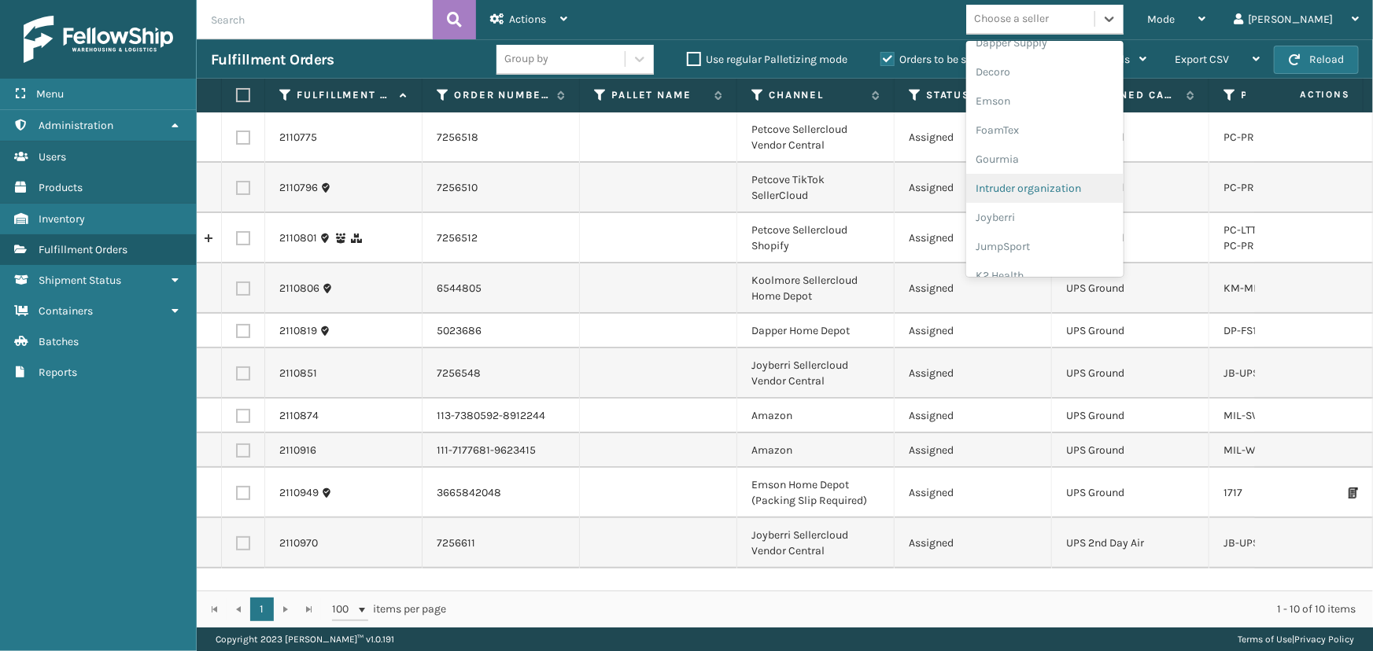
scroll to position [212, 0]
click at [1066, 192] on div "Emson" at bounding box center [1044, 196] width 157 height 29
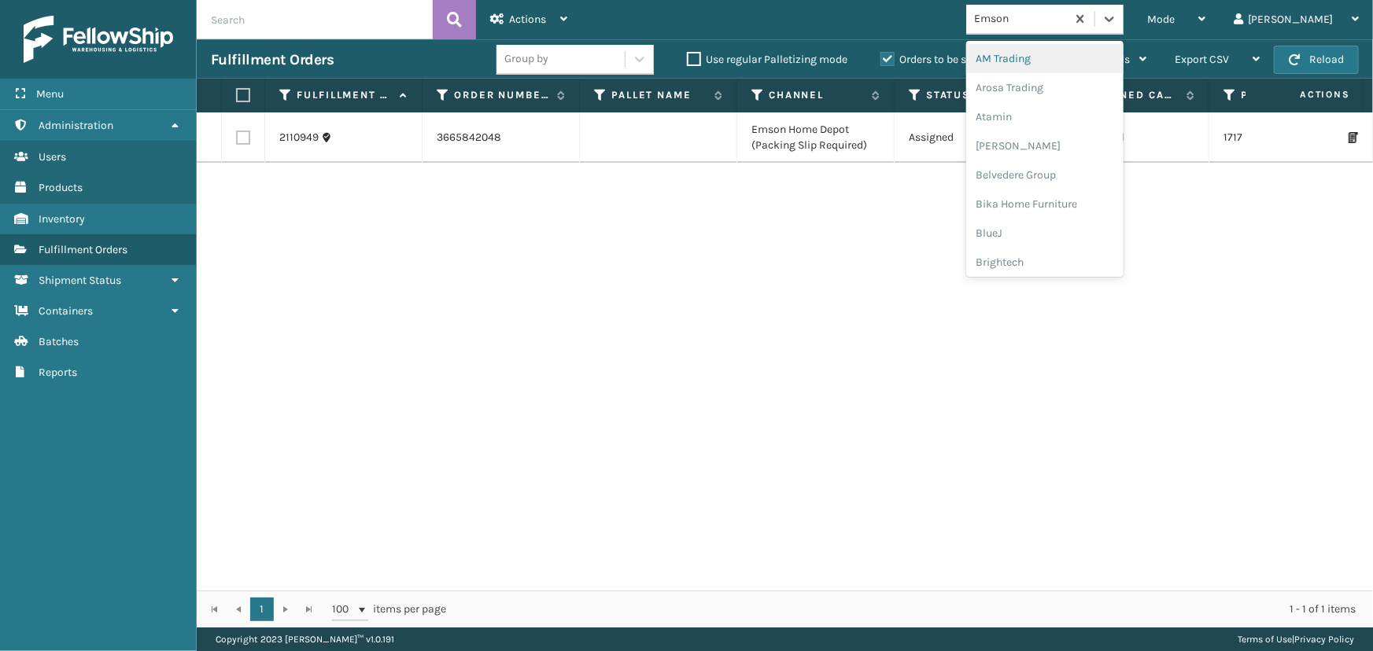
drag, startPoint x: 1169, startPoint y: 19, endPoint x: 1164, endPoint y: 56, distance: 37.3
click at [1117, 21] on icon at bounding box center [1109, 19] width 16 height 16
click at [1112, 208] on div "LifePro Fitness" at bounding box center [1044, 211] width 157 height 29
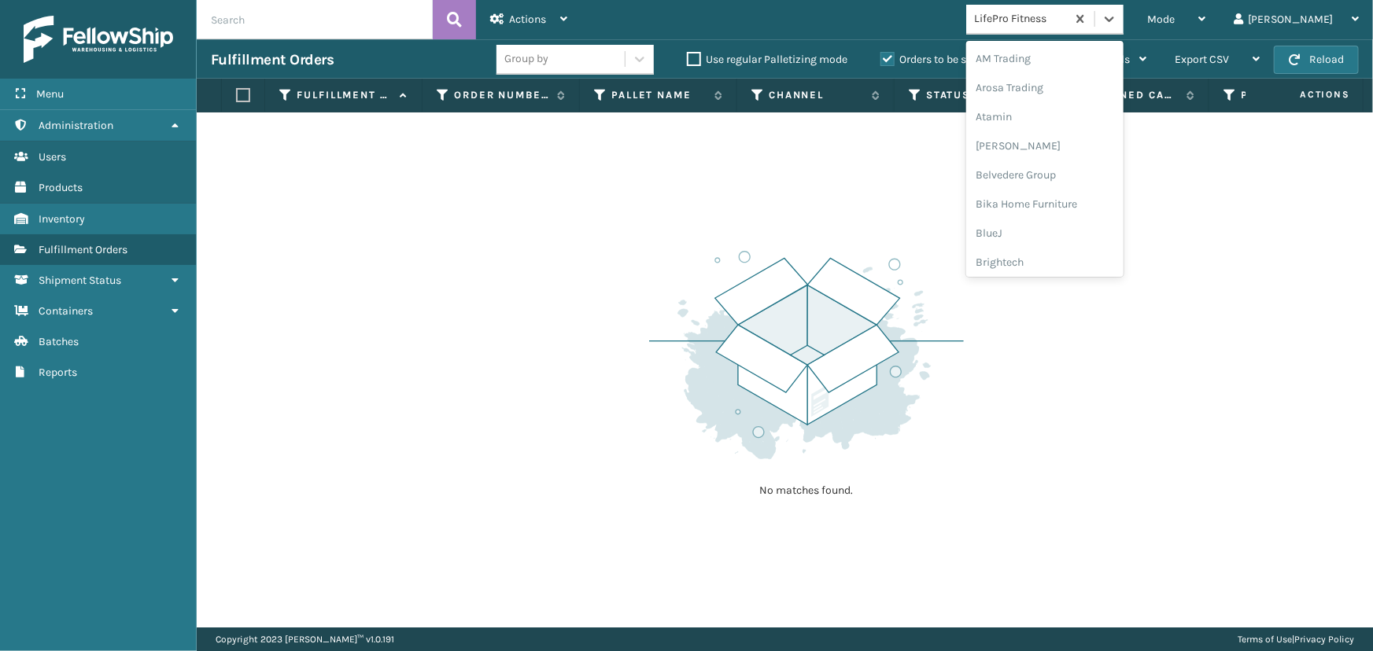
drag, startPoint x: 1166, startPoint y: 16, endPoint x: 1152, endPoint y: 79, distance: 64.3
click at [1117, 21] on icon at bounding box center [1109, 19] width 16 height 16
click at [1046, 74] on div "[PERSON_NAME] Brands" at bounding box center [1044, 74] width 157 height 29
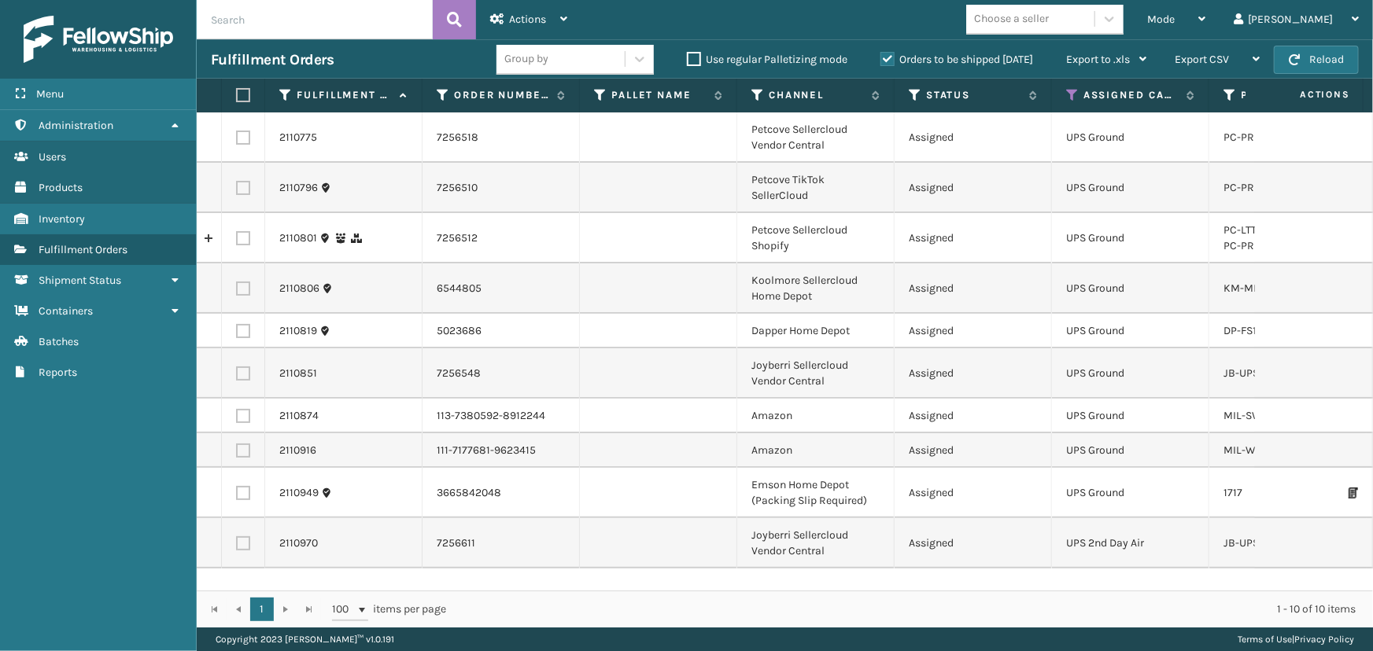
click at [245, 94] on th at bounding box center [243, 96] width 43 height 34
click at [245, 94] on label at bounding box center [240, 95] width 9 height 14
click at [237, 94] on input "checkbox" at bounding box center [236, 95] width 1 height 10
checkbox input "true"
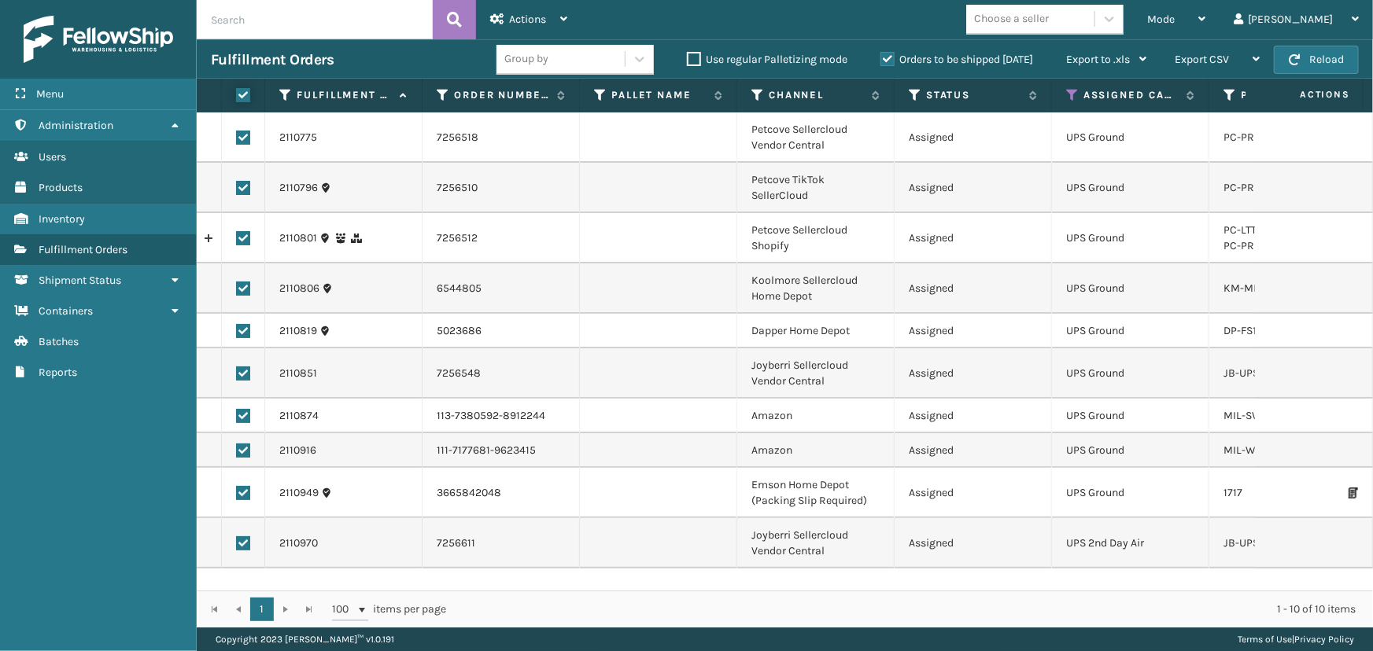
checkbox input "true"
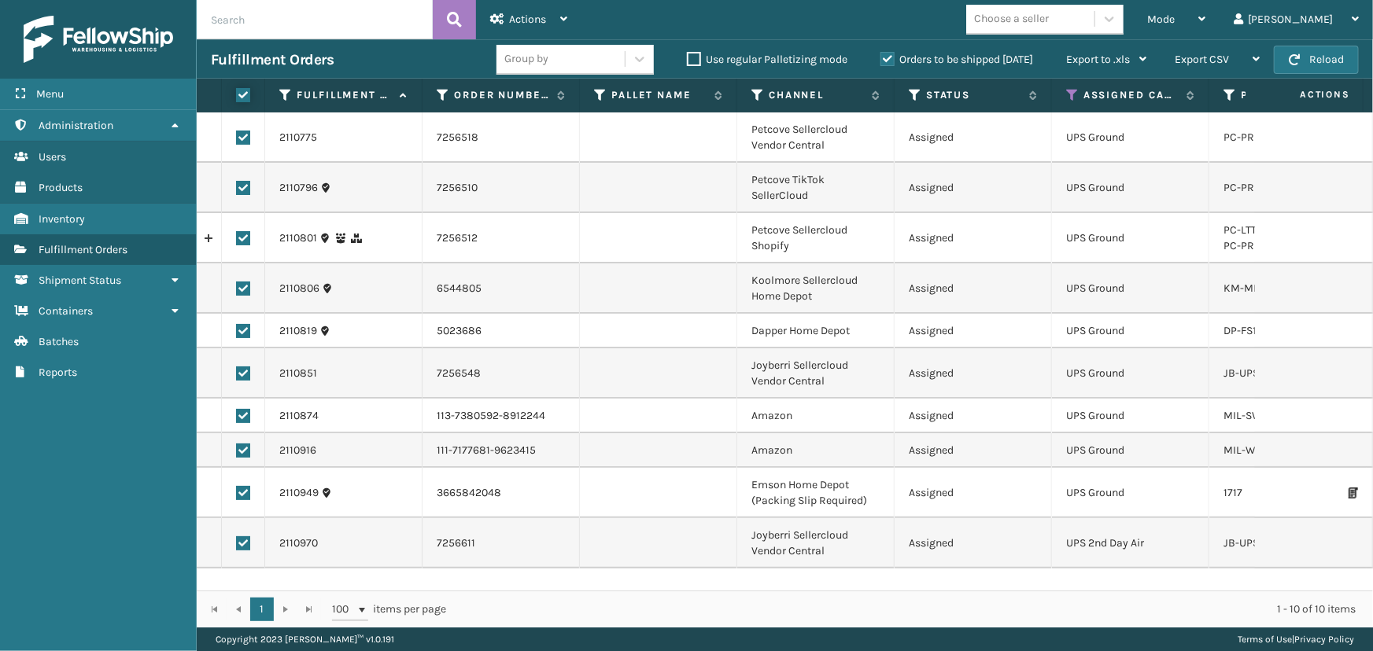
checkbox input "true"
click at [523, 13] on span "Actions" at bounding box center [527, 19] width 37 height 13
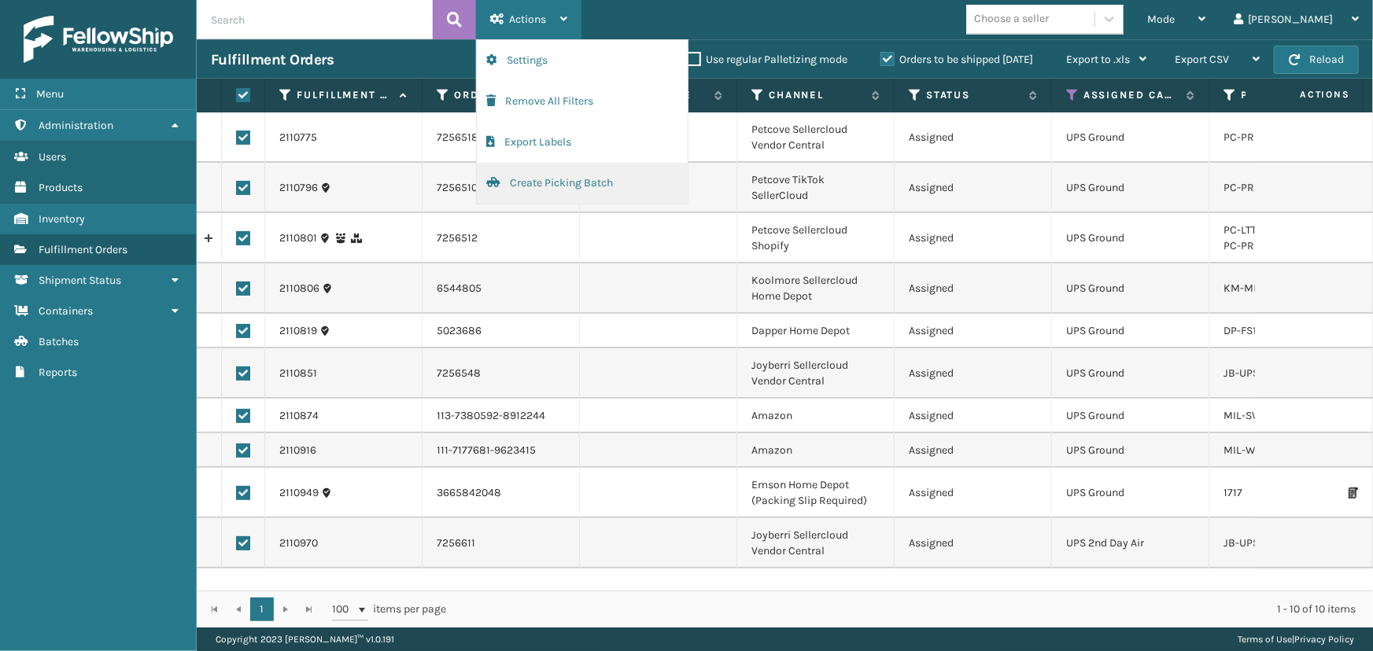
click at [564, 181] on button "Create Picking Batch" at bounding box center [582, 183] width 211 height 41
